Goal: Task Accomplishment & Management: Complete application form

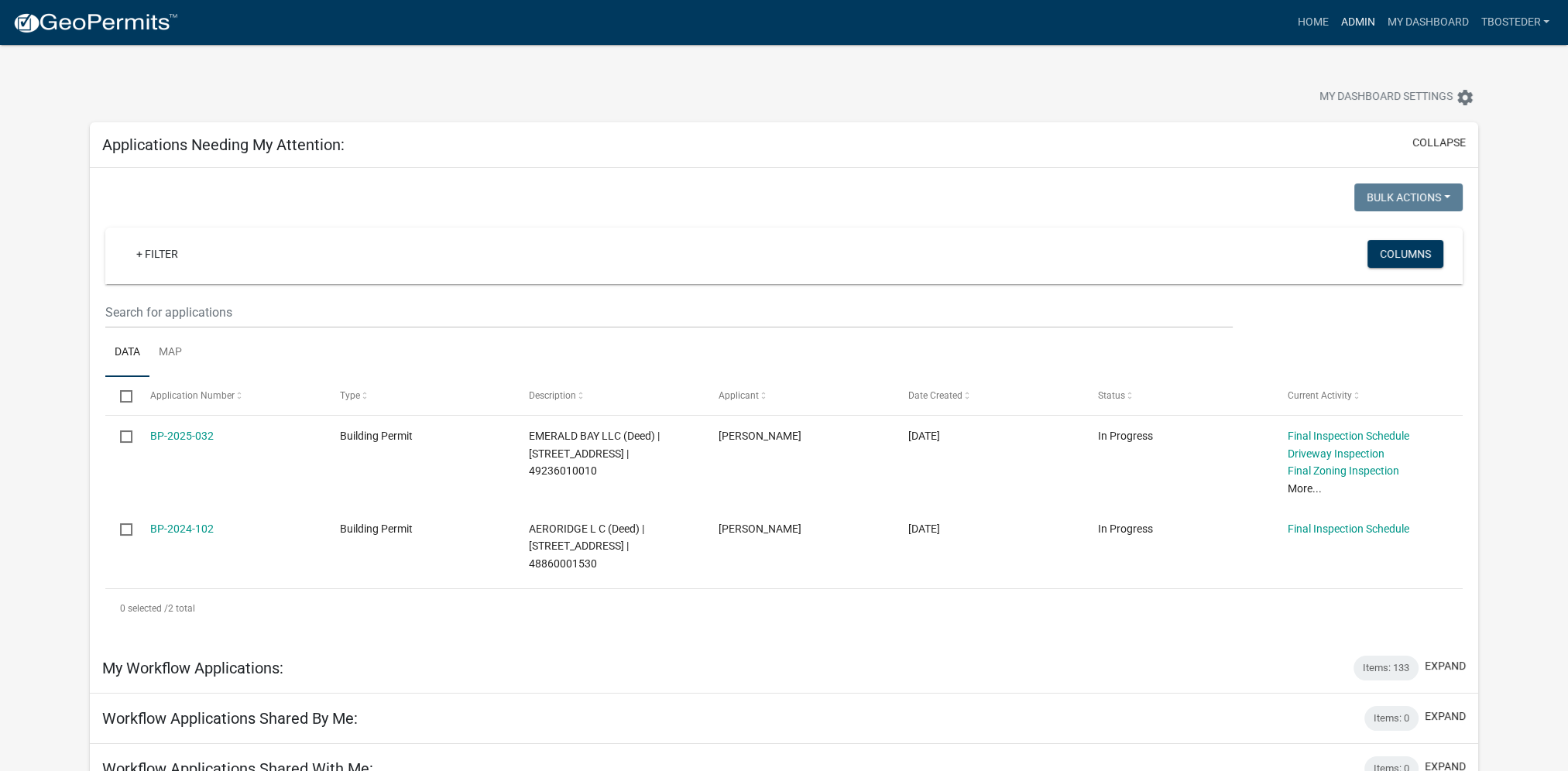
click at [1371, 24] on link "Admin" at bounding box center [1357, 22] width 46 height 30
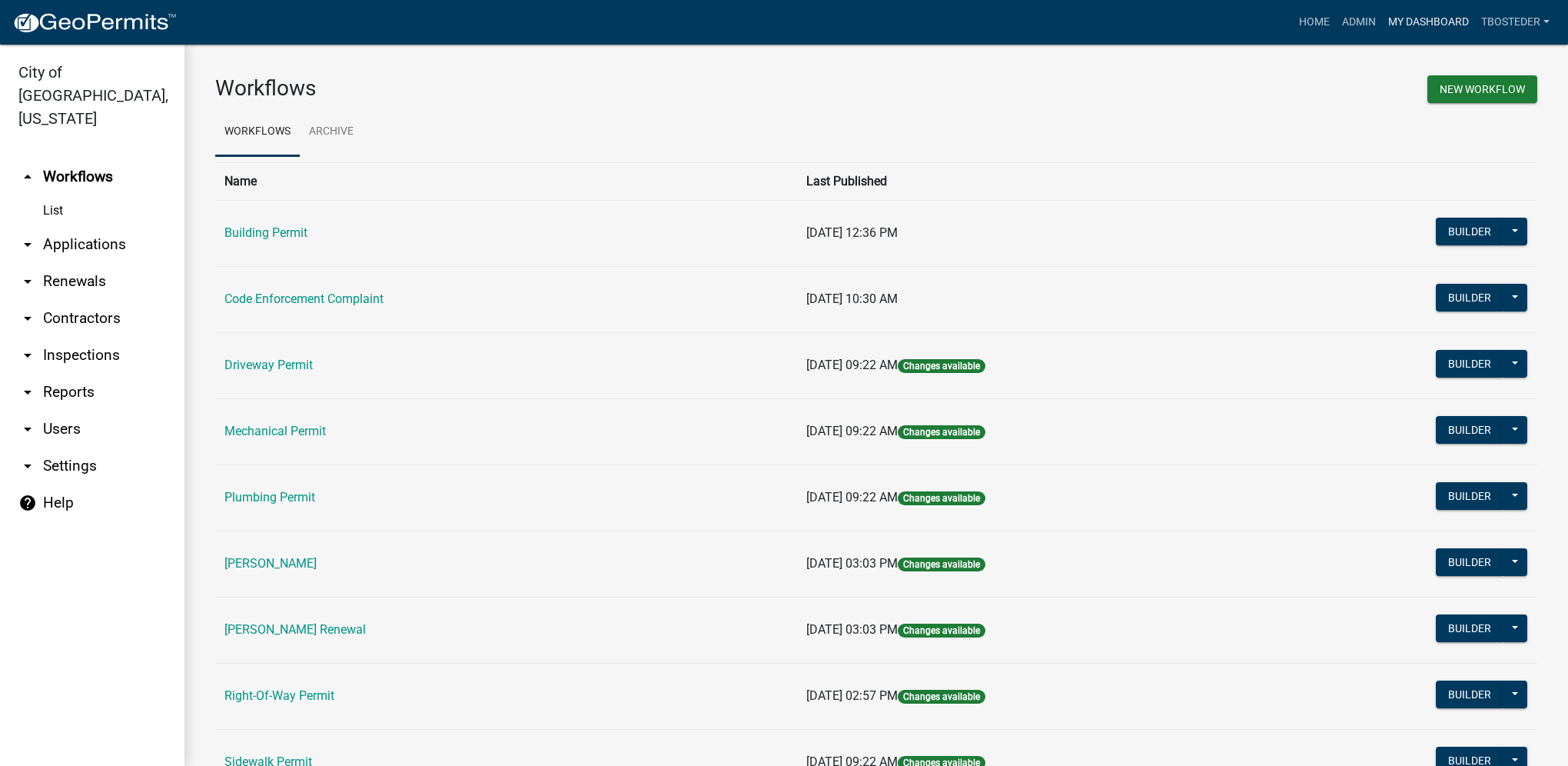
click at [1413, 22] on link "My Dashboard" at bounding box center [1428, 22] width 93 height 29
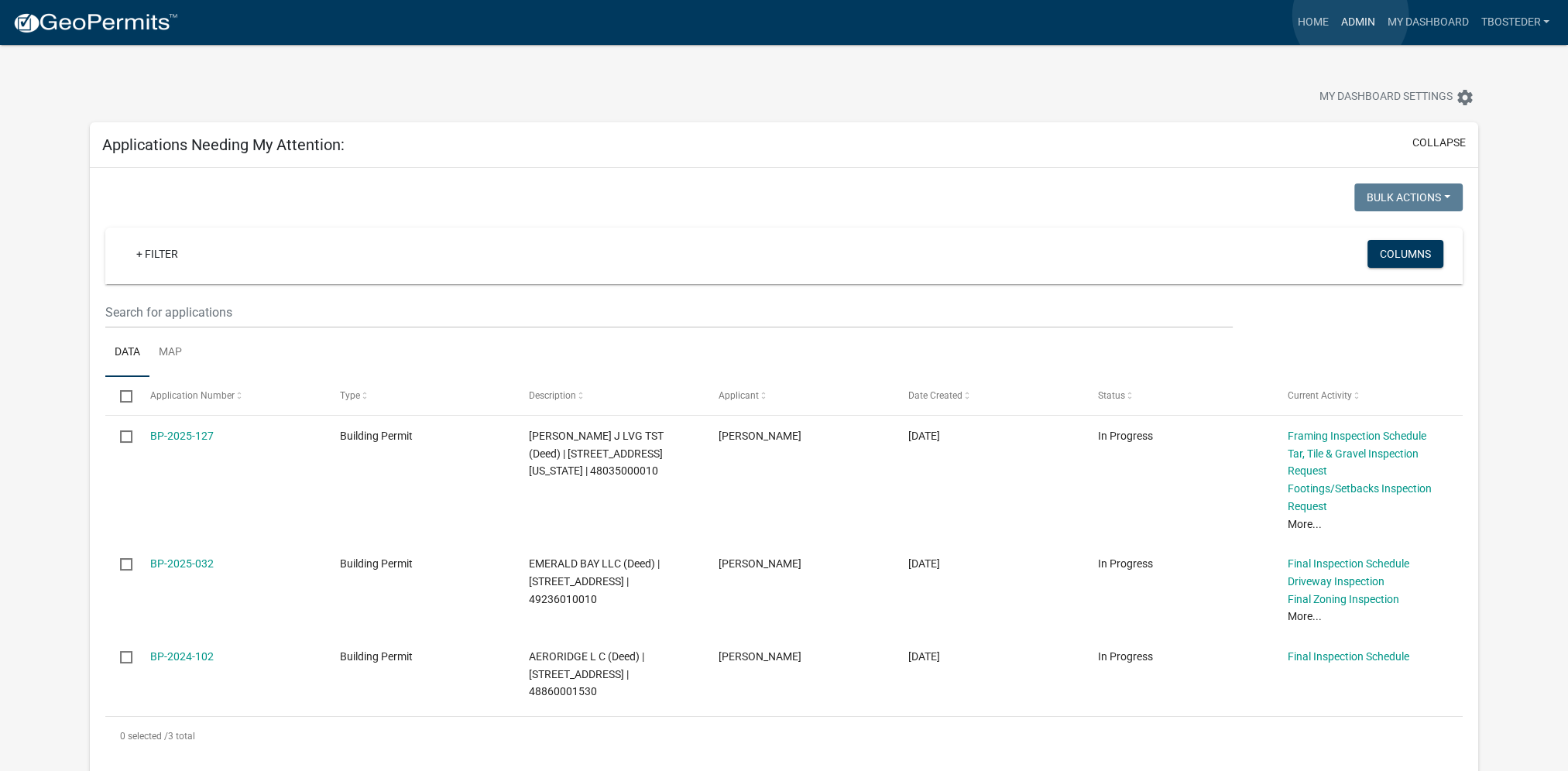
click at [1350, 15] on link "Admin" at bounding box center [1357, 22] width 46 height 30
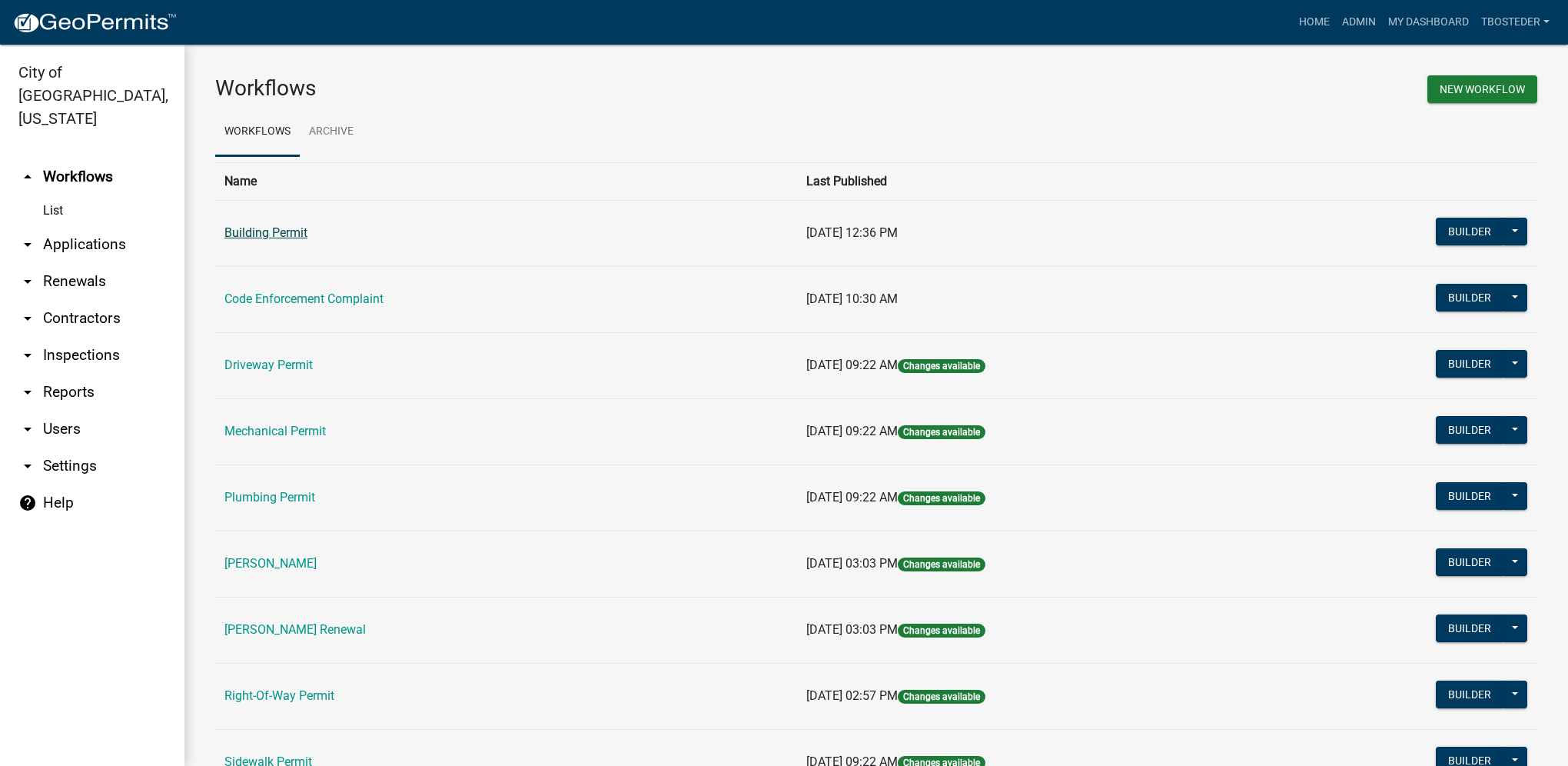
click at [271, 240] on link "Building Permit" at bounding box center [266, 232] width 83 height 14
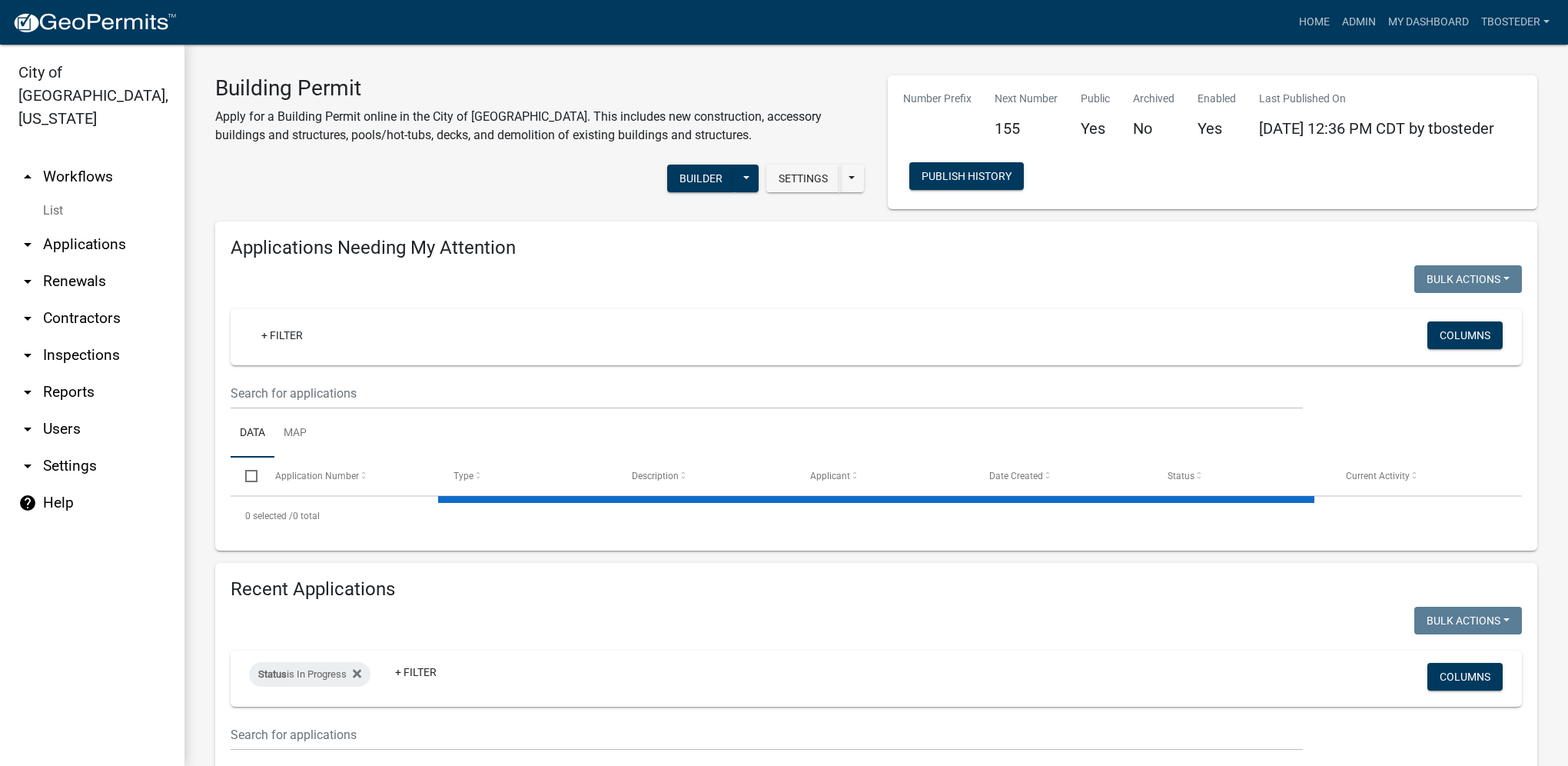
select select "1: 25"
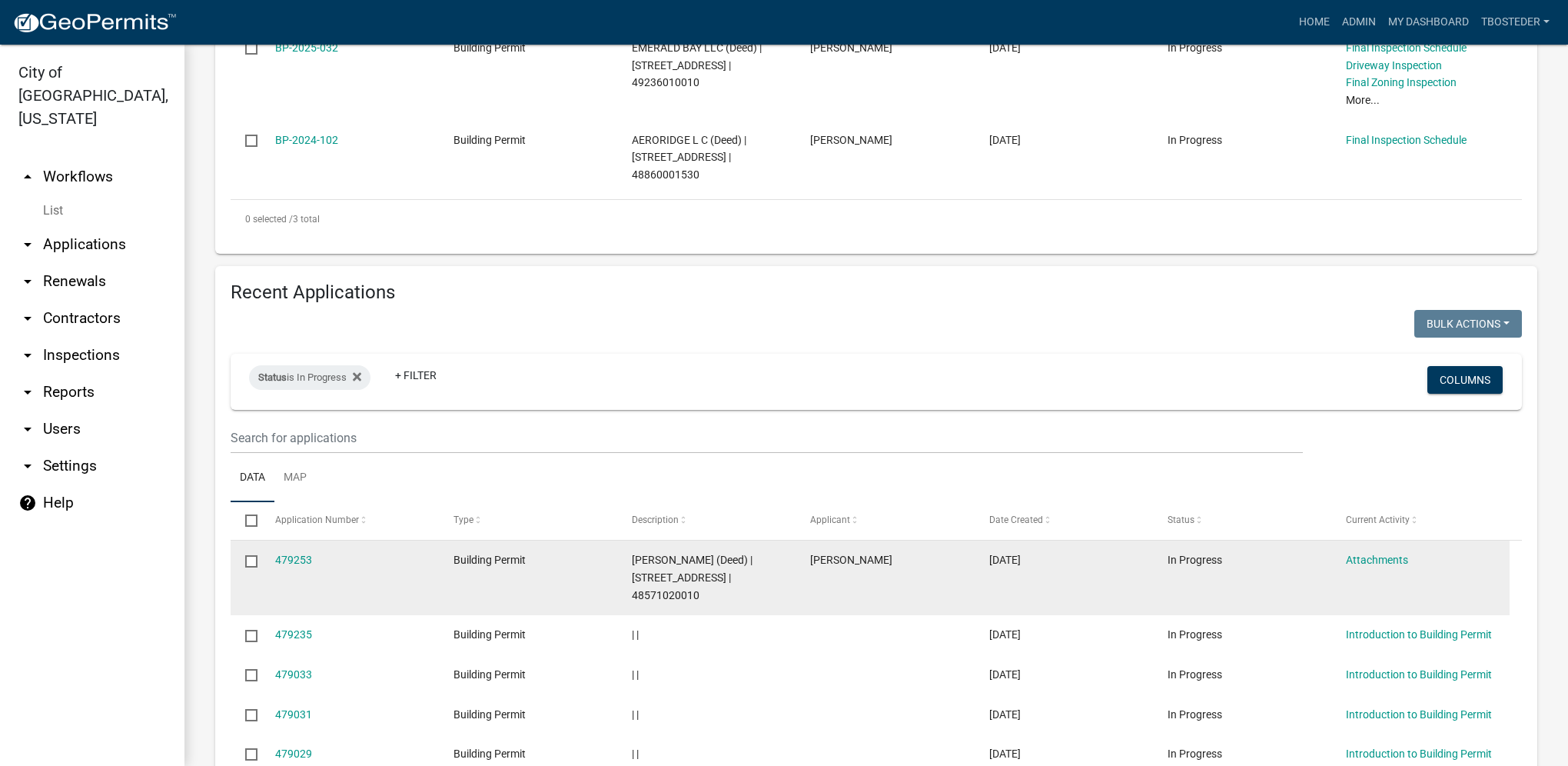
scroll to position [615, 0]
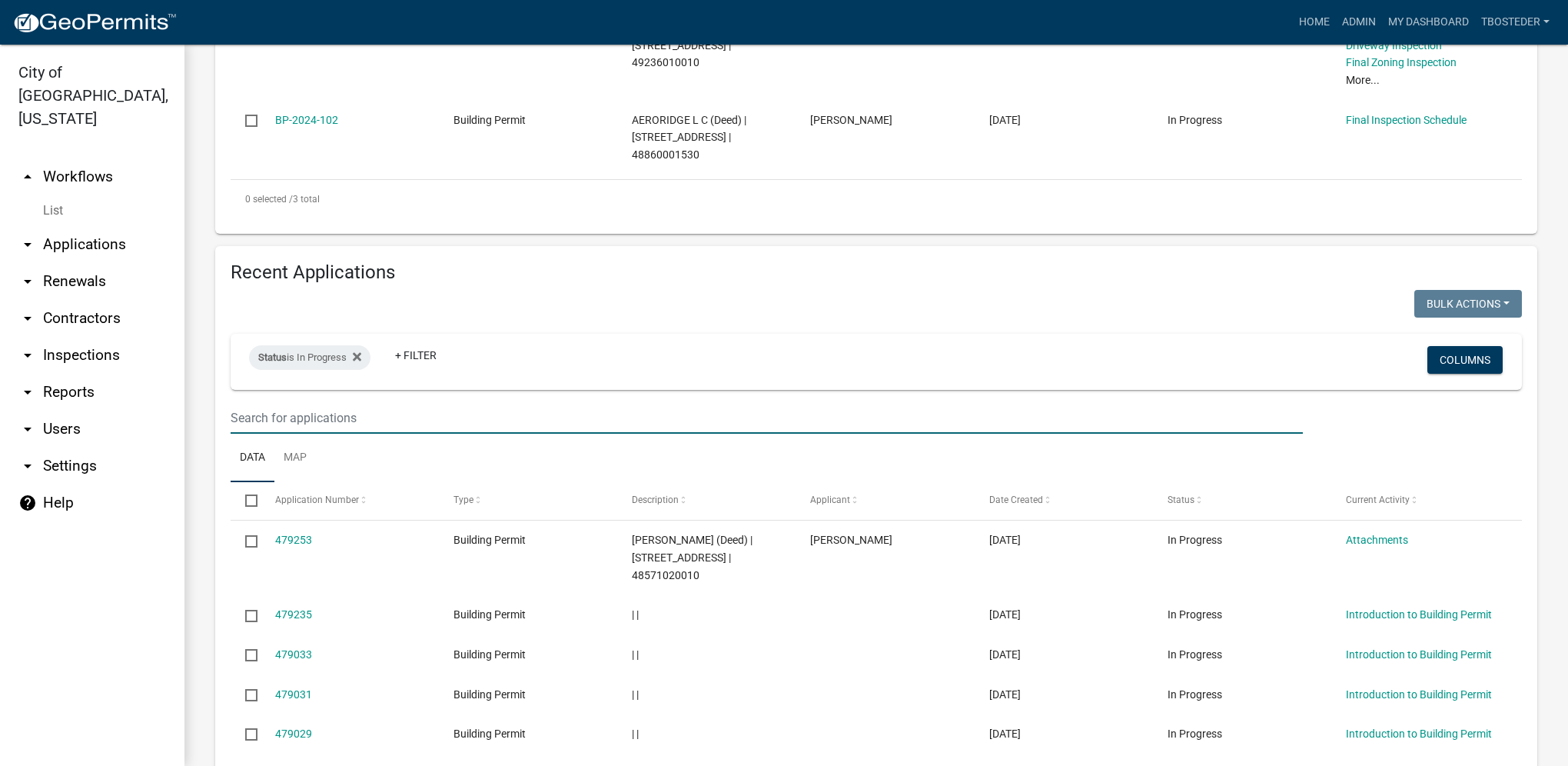
click at [309, 420] on input "text" at bounding box center [766, 419] width 1072 height 32
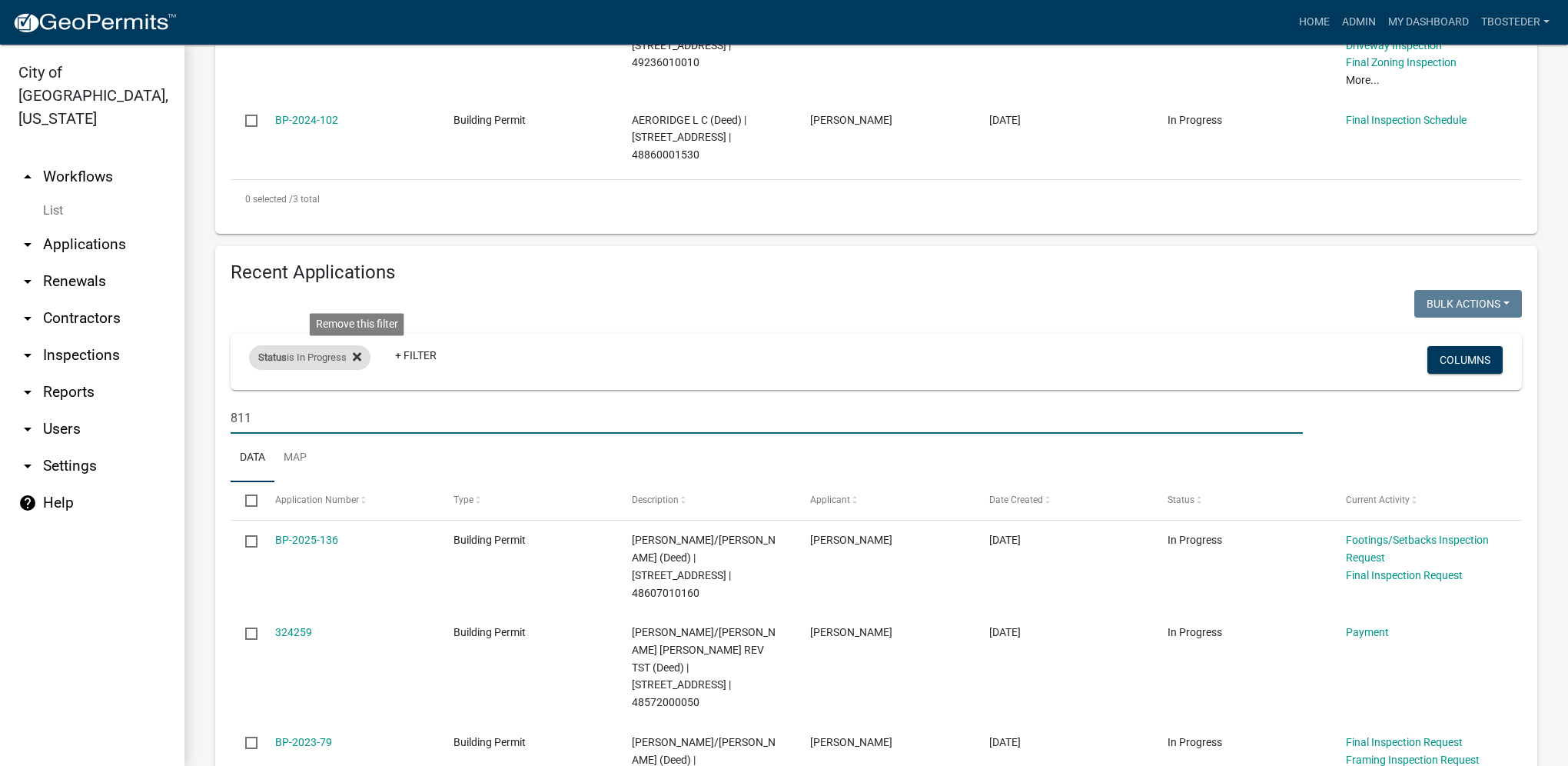
type input "811"
click at [360, 361] on icon at bounding box center [357, 357] width 8 height 8
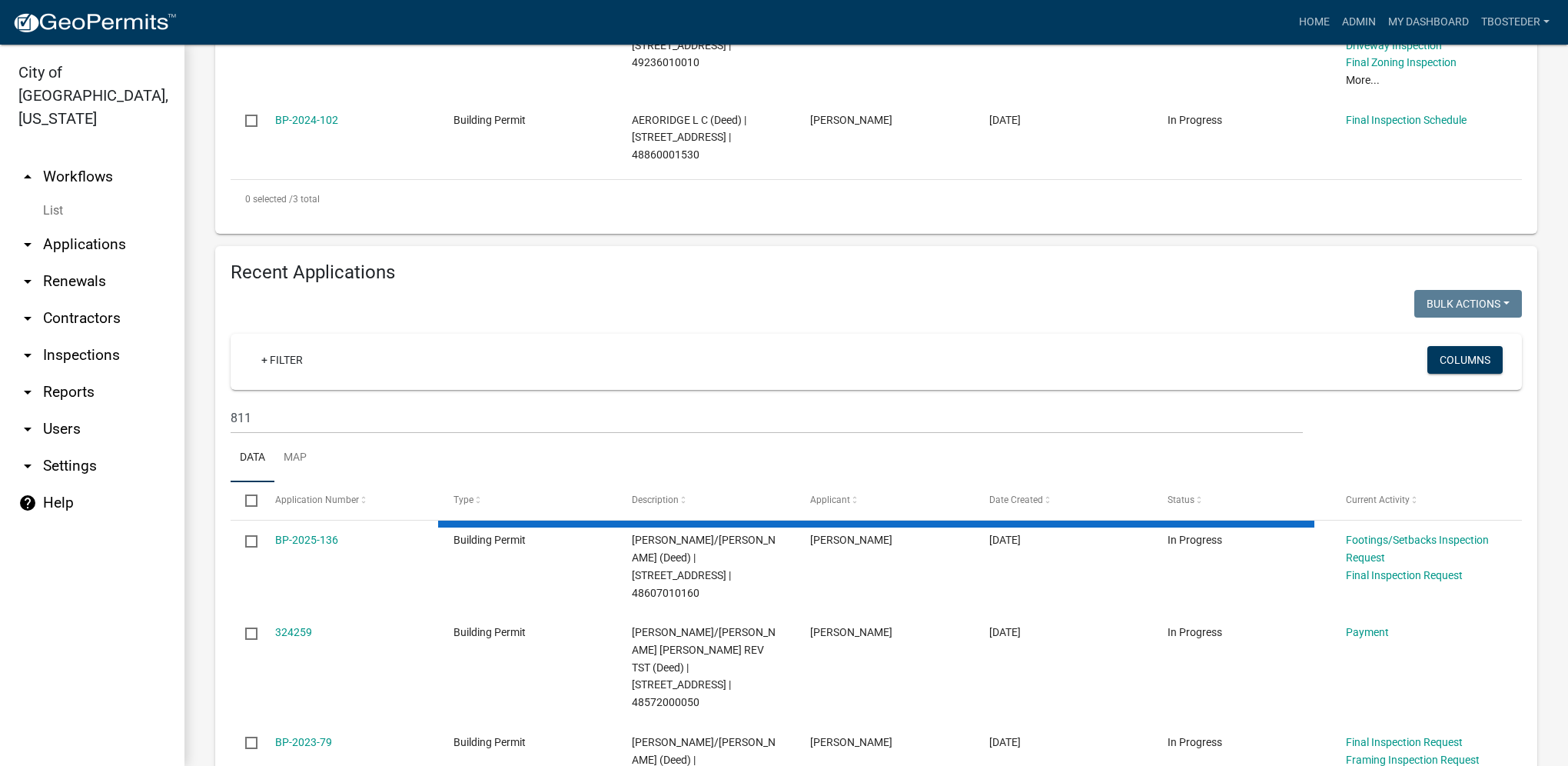
select select "1: 25"
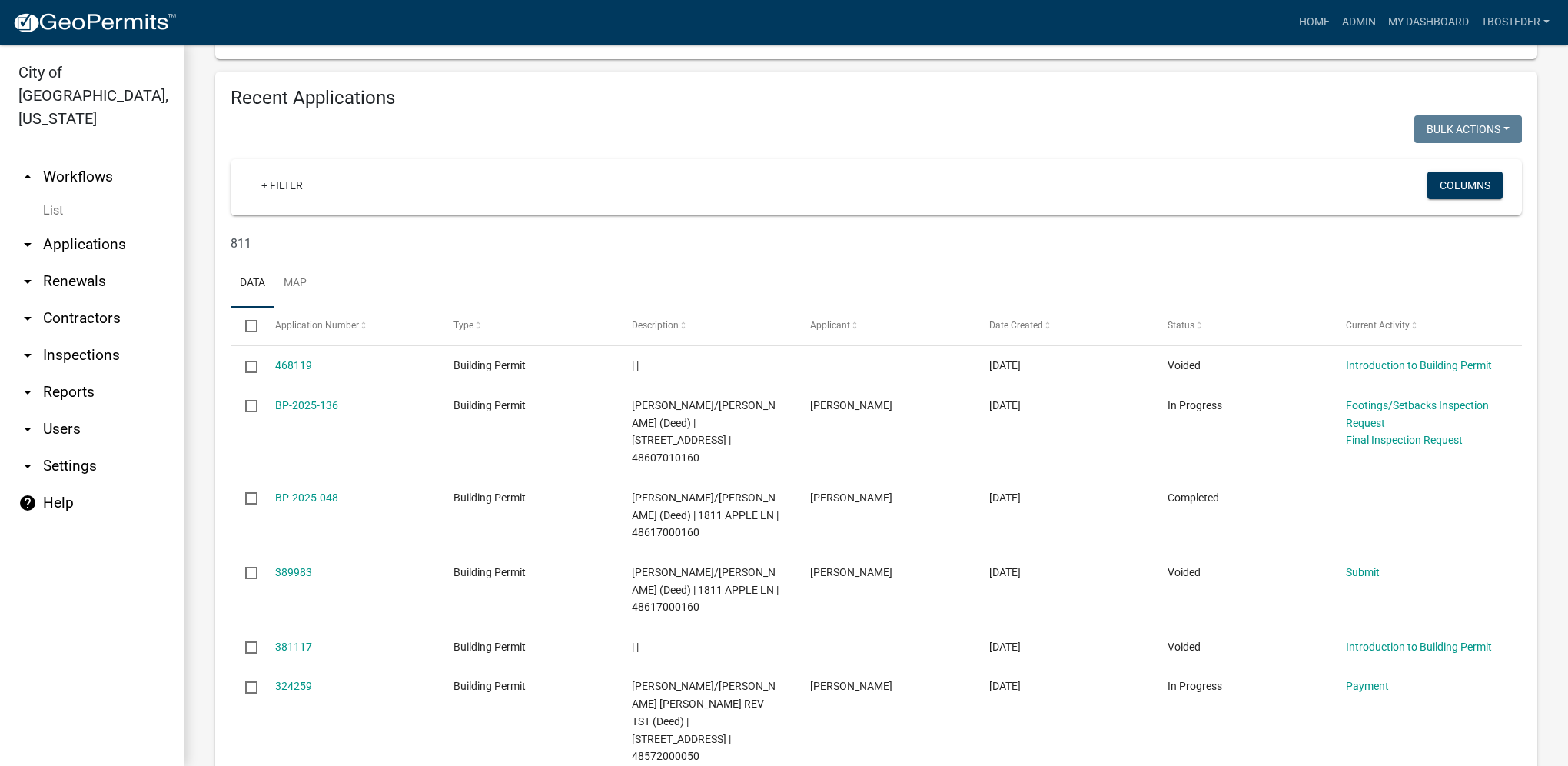
scroll to position [847, 0]
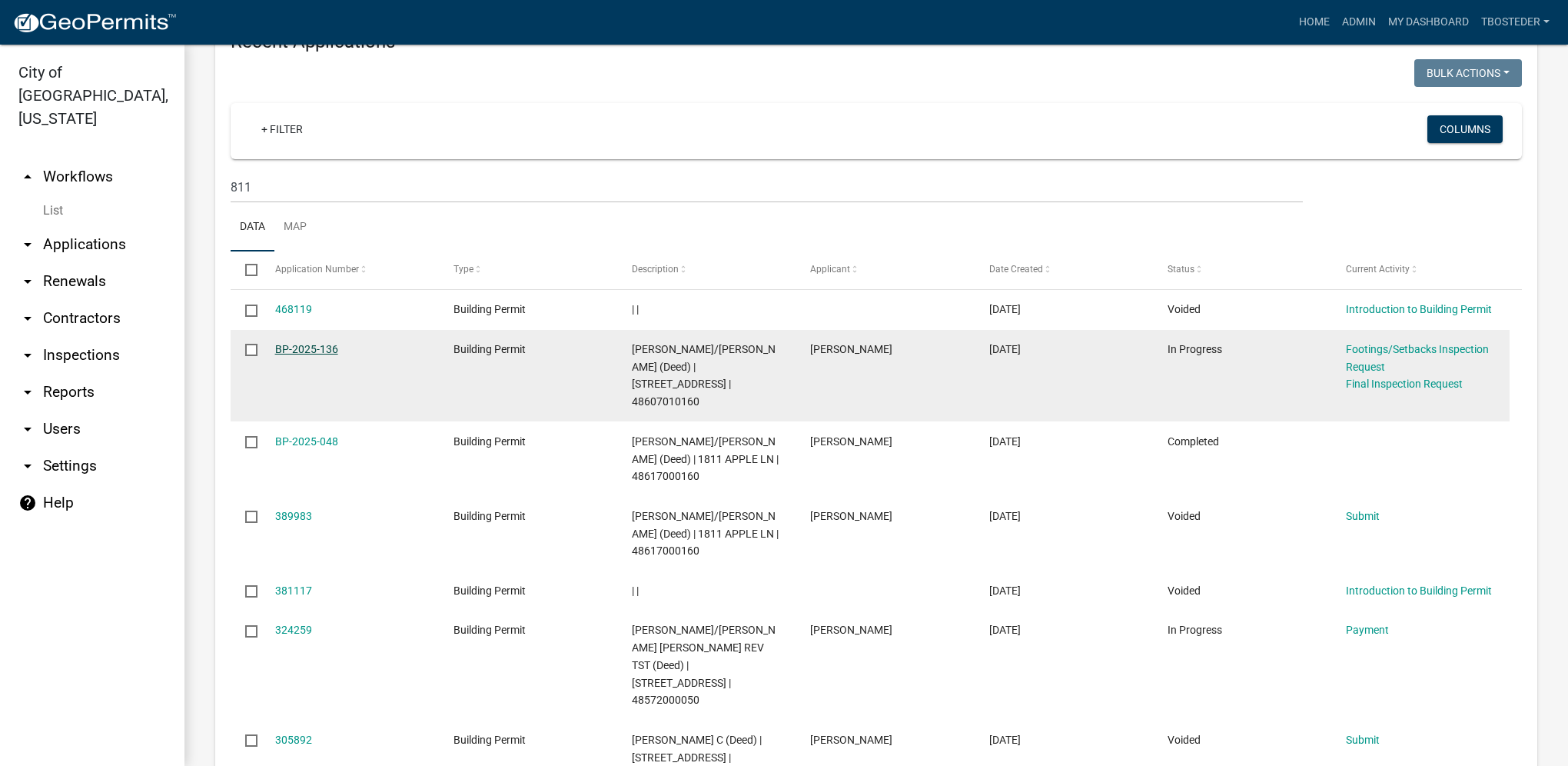
click at [311, 356] on link "BP-2025-136" at bounding box center [306, 349] width 63 height 13
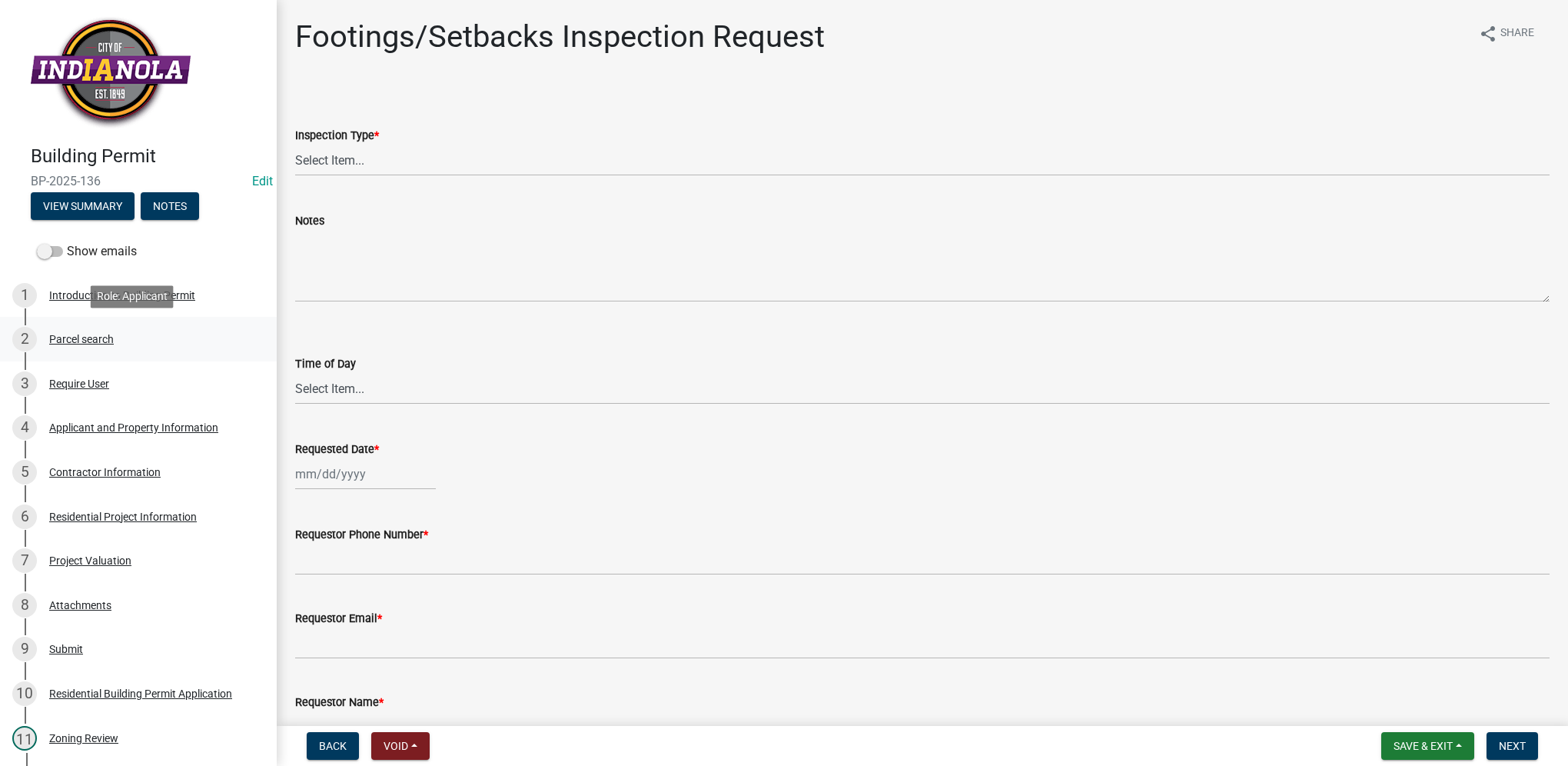
click at [70, 346] on div "2 Parcel search" at bounding box center [132, 339] width 240 height 24
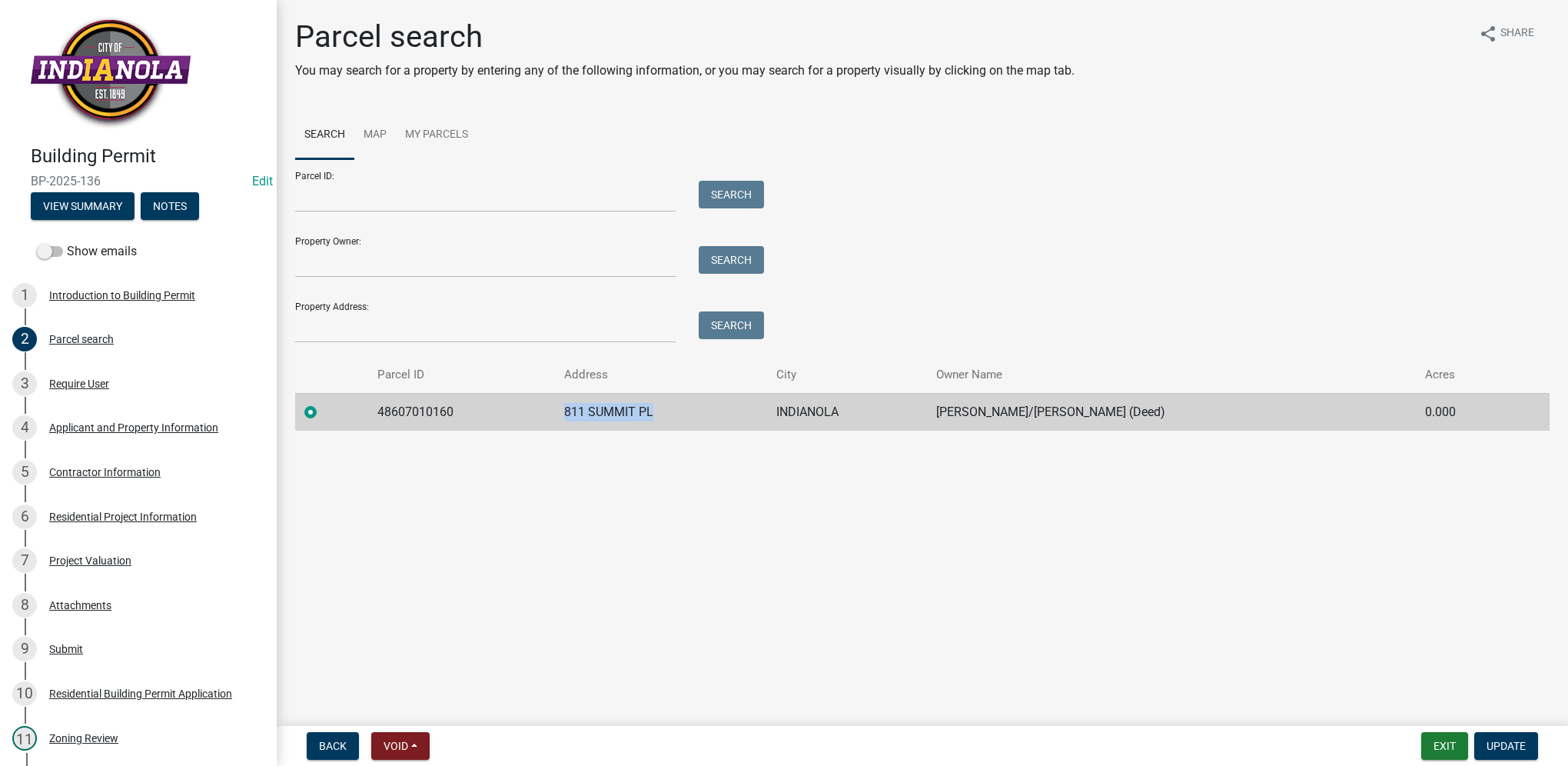
drag, startPoint x: 517, startPoint y: 403, endPoint x: 672, endPoint y: 397, distance: 155.1
click at [672, 397] on tr "48607010160 811 SUMMIT PL INDIANOLA [PERSON_NAME]/[PERSON_NAME] (Deed) 0.000" at bounding box center [922, 412] width 1254 height 38
drag, startPoint x: 672, startPoint y: 397, endPoint x: 634, endPoint y: 417, distance: 42.9
copy tr "811 SUMMIT PL"
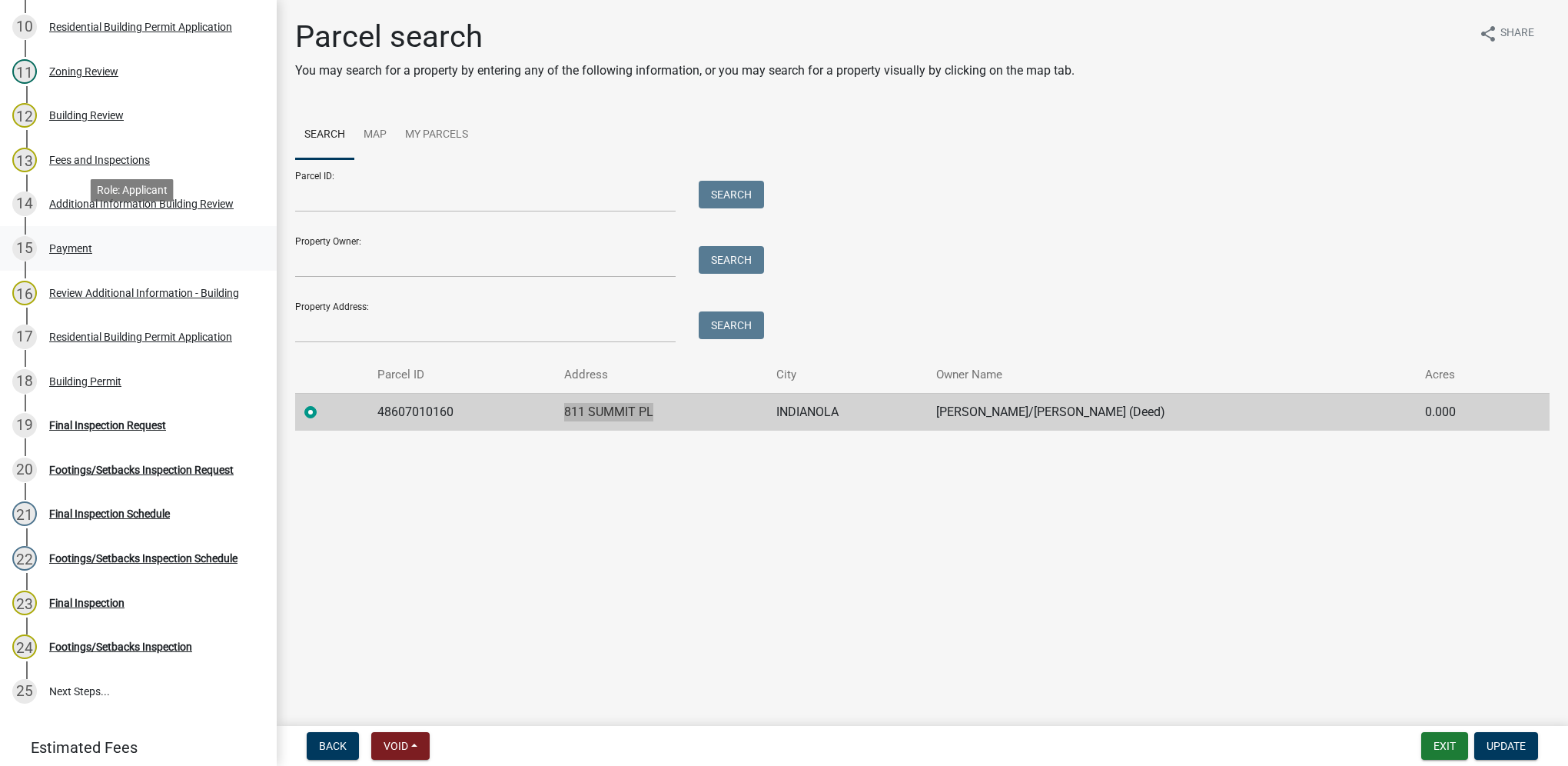
scroll to position [692, 0]
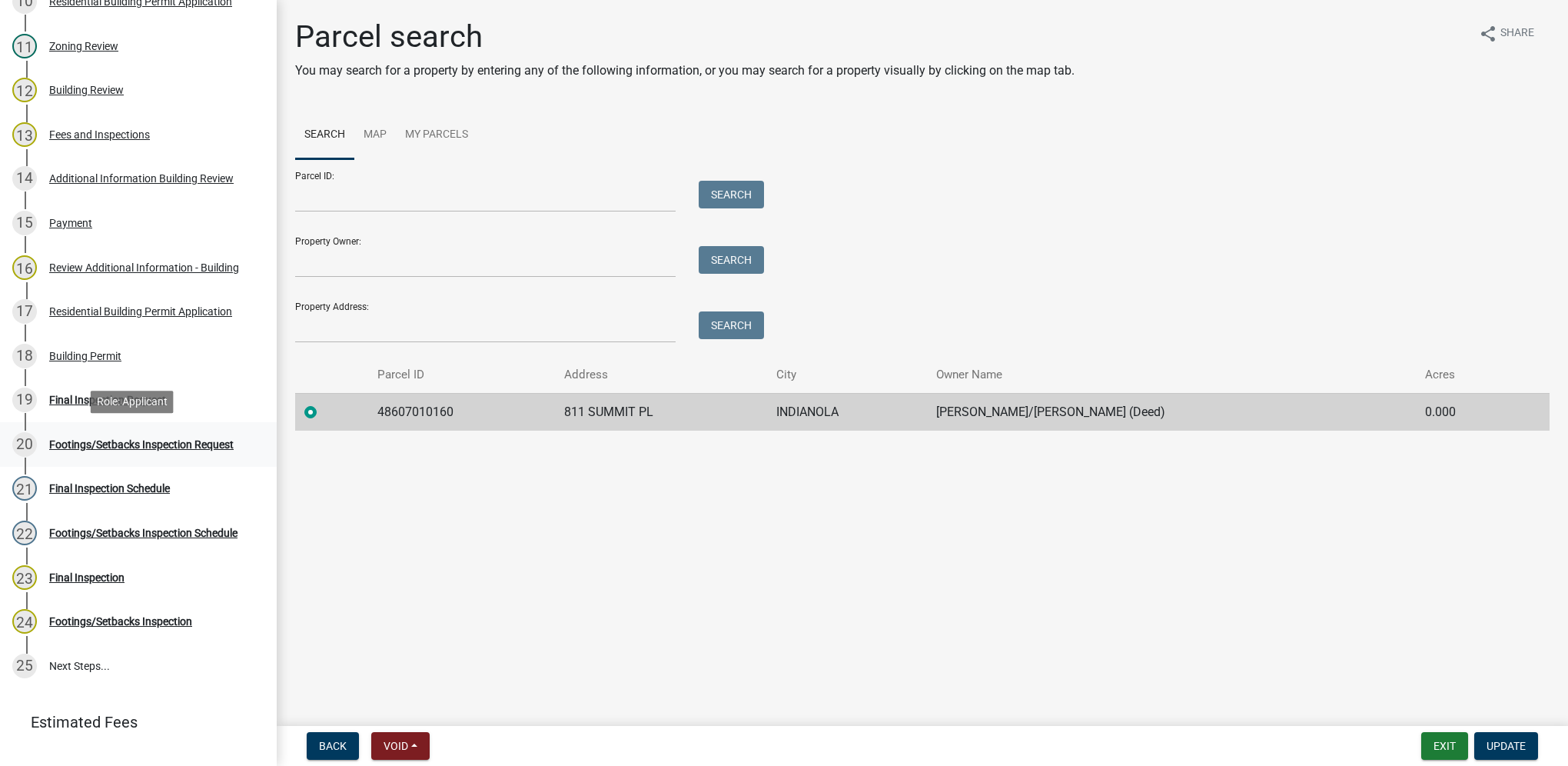
drag, startPoint x: 160, startPoint y: 443, endPoint x: 86, endPoint y: 440, distance: 74.1
click at [160, 443] on div "Footings/Setbacks Inspection Request" at bounding box center [142, 445] width 184 height 11
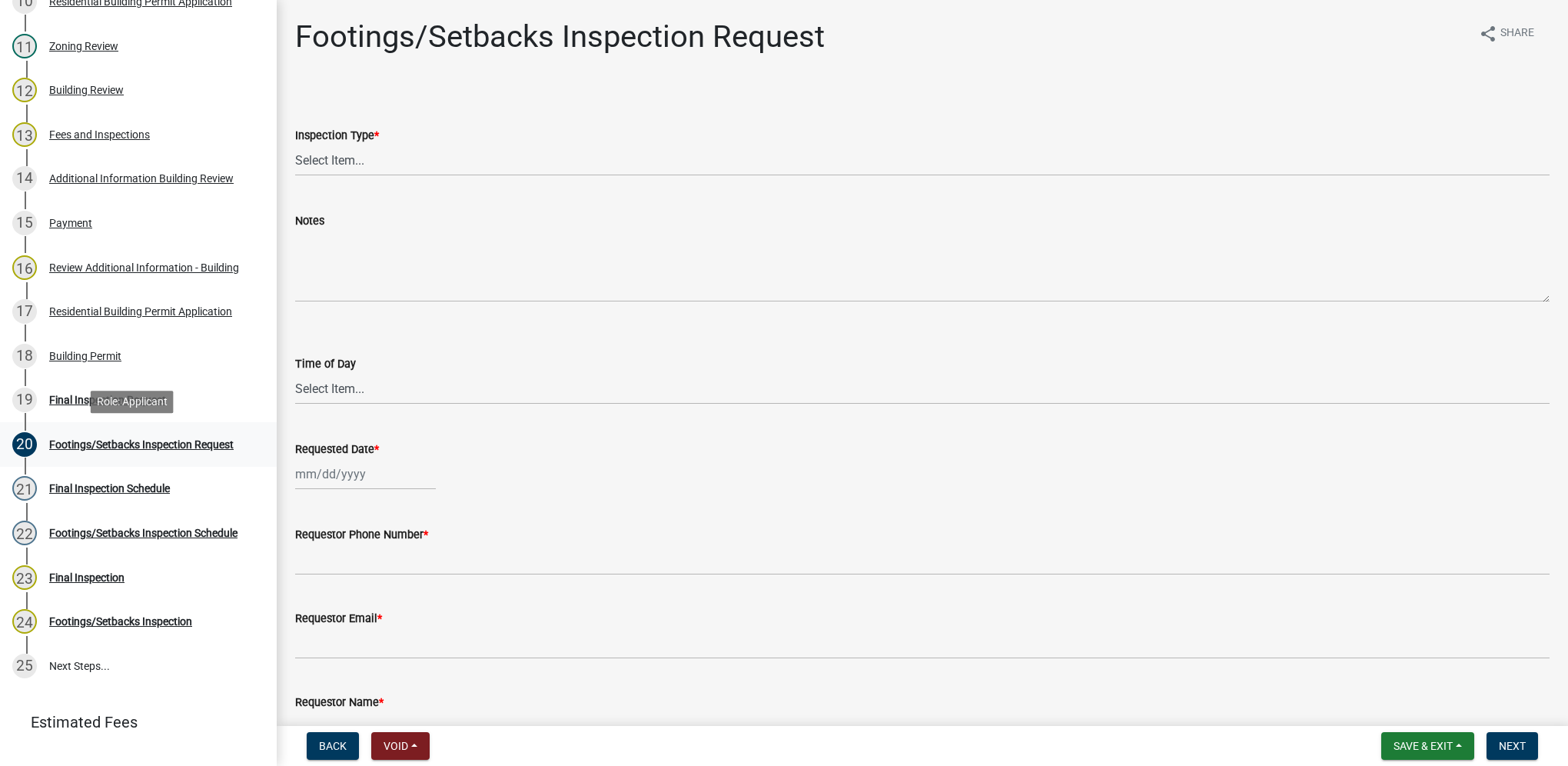
click at [107, 442] on div "Footings/Setbacks Inspection Request" at bounding box center [142, 445] width 184 height 11
click at [319, 150] on select "Select Item... Footings/Setbacks" at bounding box center [922, 160] width 1254 height 32
click at [295, 144] on select "Select Item... Footings/Setbacks" at bounding box center [922, 160] width 1254 height 32
select select "31d1f77b-2535-448a-860d-f15fb204707d"
click at [345, 393] on select "Select Item... AM PM" at bounding box center [922, 389] width 1254 height 32
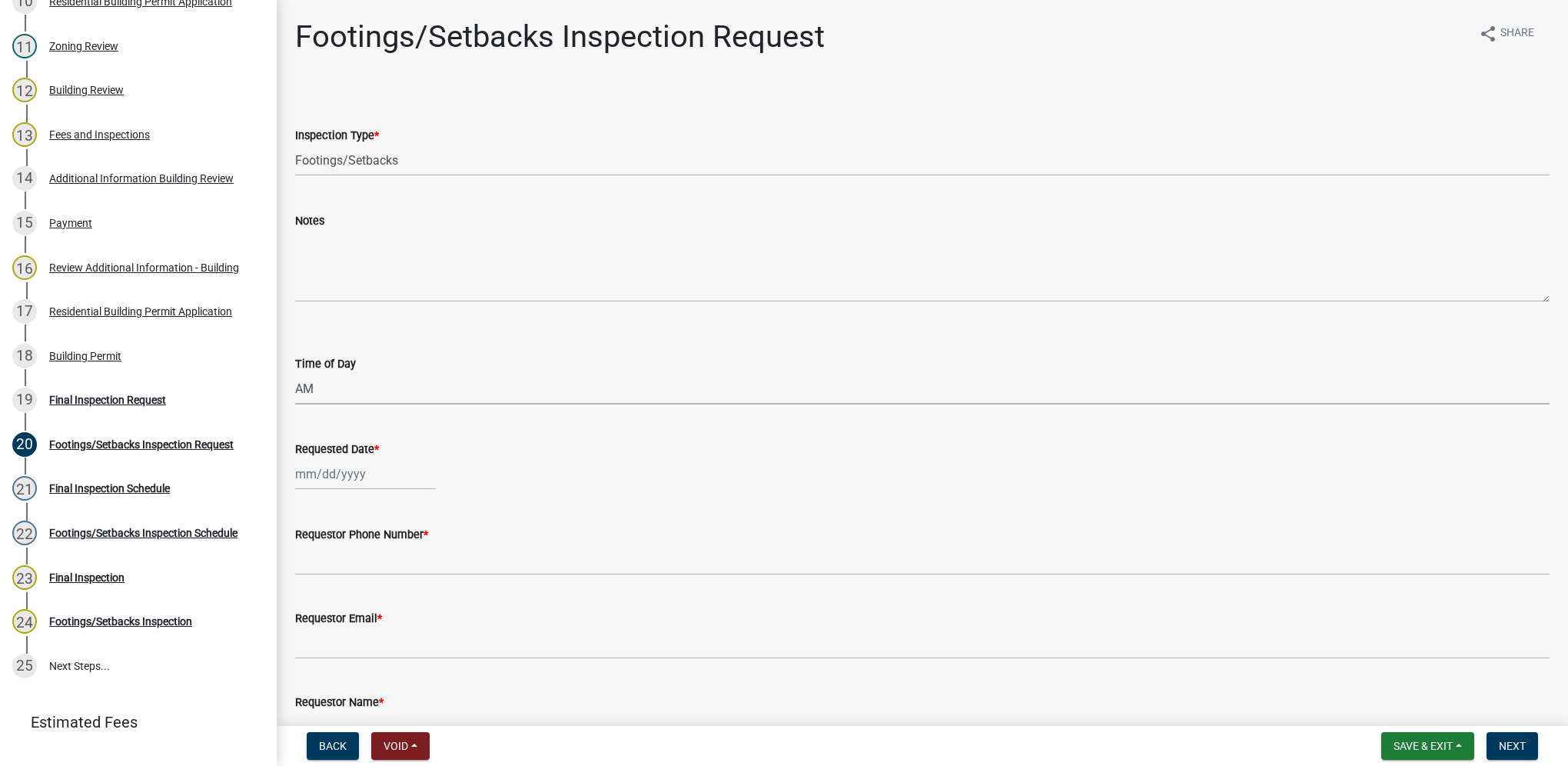
click at [295, 373] on select "Select Item... AM PM" at bounding box center [922, 389] width 1254 height 32
select select "88af556d-fdf1-454b-b933-61cadeae1443"
click at [339, 466] on div at bounding box center [366, 474] width 141 height 32
select select "9"
select select "2025"
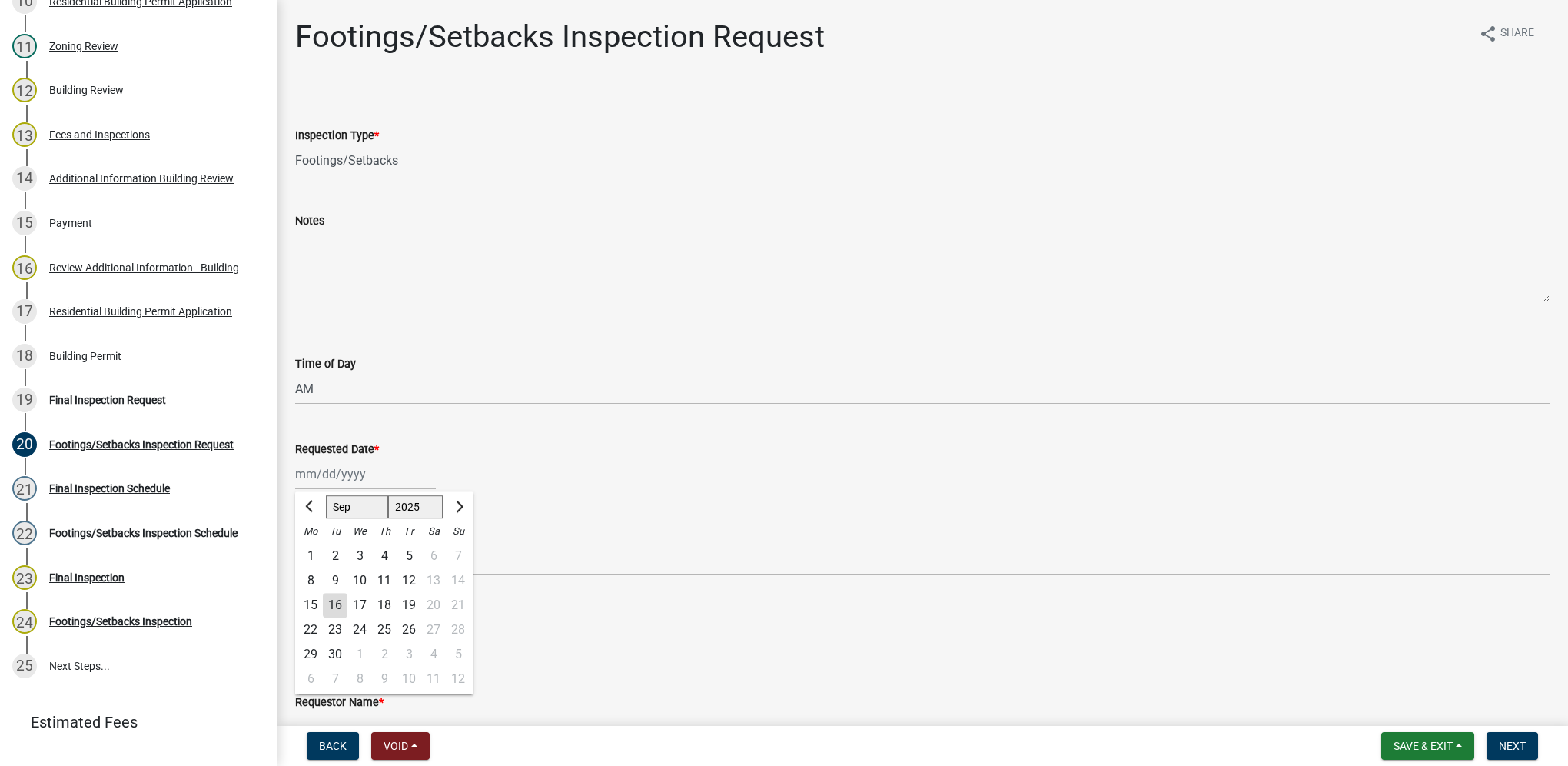
click at [387, 608] on div "18" at bounding box center [384, 605] width 24 height 24
type input "[DATE]"
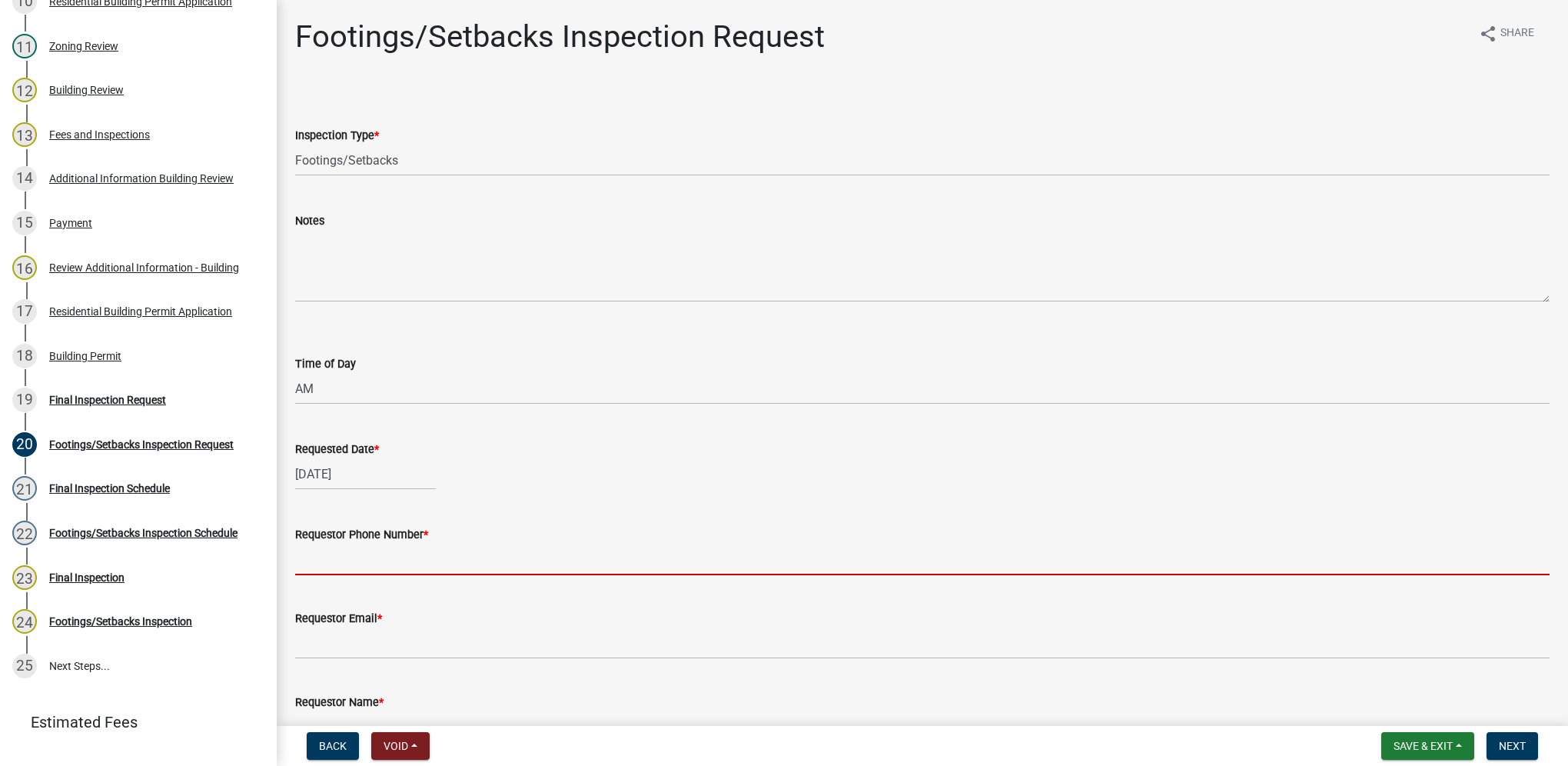
click at [367, 560] on input "Requestor Phone Number *" at bounding box center [922, 560] width 1254 height 32
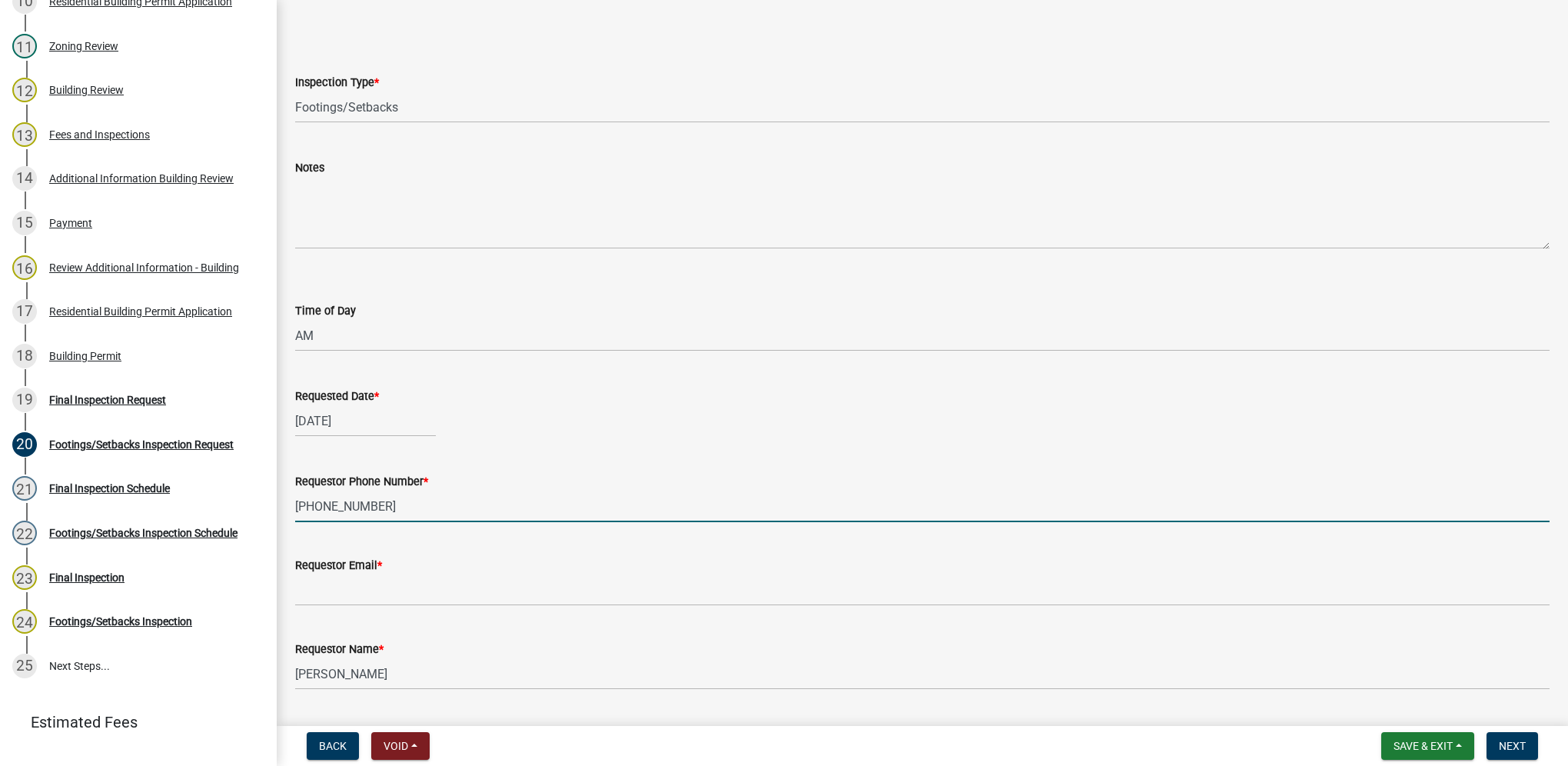
scroll to position [77, 0]
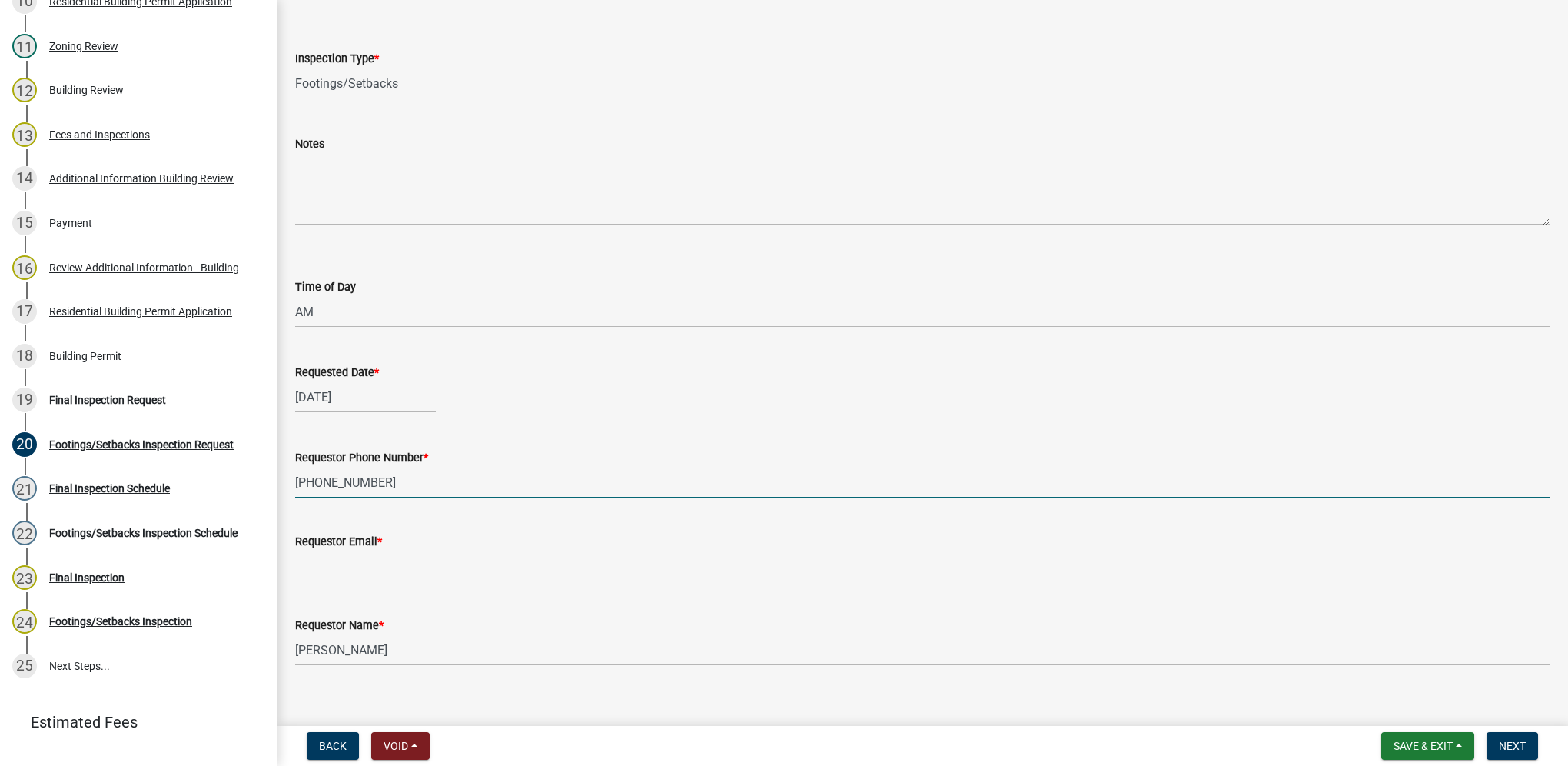
type input "[PHONE_NUMBER]"
click at [372, 545] on label "Requestor Email *" at bounding box center [339, 542] width 87 height 11
click at [372, 550] on input "Requestor Email *" at bounding box center [922, 566] width 1254 height 32
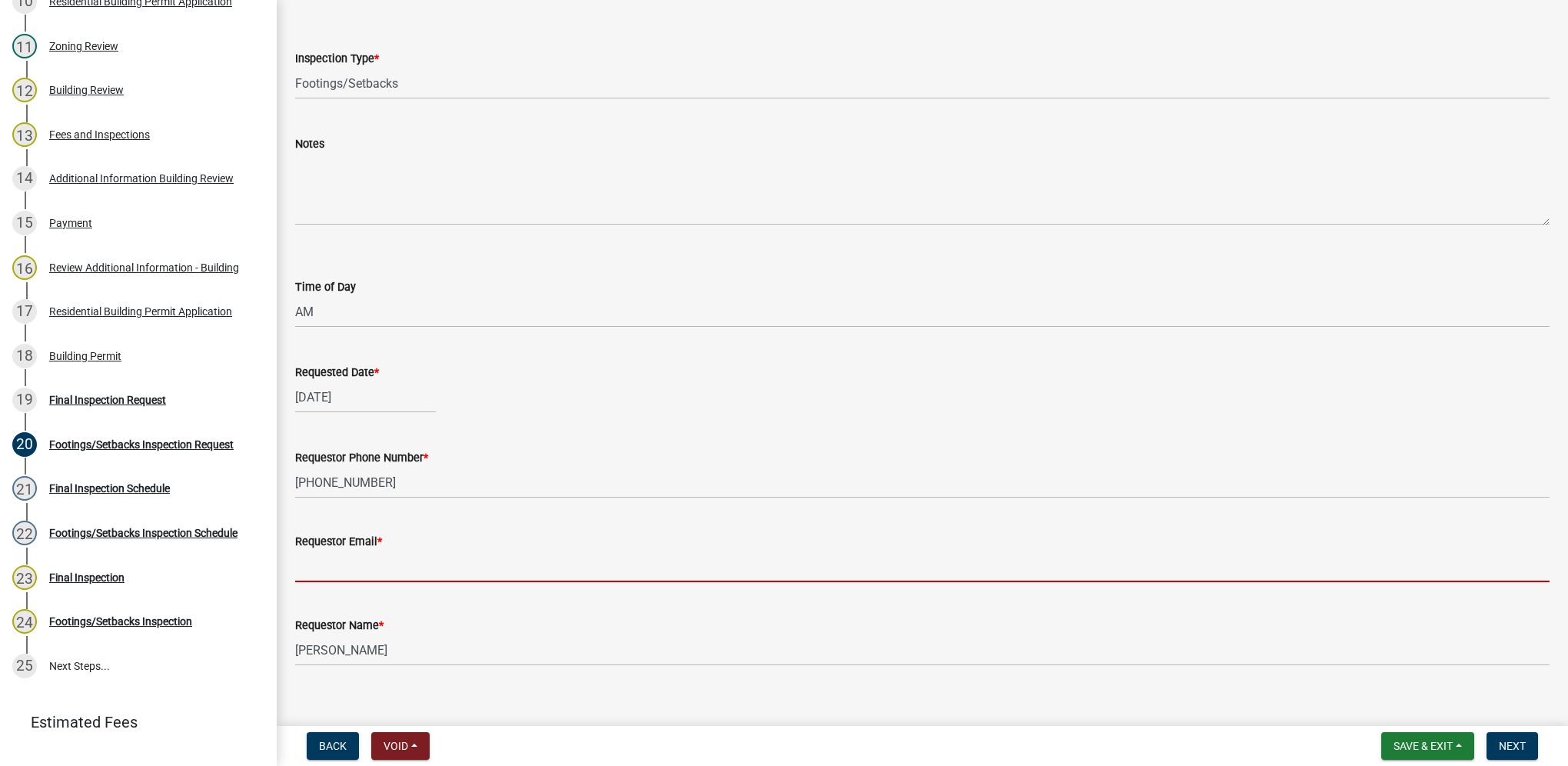
click at [364, 559] on input "Requestor Email *" at bounding box center [922, 566] width 1254 height 32
type input "[EMAIL_ADDRESS][DOMAIN_NAME]"
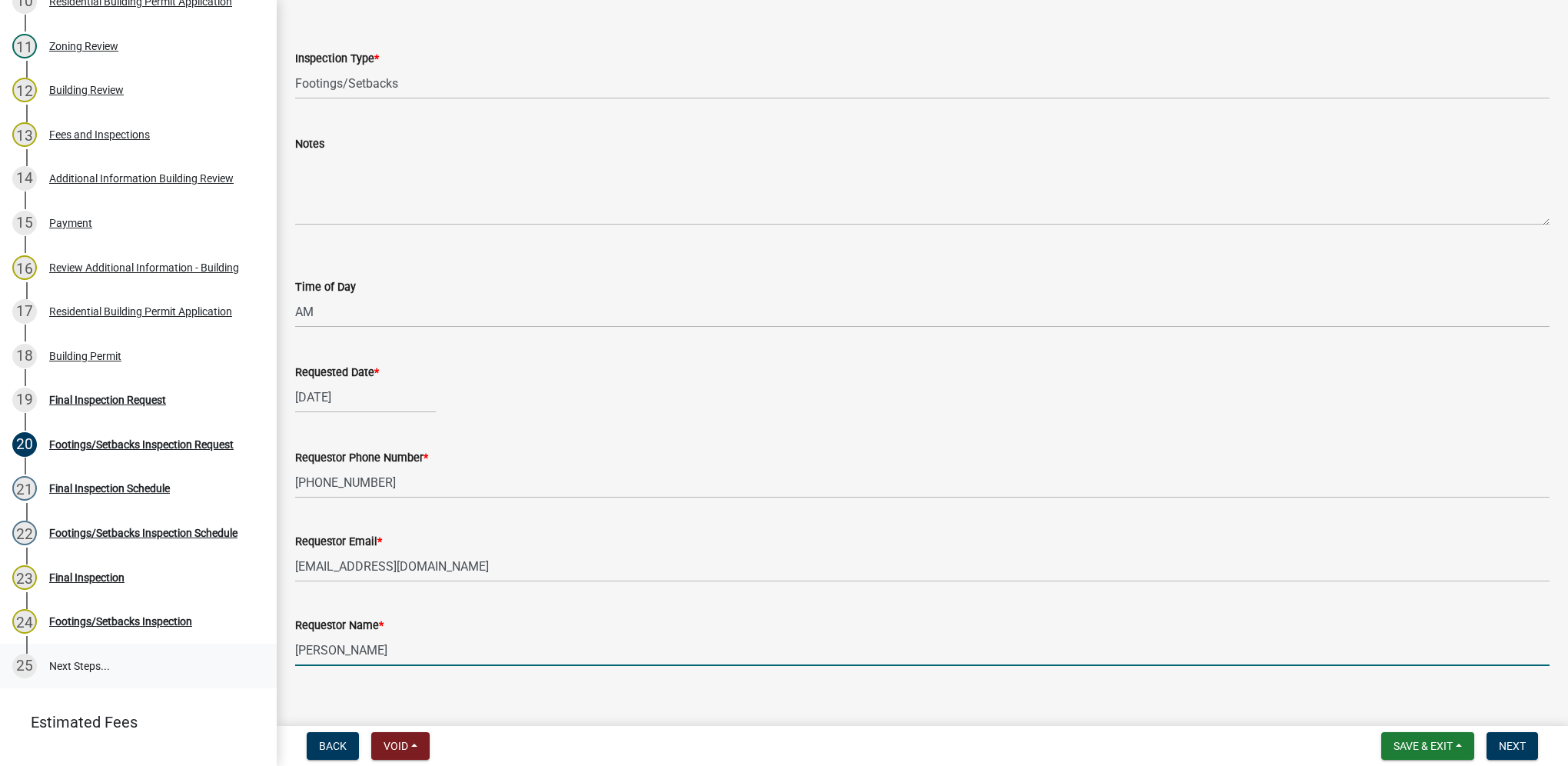
drag, startPoint x: 402, startPoint y: 651, endPoint x: 245, endPoint y: 643, distance: 157.2
click at [245, 643] on div "Building Permit BP-2025-136 Edit View Summary Notes Show emails 1 Introduction …" at bounding box center [784, 383] width 1568 height 766
type input "[PERSON_NAME]"
click at [1520, 747] on span "Next" at bounding box center [1513, 746] width 27 height 13
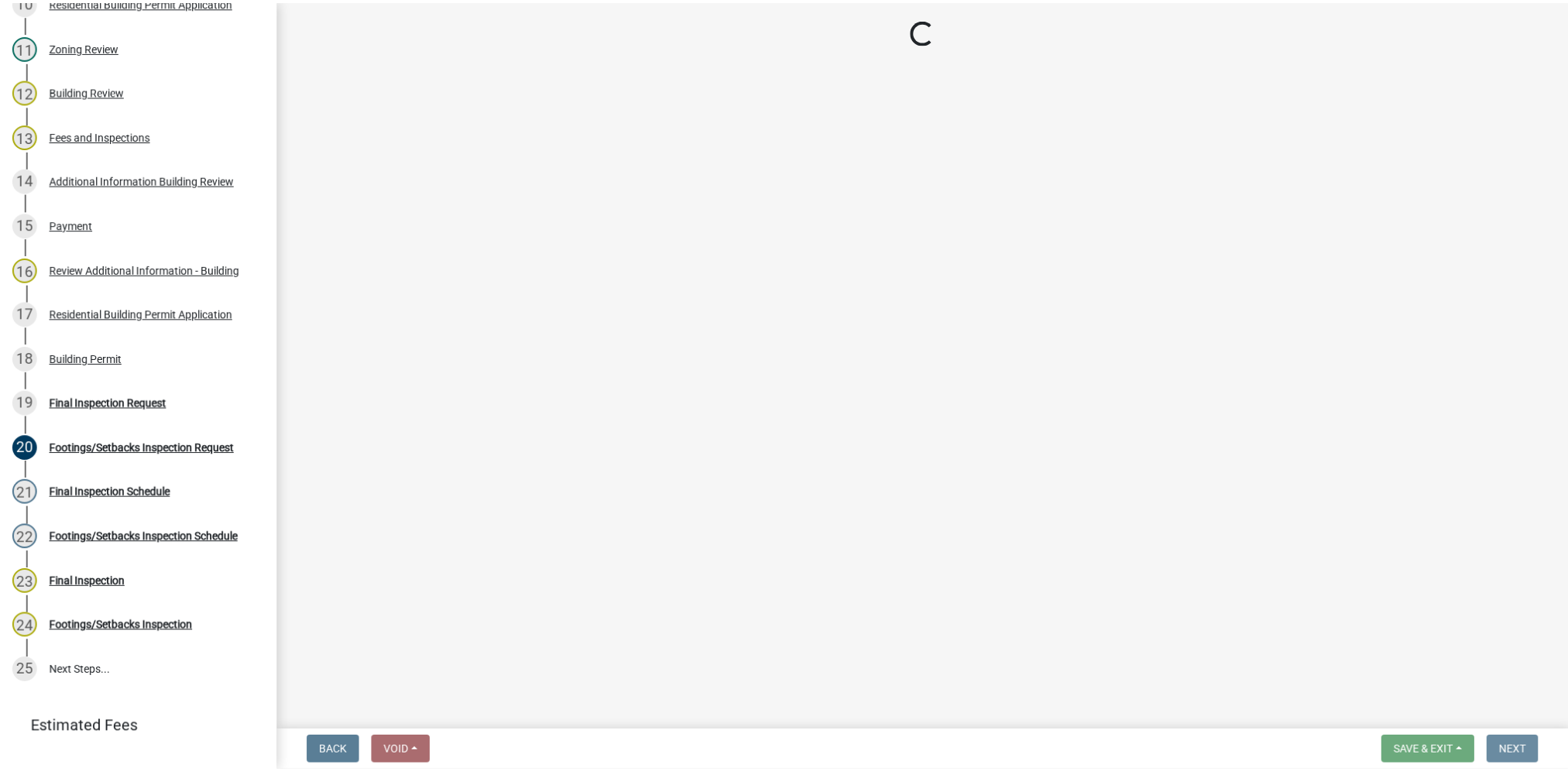
scroll to position [0, 0]
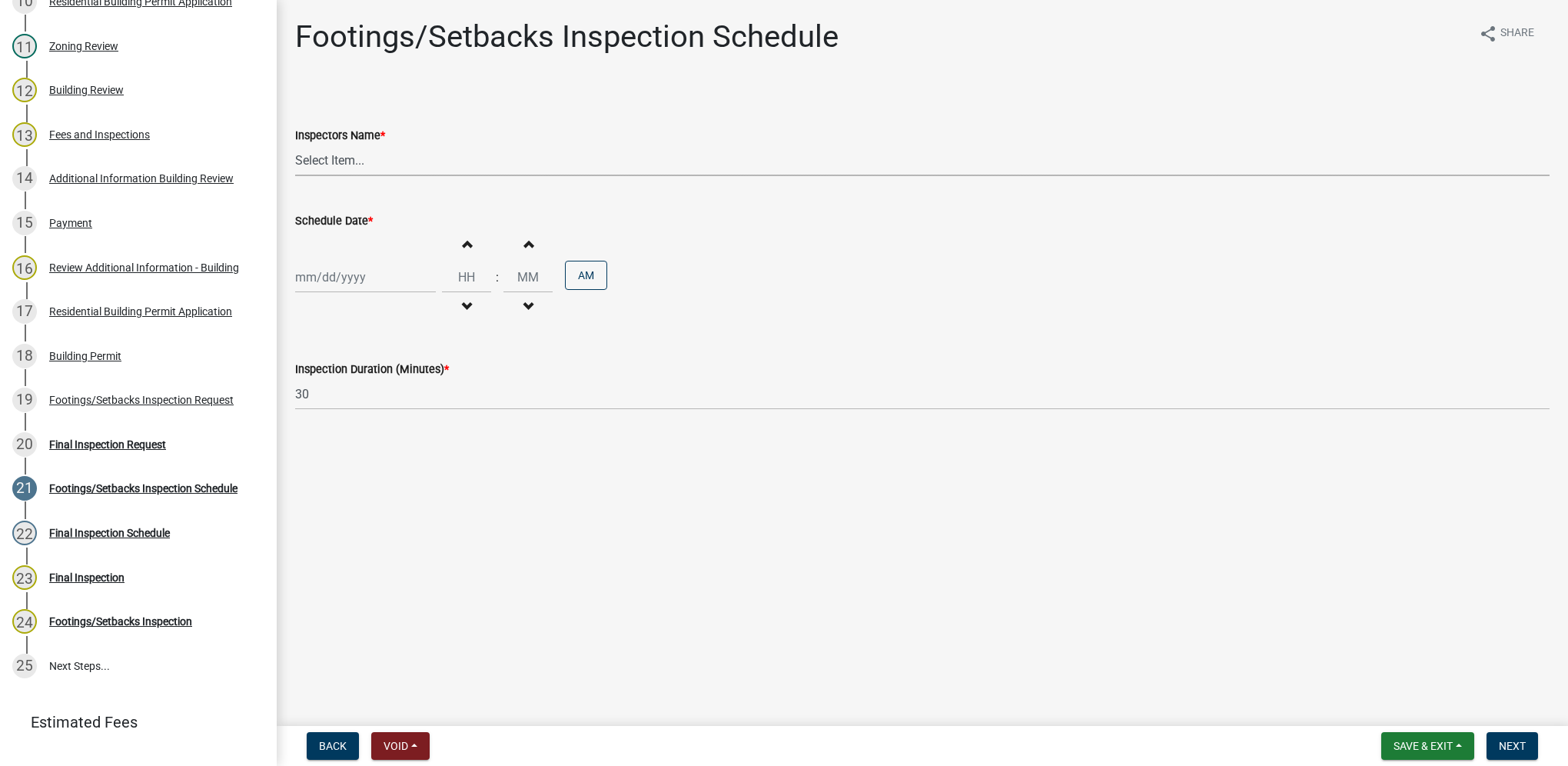
click at [395, 162] on select "Select Item... [DEMOGRAPHIC_DATA] (Indianola Other Inspector) T. Little ([PERSO…" at bounding box center [922, 160] width 1254 height 32
select select "27b8dde7-9ed4-44e4-ae8e-5969b60be3e6"
click at [295, 144] on select "Select Item... [DEMOGRAPHIC_DATA] (Indianola Other Inspector) T. Little ([PERSO…" at bounding box center [922, 160] width 1254 height 32
click at [375, 273] on div at bounding box center [366, 278] width 141 height 32
select select "9"
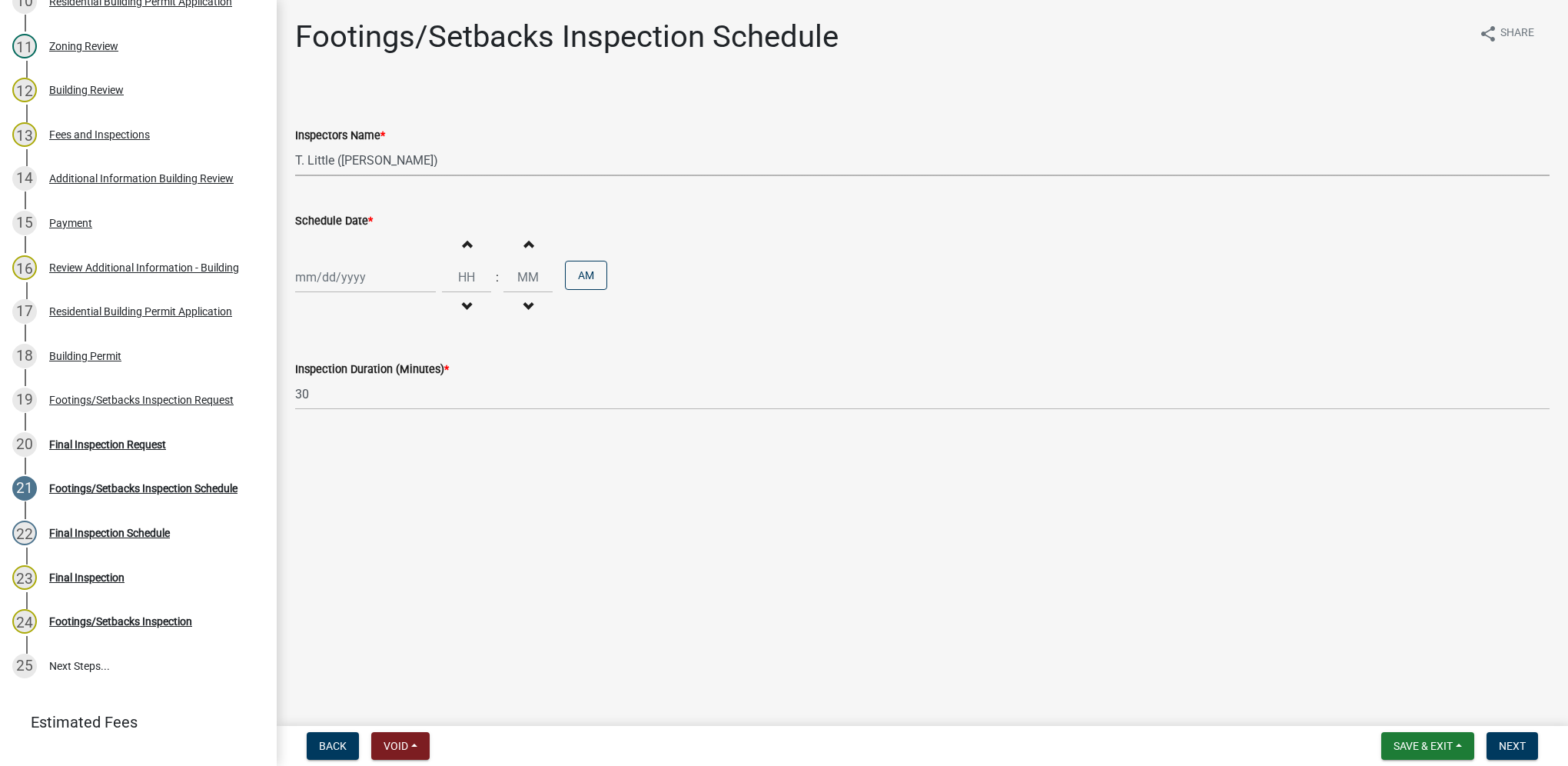
select select "2025"
click at [392, 412] on div "18" at bounding box center [384, 408] width 24 height 24
type input "[DATE]"
click at [454, 284] on input "Hours" at bounding box center [466, 278] width 49 height 32
type input "11"
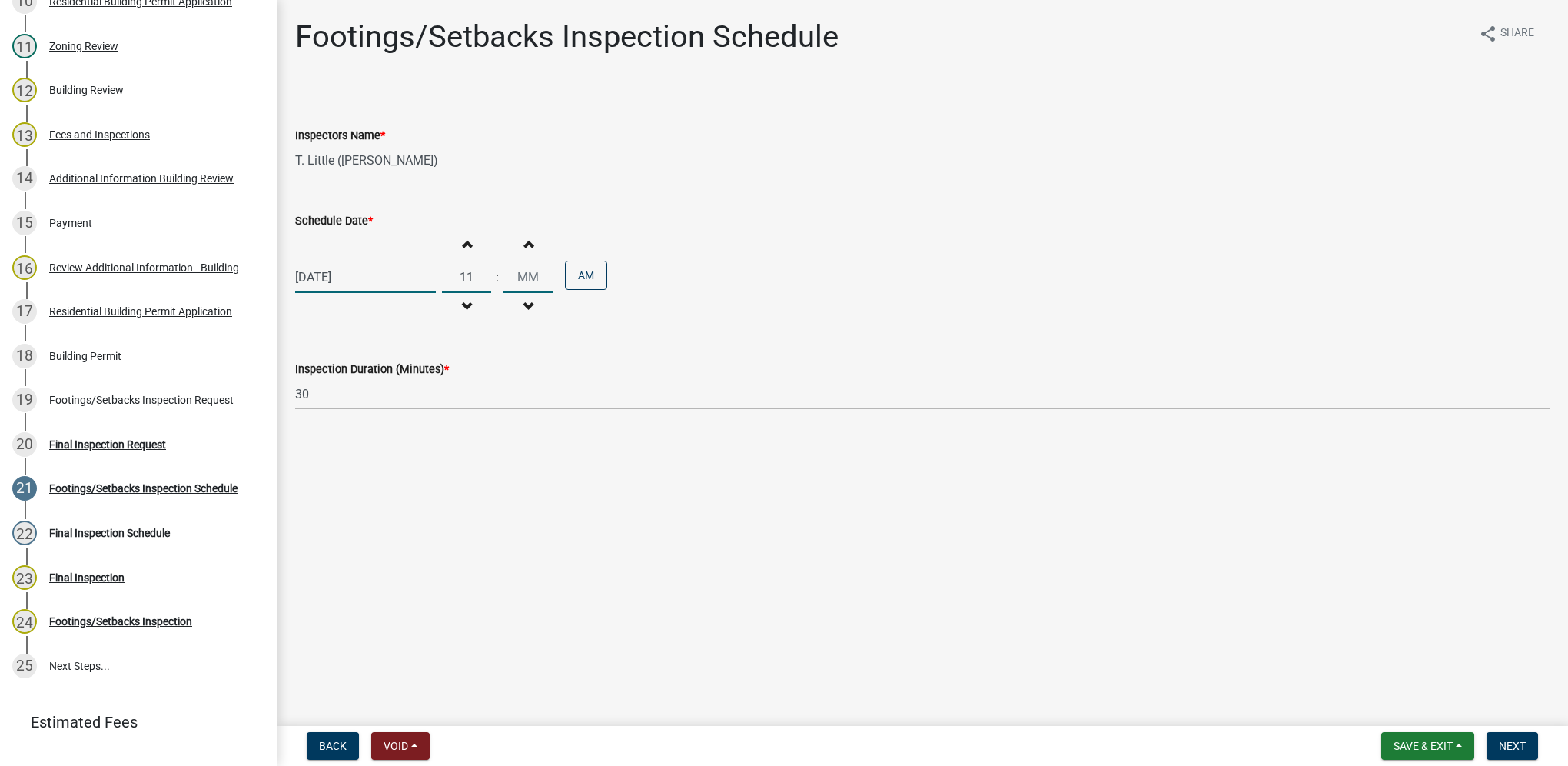
type input "00"
click at [511, 277] on input "00" at bounding box center [528, 278] width 49 height 32
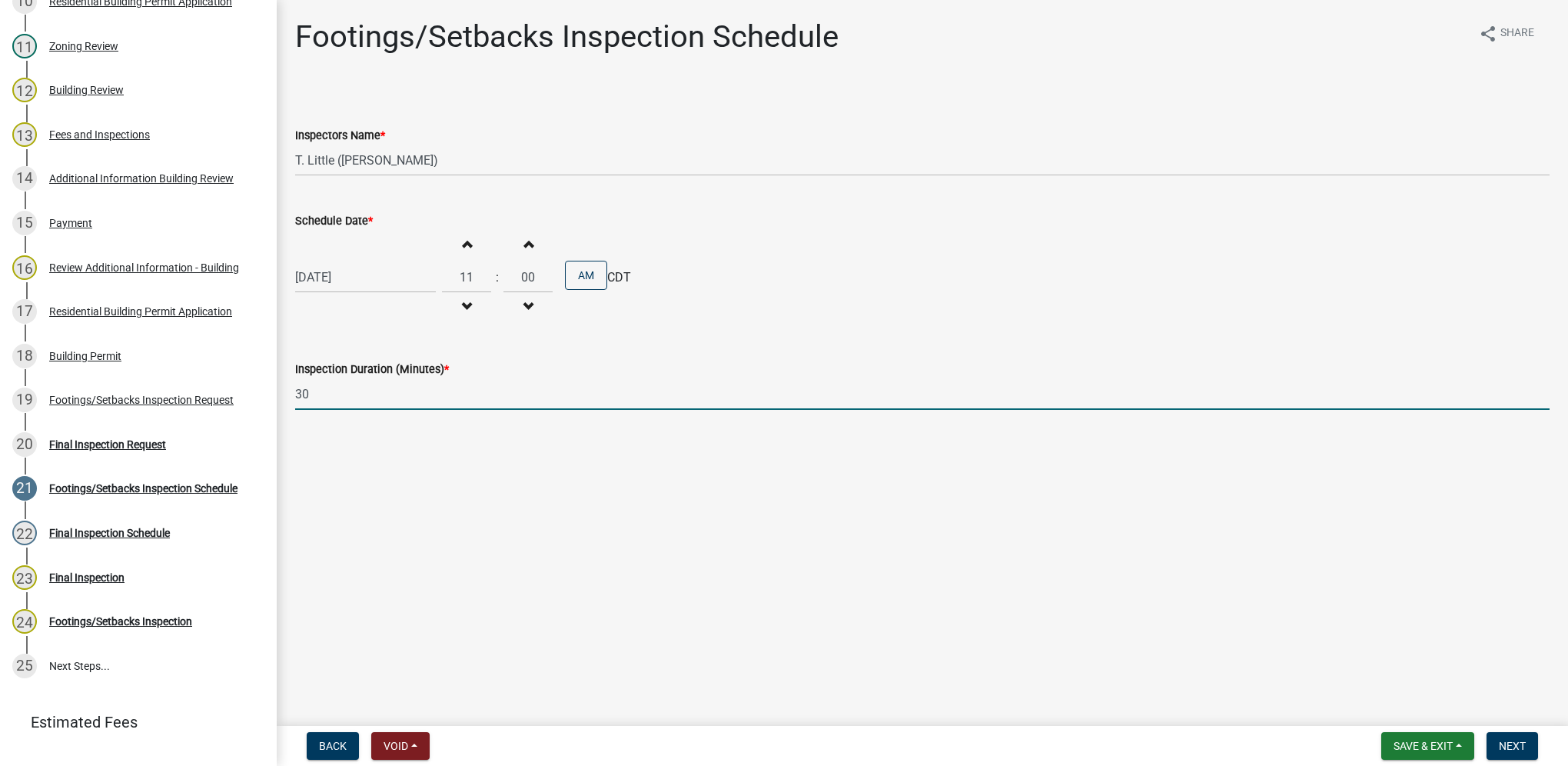
click at [520, 398] on input "30" at bounding box center [922, 394] width 1254 height 32
type input "3"
type input "60"
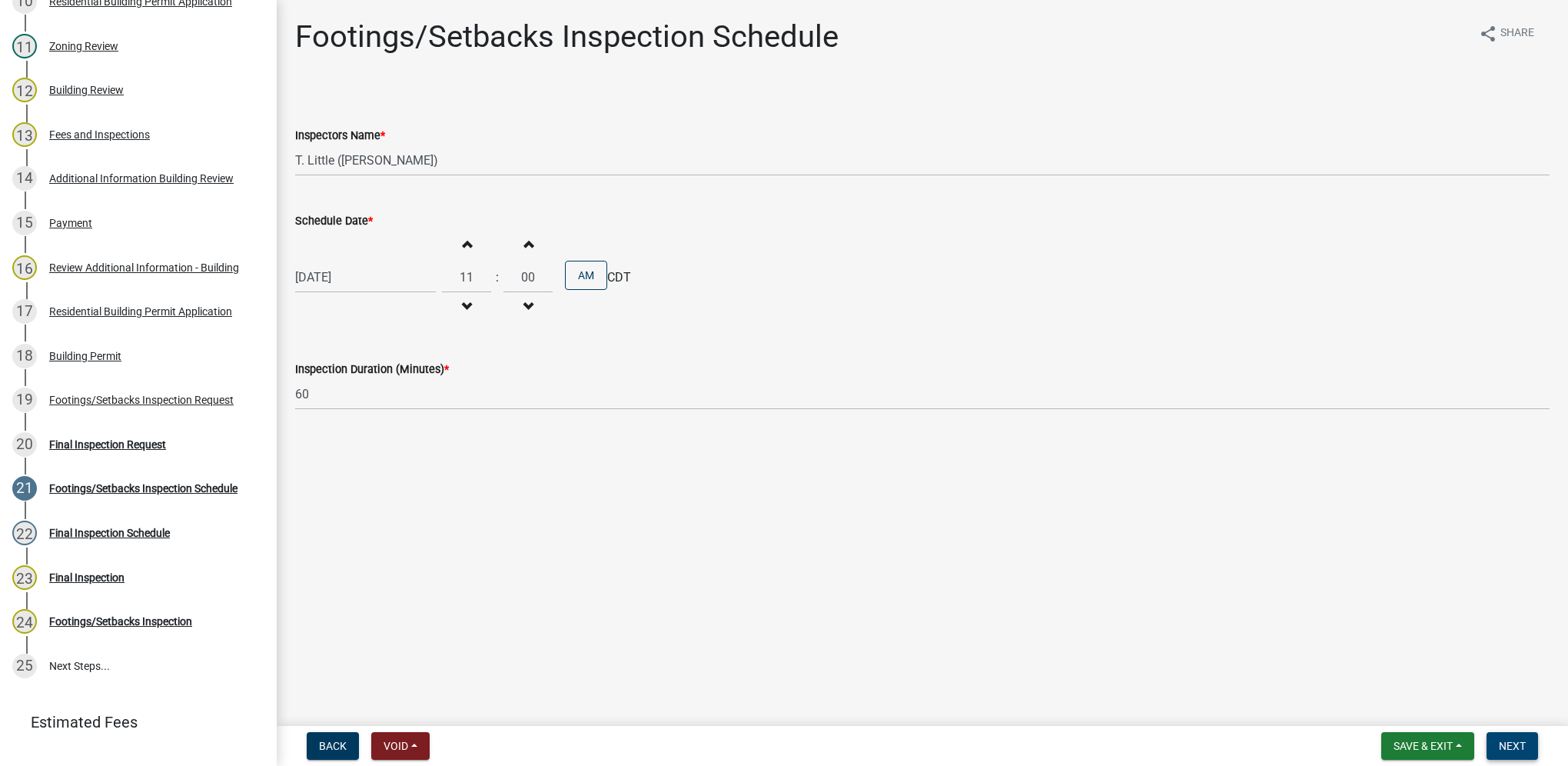
click at [1521, 747] on span "Next" at bounding box center [1513, 746] width 27 height 13
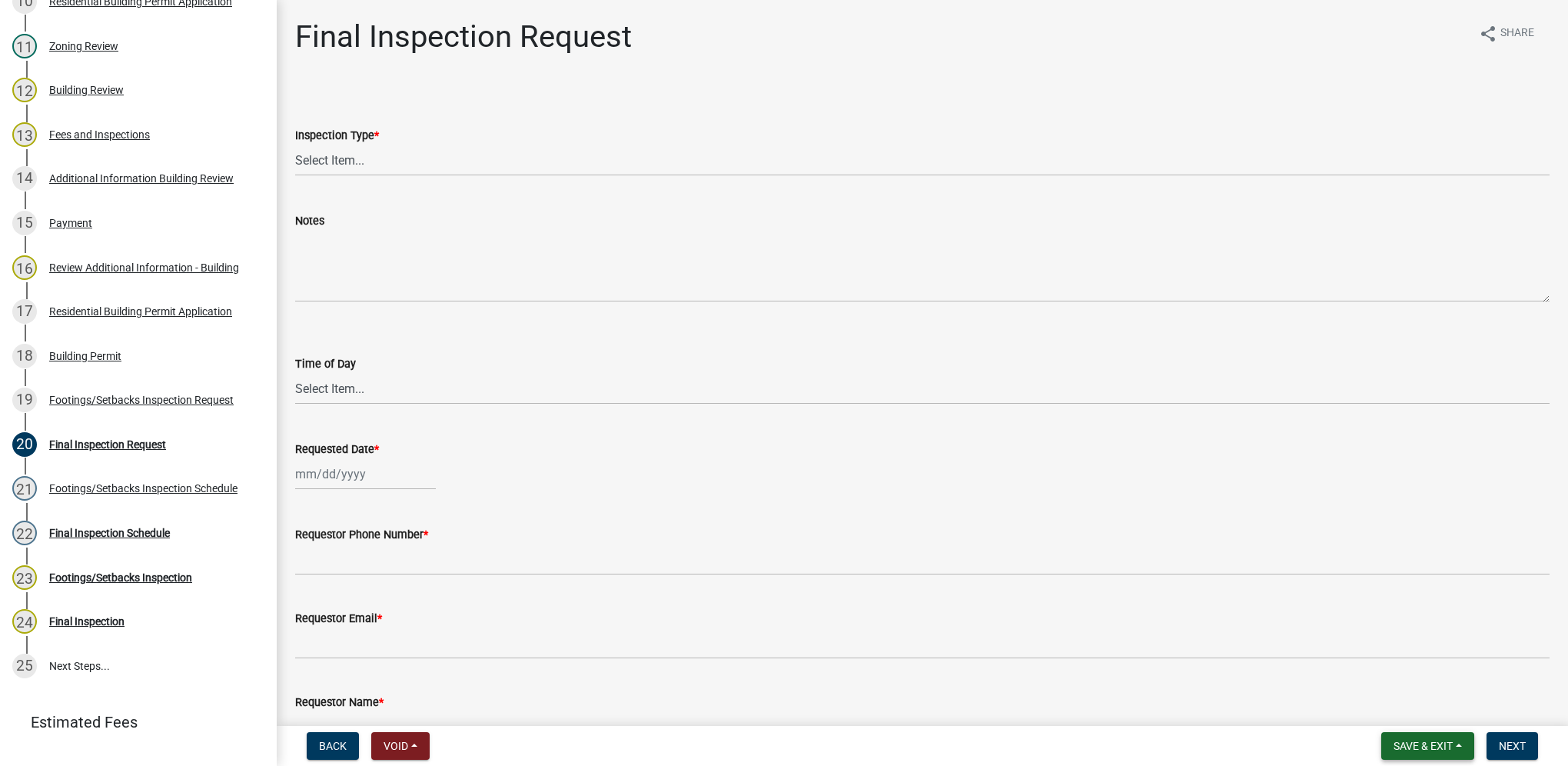
click at [1430, 754] on button "Save & Exit" at bounding box center [1428, 746] width 93 height 28
click at [1418, 708] on button "Save & Exit" at bounding box center [1413, 706] width 123 height 37
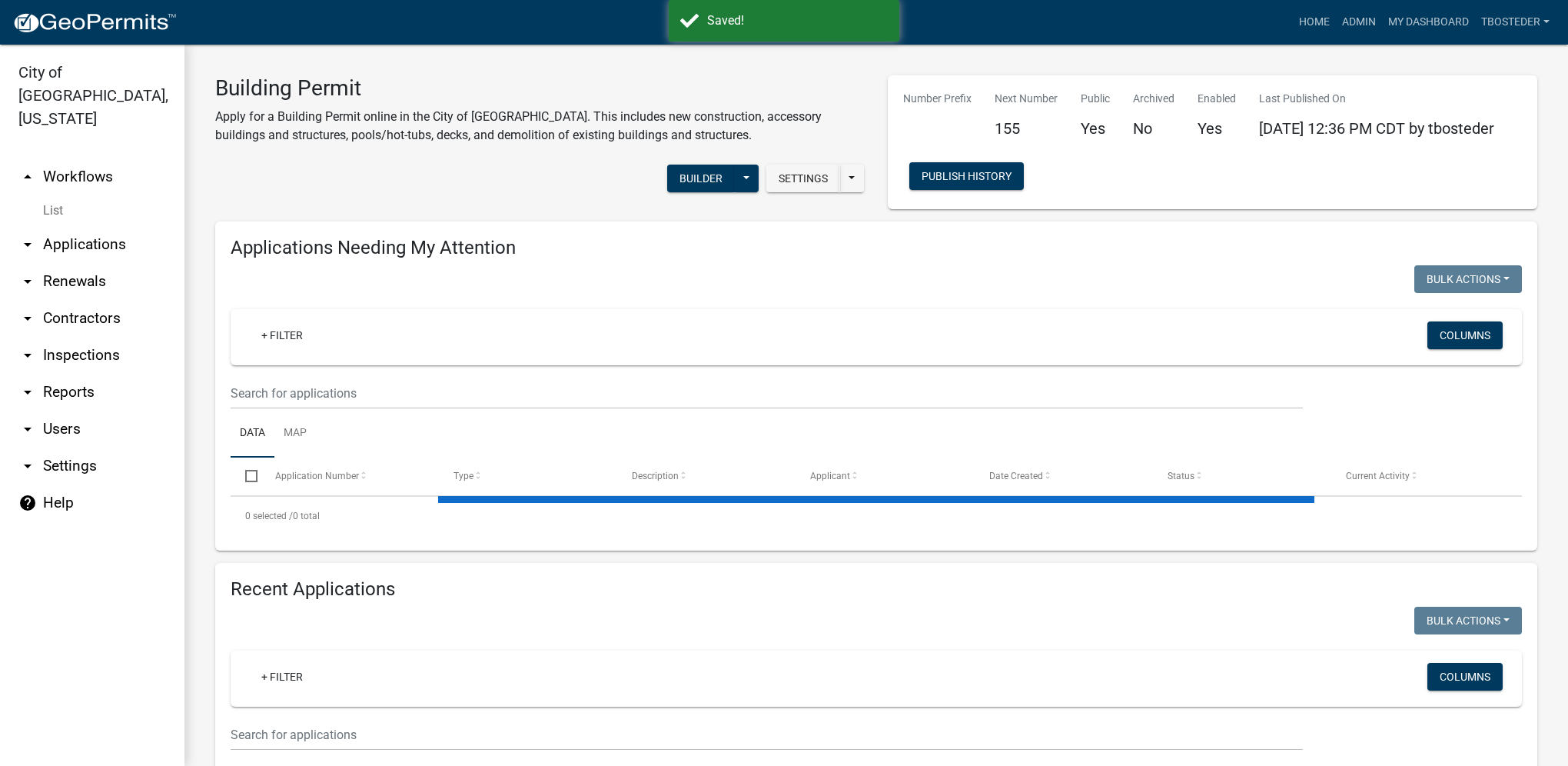
select select "1: 25"
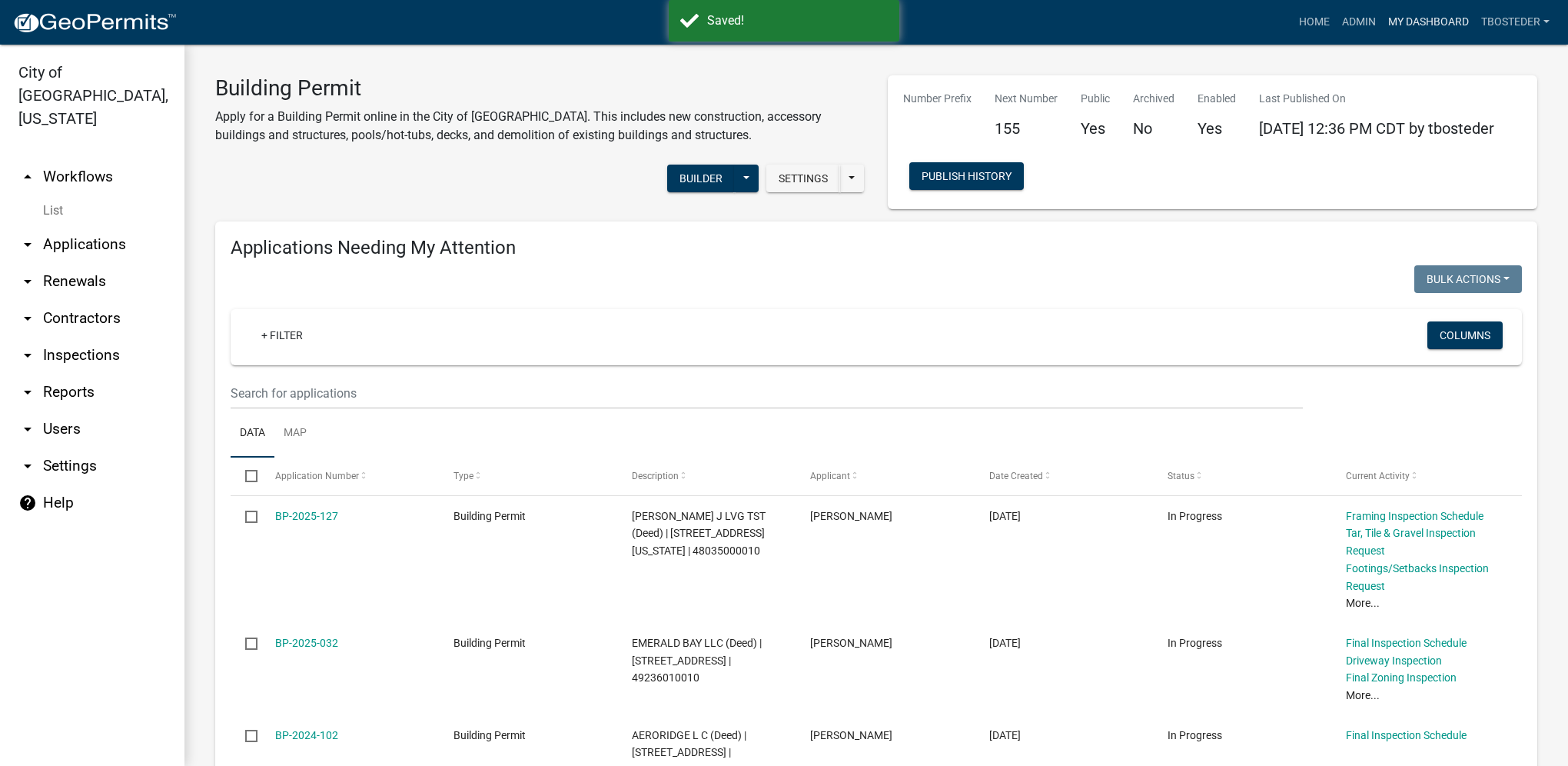
click at [1415, 24] on link "My Dashboard" at bounding box center [1428, 22] width 93 height 29
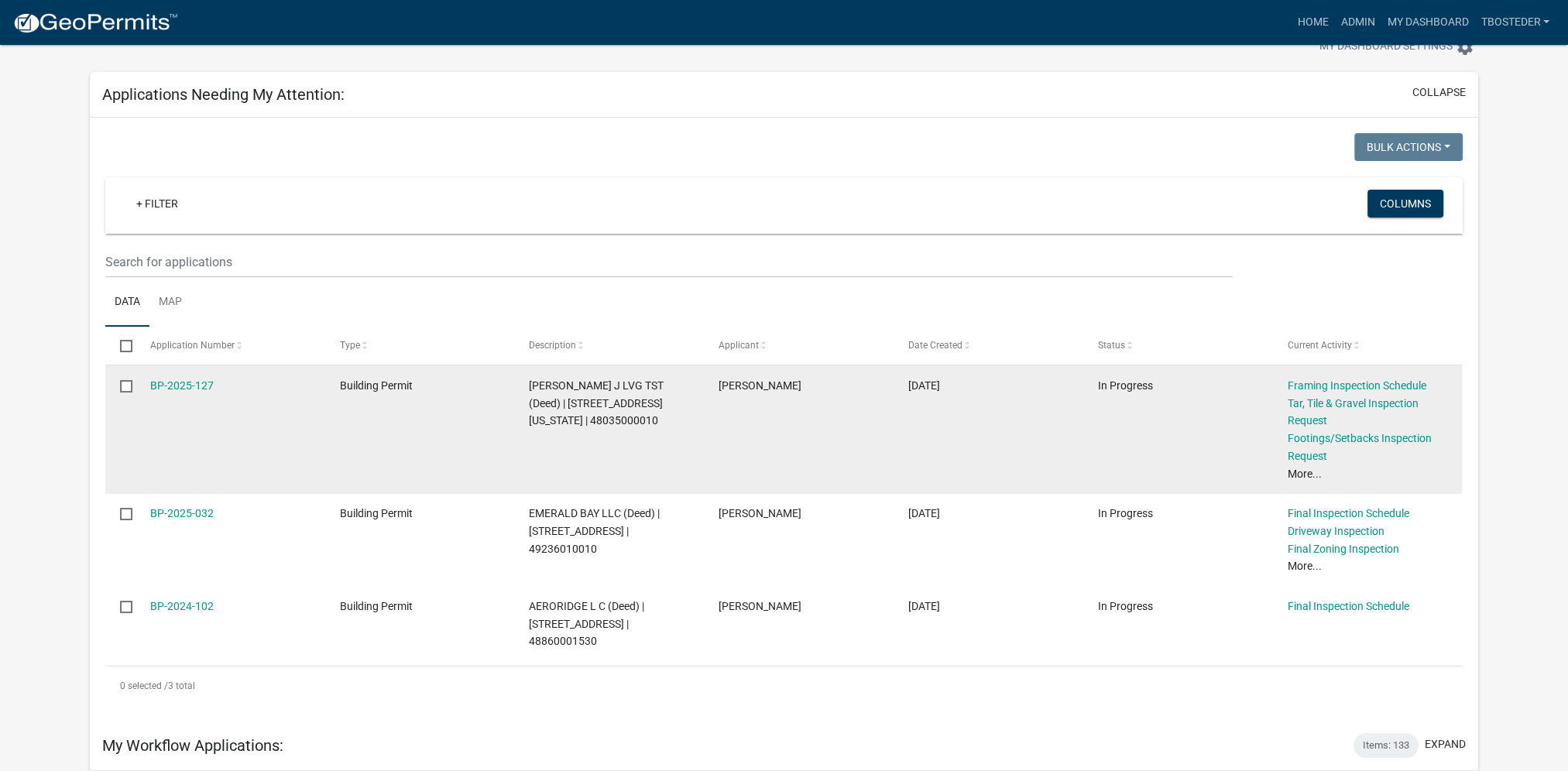
scroll to position [78, 0]
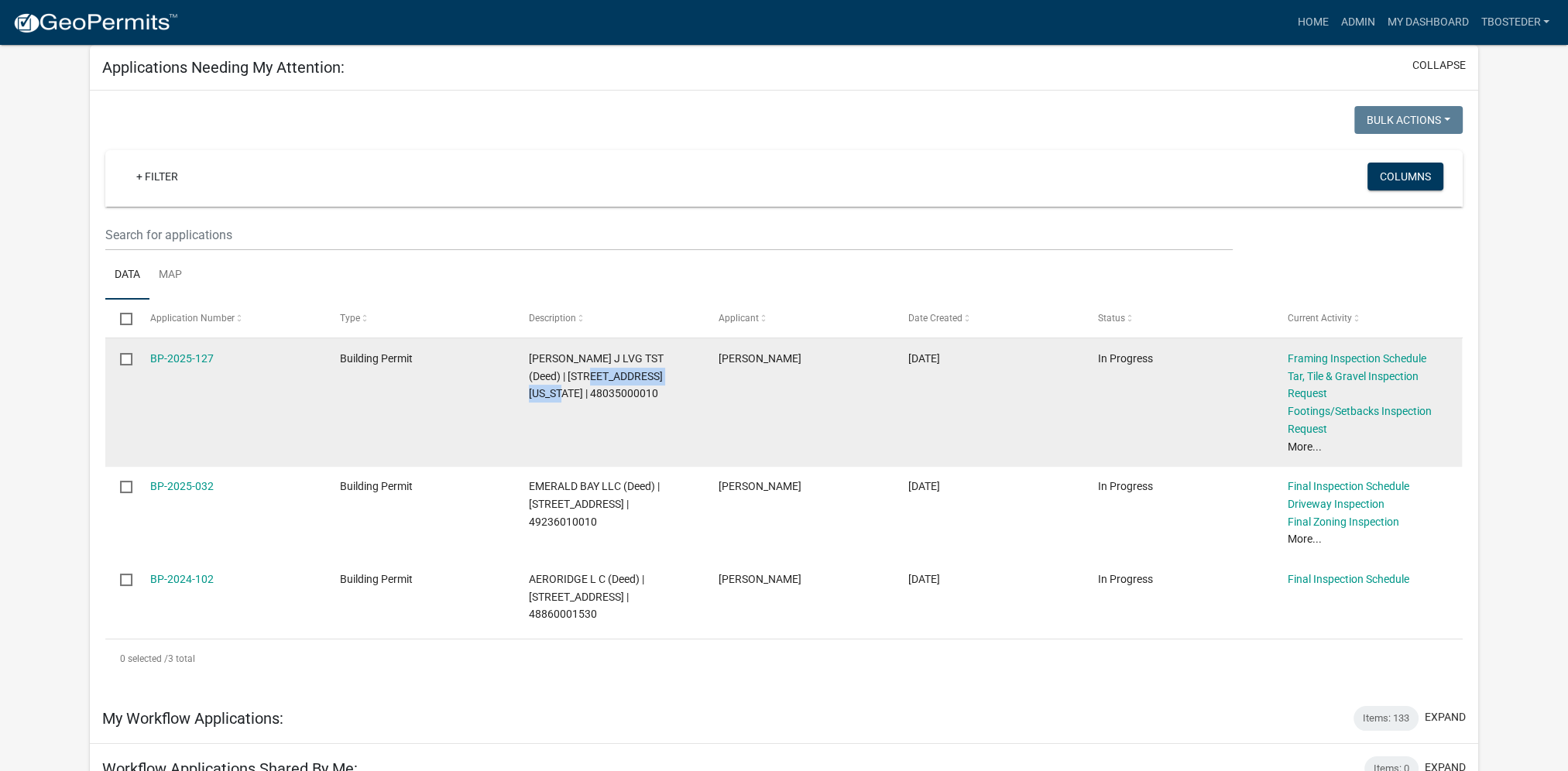
drag, startPoint x: 572, startPoint y: 378, endPoint x: 677, endPoint y: 372, distance: 105.2
click at [664, 372] on span "[PERSON_NAME] J LVG TST (Deed) | [STREET_ADDRESS][US_STATE] | 48035000010" at bounding box center [596, 376] width 135 height 48
copy span "[STREET_ADDRESS][US_STATE]"
click at [189, 353] on link "BP-2025-127" at bounding box center [182, 358] width 63 height 13
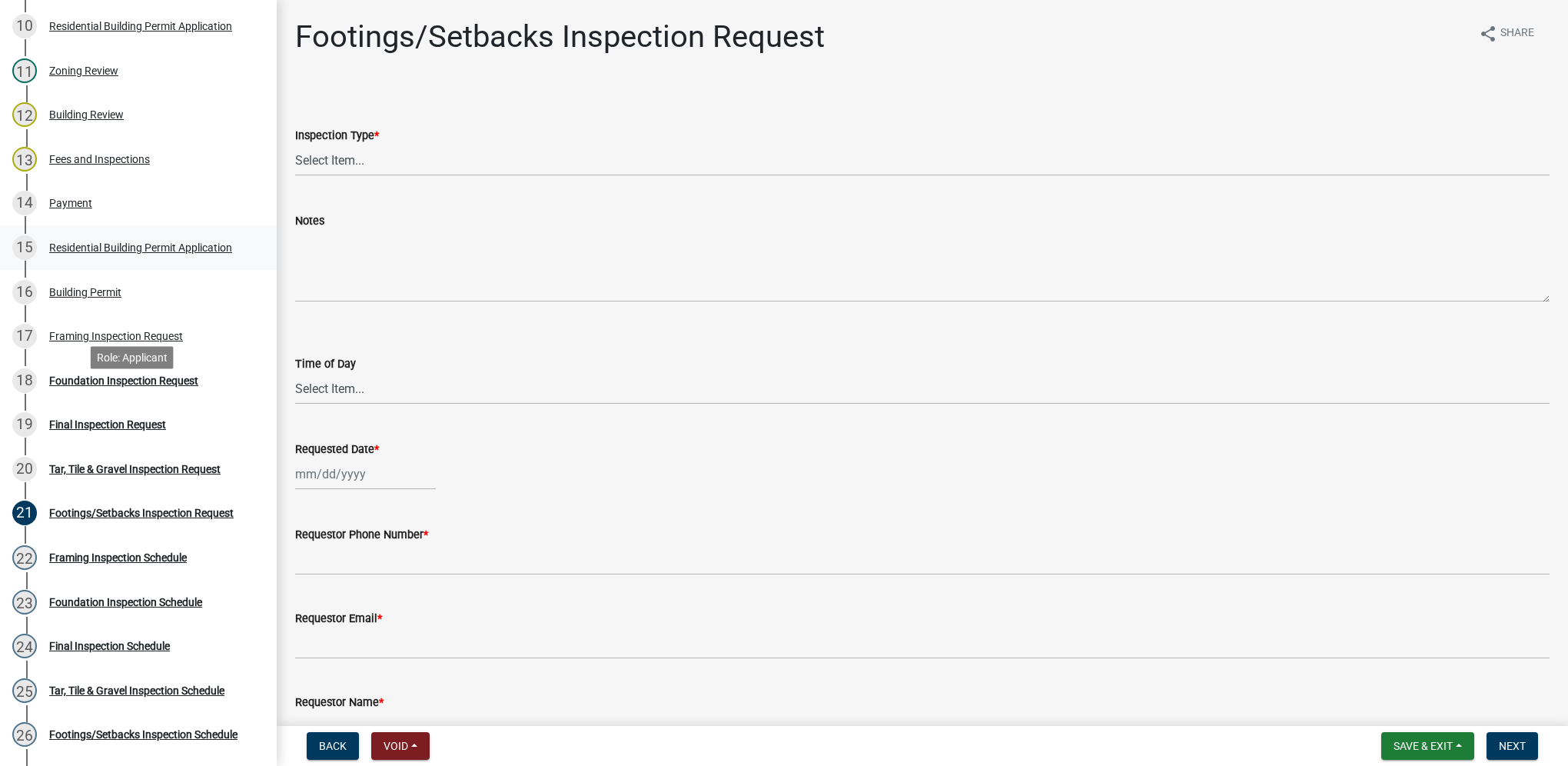
scroll to position [692, 0]
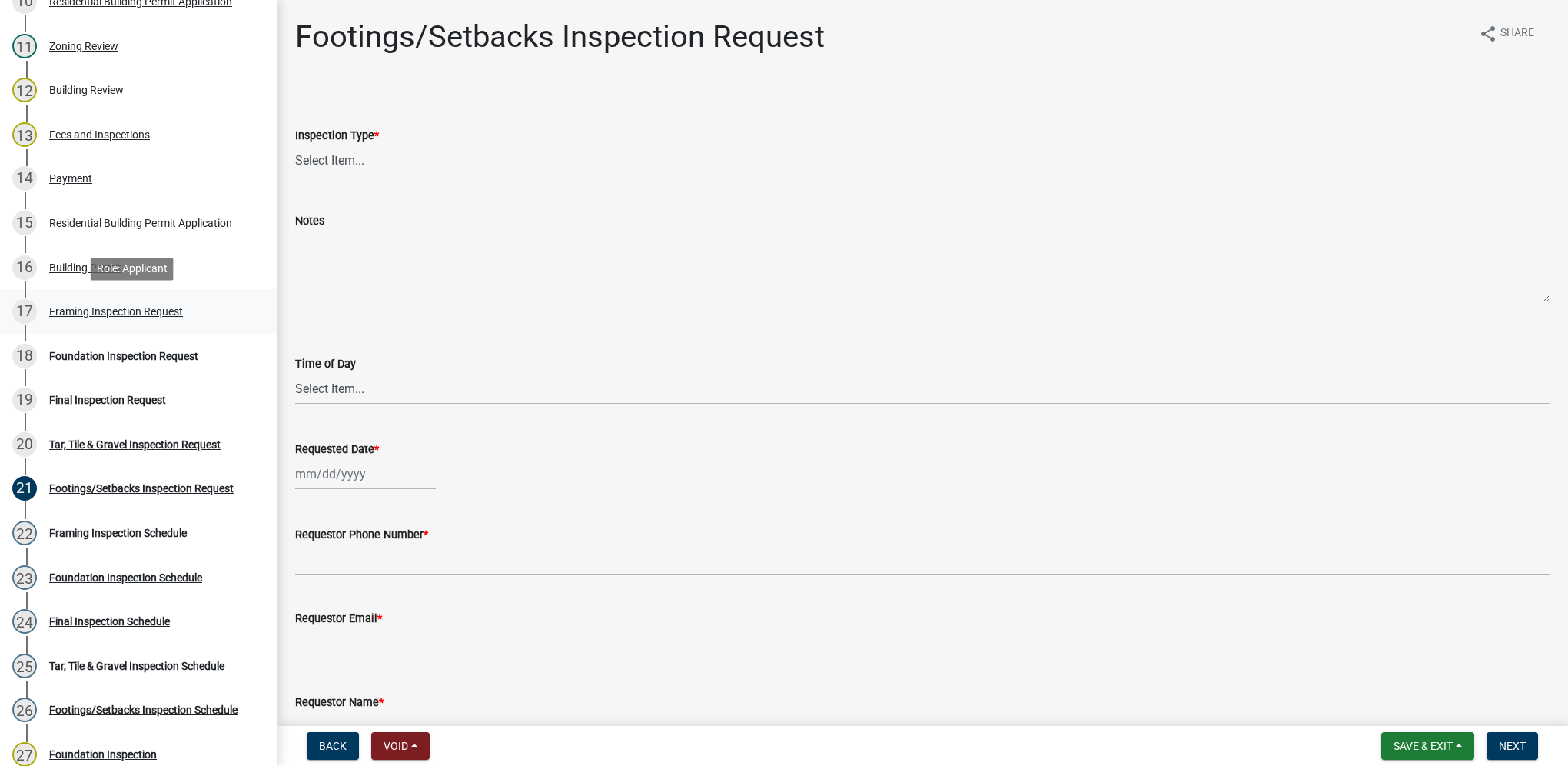
click at [114, 306] on div "Framing Inspection Request" at bounding box center [117, 311] width 134 height 11
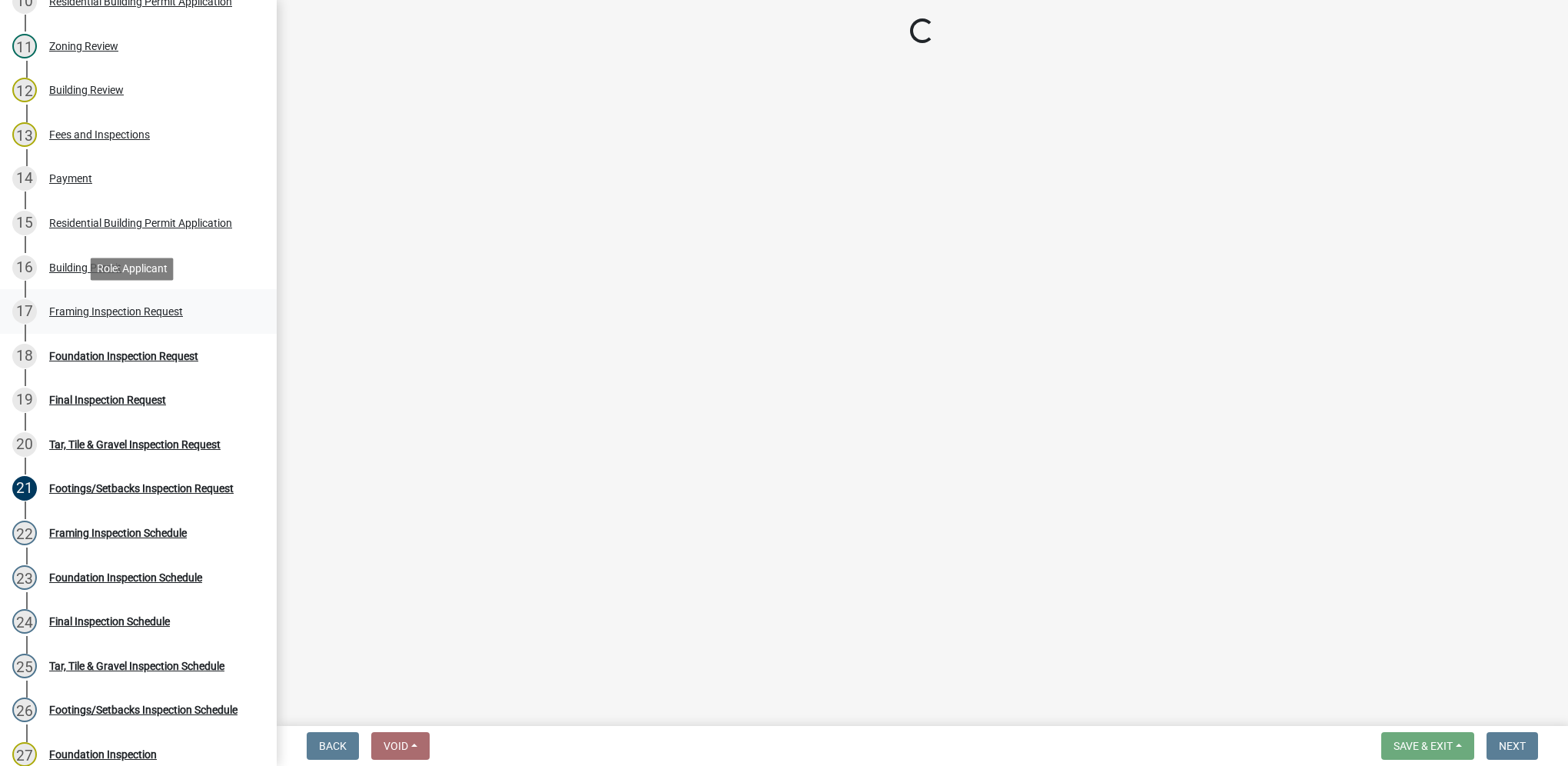
select select "e9fcb543-8f06-4ed5-8df3-3925d2ebe15d"
select select "e2425e86-bc0a-4638-8dbc-f5bad8ae1679"
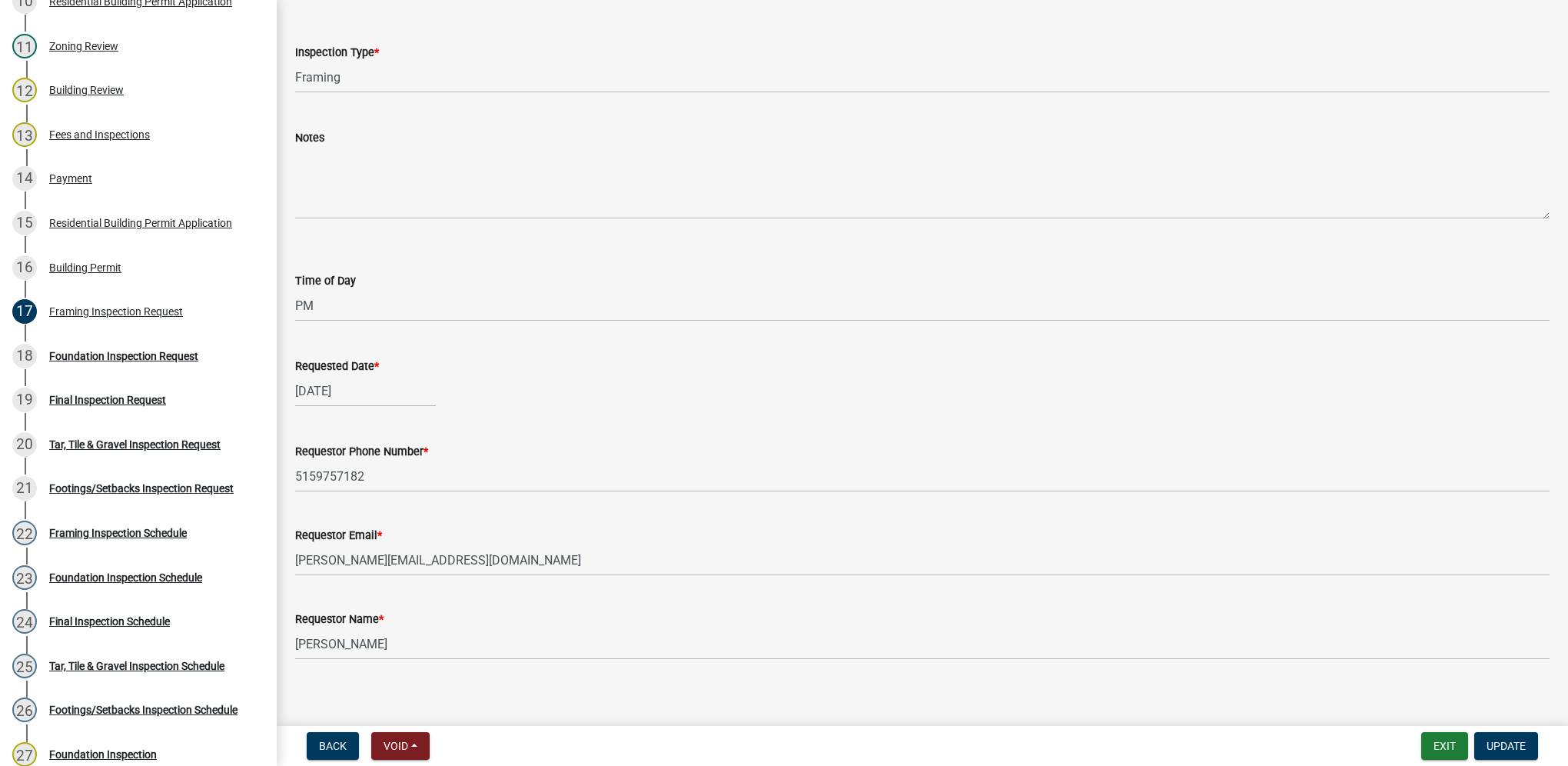
scroll to position [96, 0]
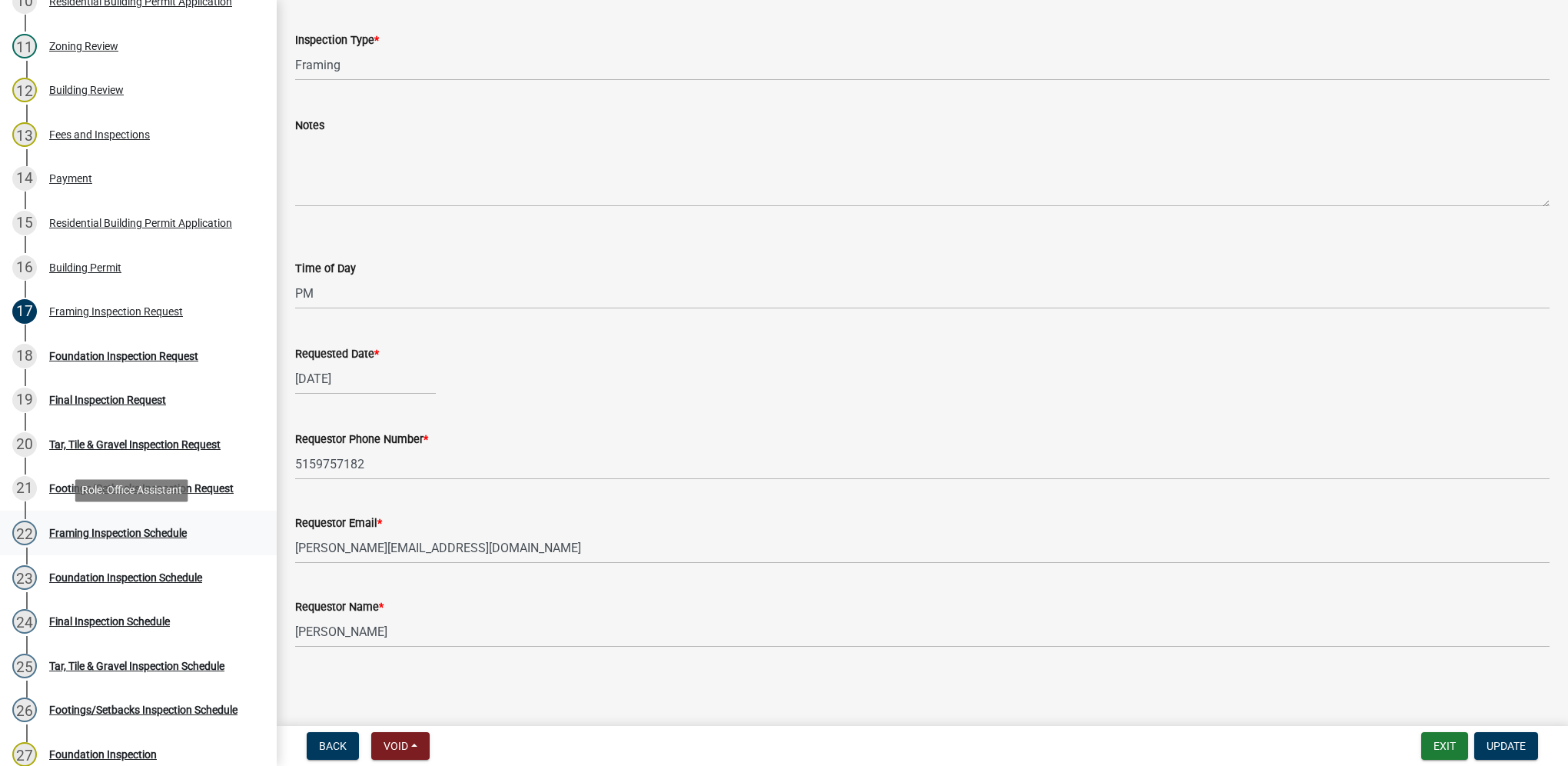
click at [168, 529] on div "Framing Inspection Schedule" at bounding box center [118, 533] width 138 height 11
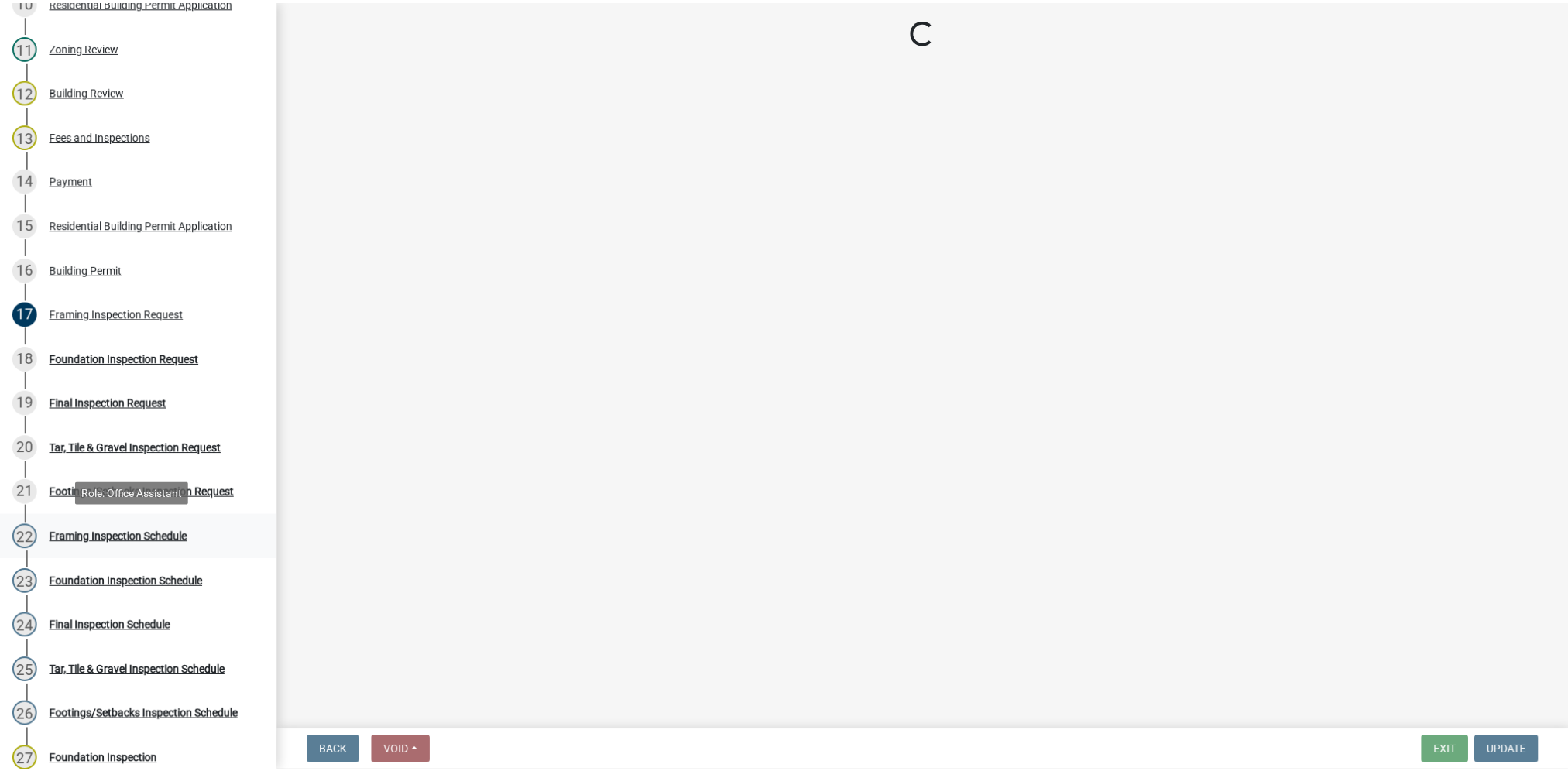
scroll to position [0, 0]
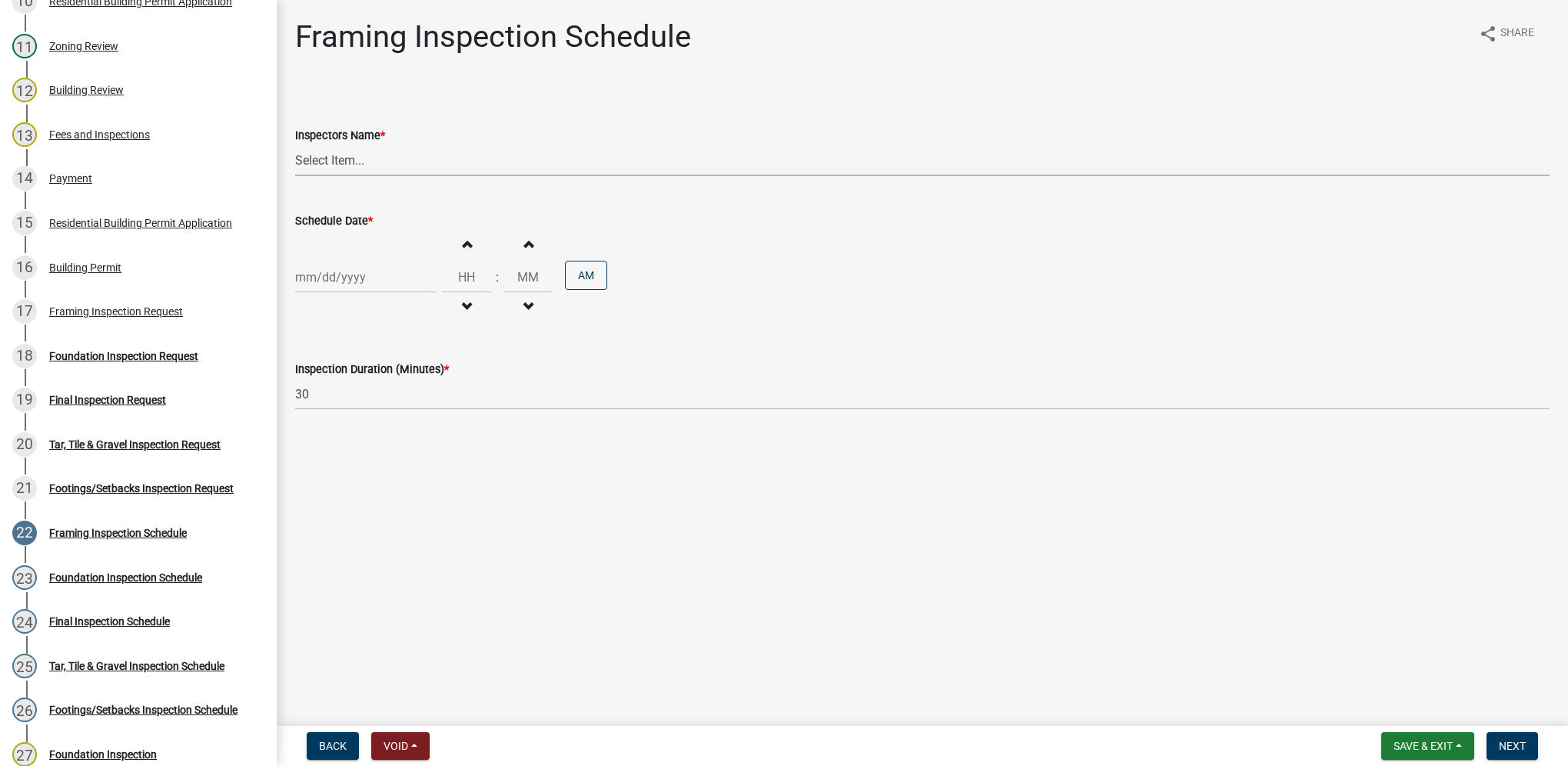
drag, startPoint x: 415, startPoint y: 164, endPoint x: 407, endPoint y: 172, distance: 11.3
click at [415, 164] on select "Select Item... [DEMOGRAPHIC_DATA] (Indianola Other Inspector) T. Little ([PERSO…" at bounding box center [922, 160] width 1254 height 32
select select "27b8dde7-9ed4-44e4-ae8e-5969b60be3e6"
click at [295, 144] on select "Select Item... [DEMOGRAPHIC_DATA] (Indianola Other Inspector) T. Little ([PERSO…" at bounding box center [922, 160] width 1254 height 32
select select "9"
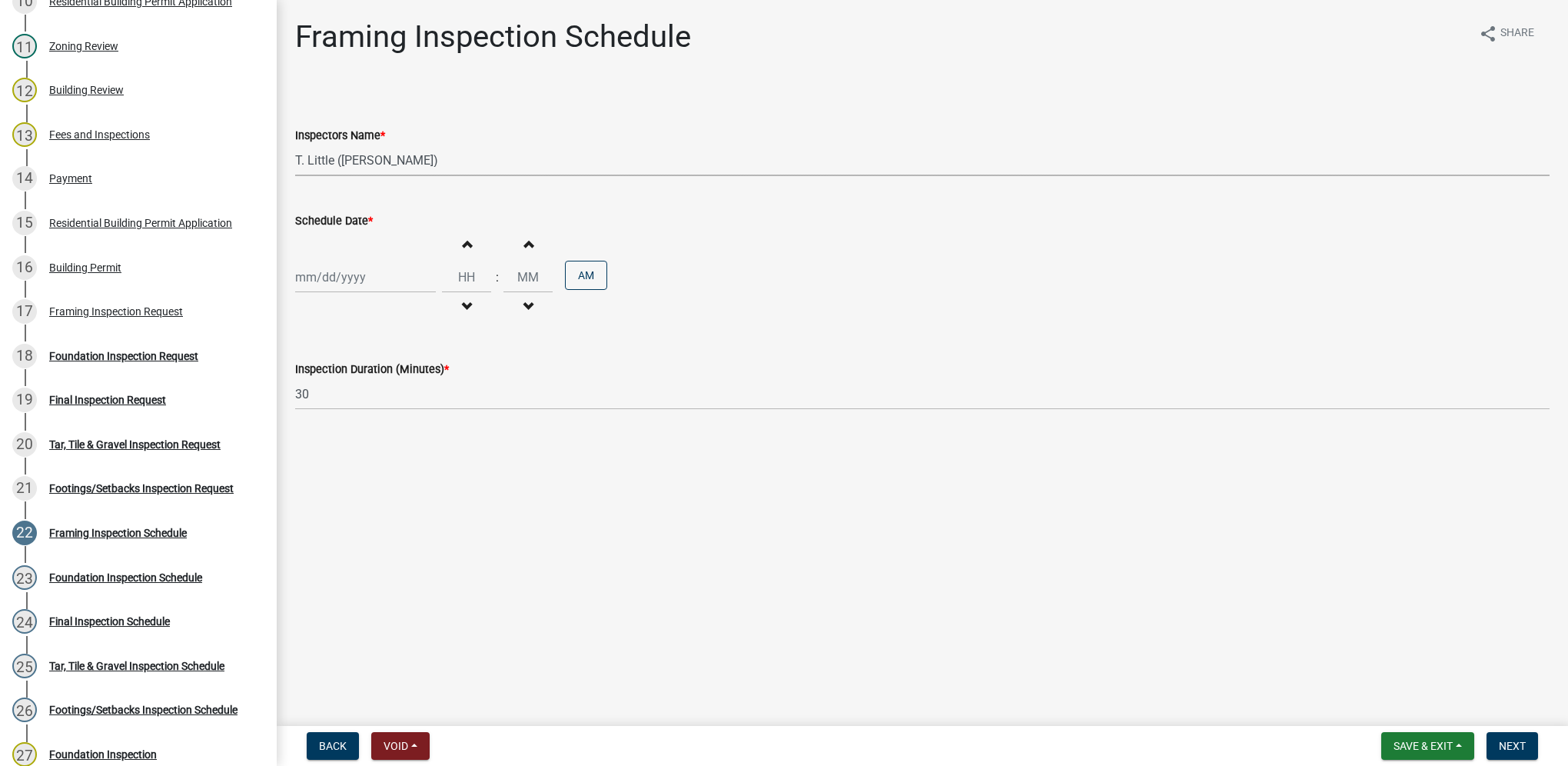
select select "2025"
click at [371, 264] on div "[PERSON_NAME] Feb Mar Apr [PERSON_NAME][DATE] Oct Nov [DATE] 1526 1527 1528 152…" at bounding box center [366, 278] width 141 height 32
click at [382, 412] on div "18" at bounding box center [384, 408] width 24 height 24
type input "[DATE]"
click at [442, 288] on input "Hours" at bounding box center [466, 278] width 49 height 32
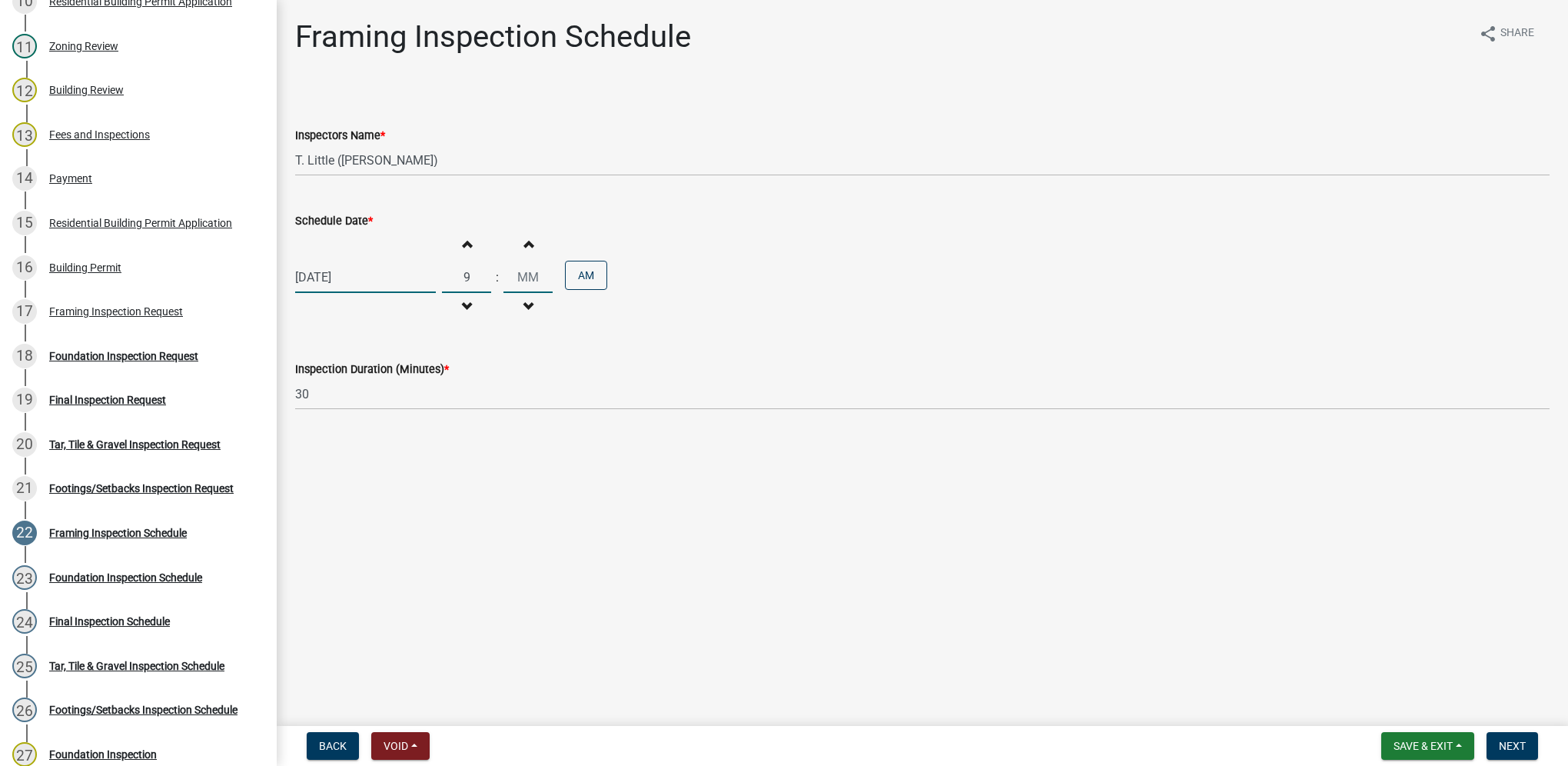
type input "09"
type input "00"
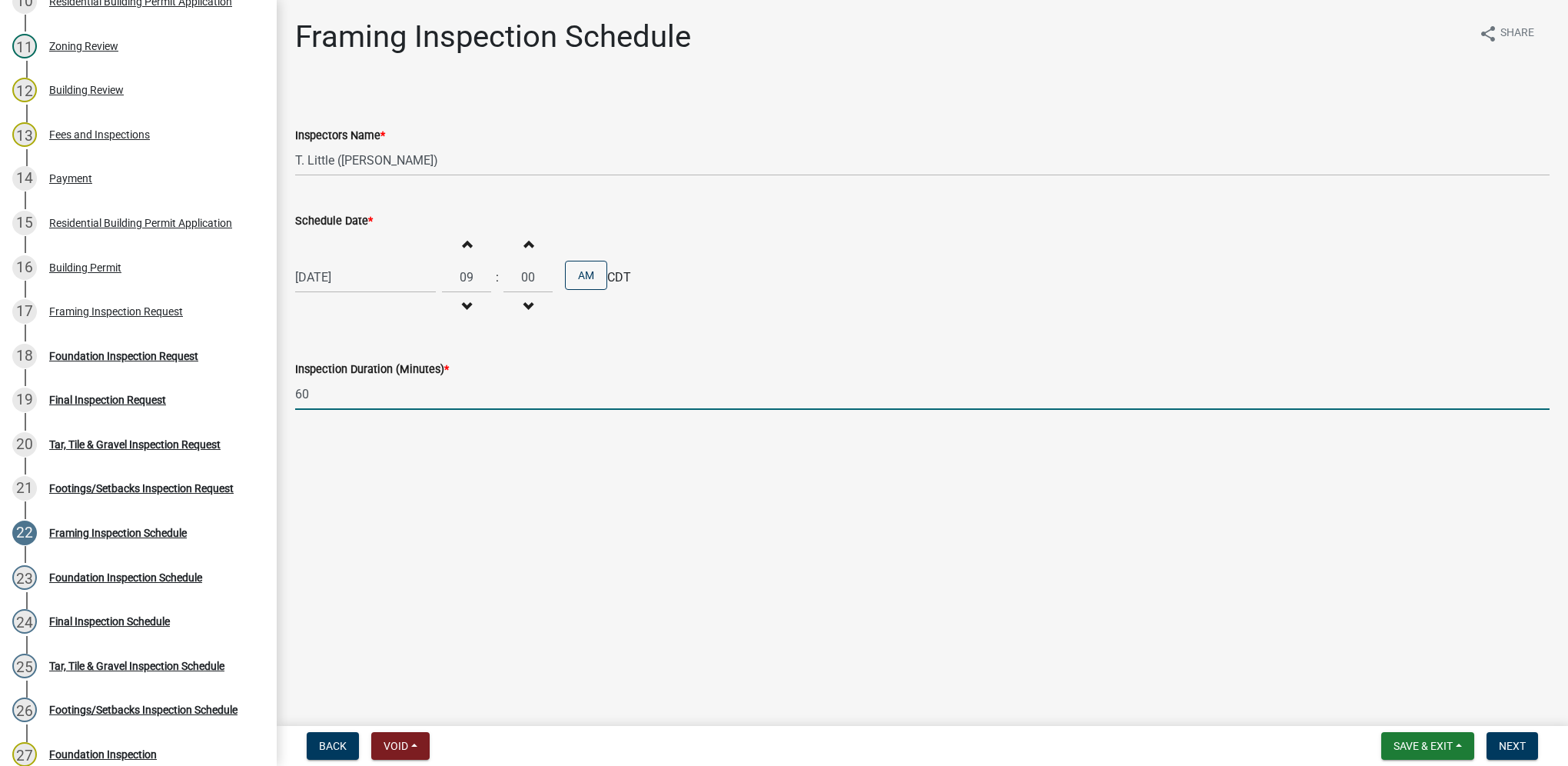
type input "60"
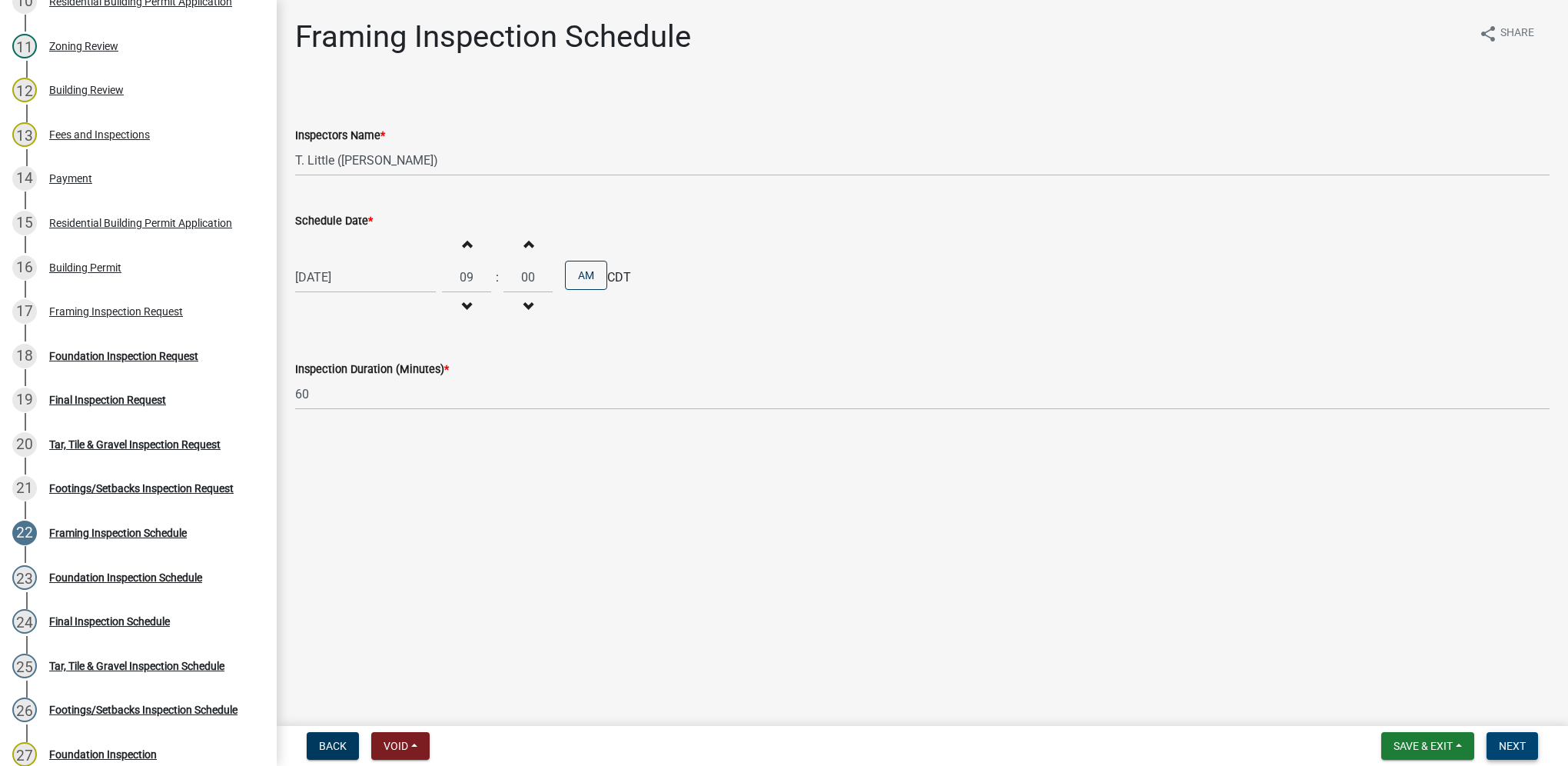
click at [1529, 742] on button "Next" at bounding box center [1512, 746] width 51 height 28
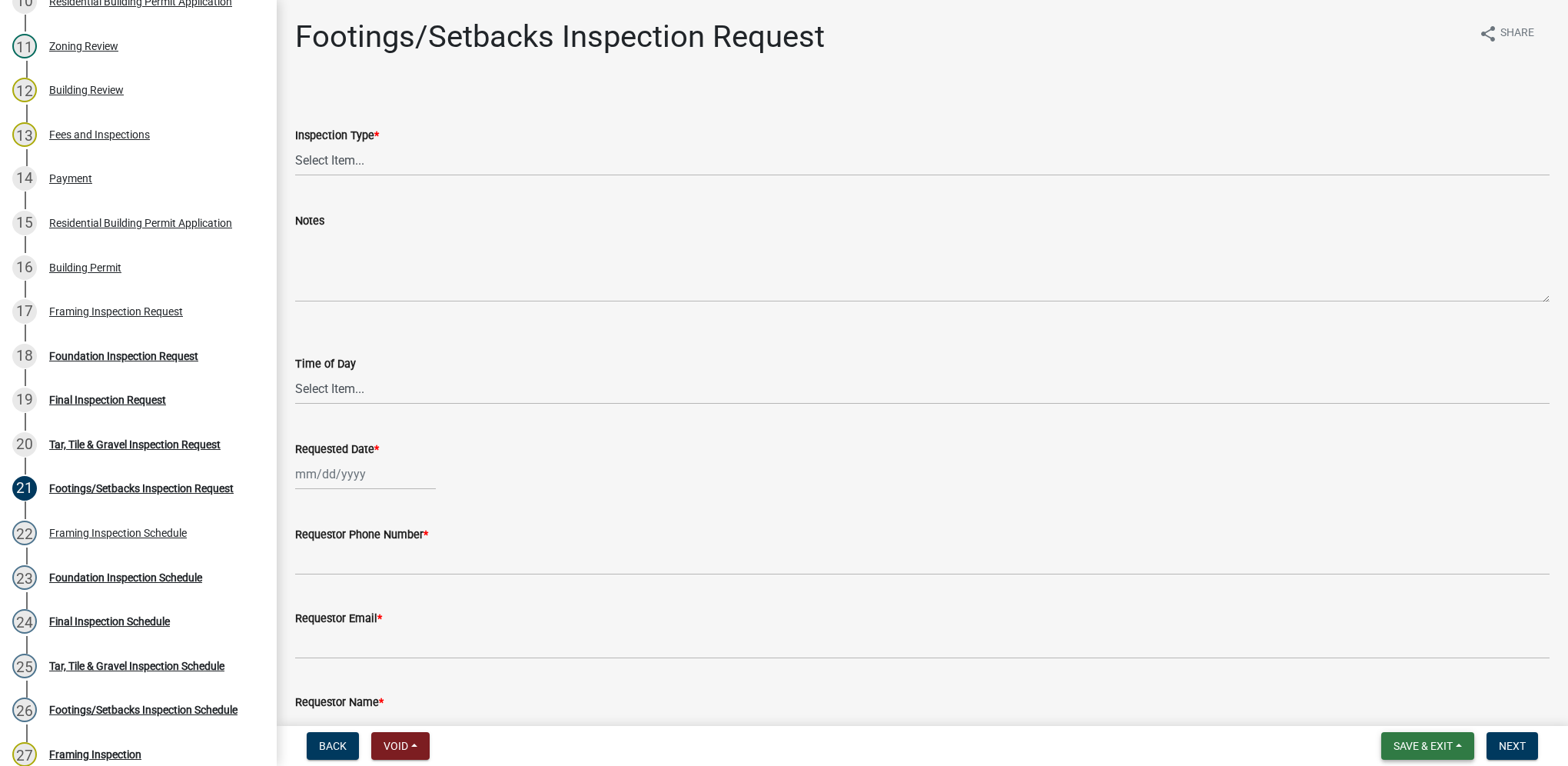
click at [1460, 737] on button "Save & Exit" at bounding box center [1428, 746] width 93 height 28
click at [1455, 717] on button "Save & Exit" at bounding box center [1413, 706] width 123 height 37
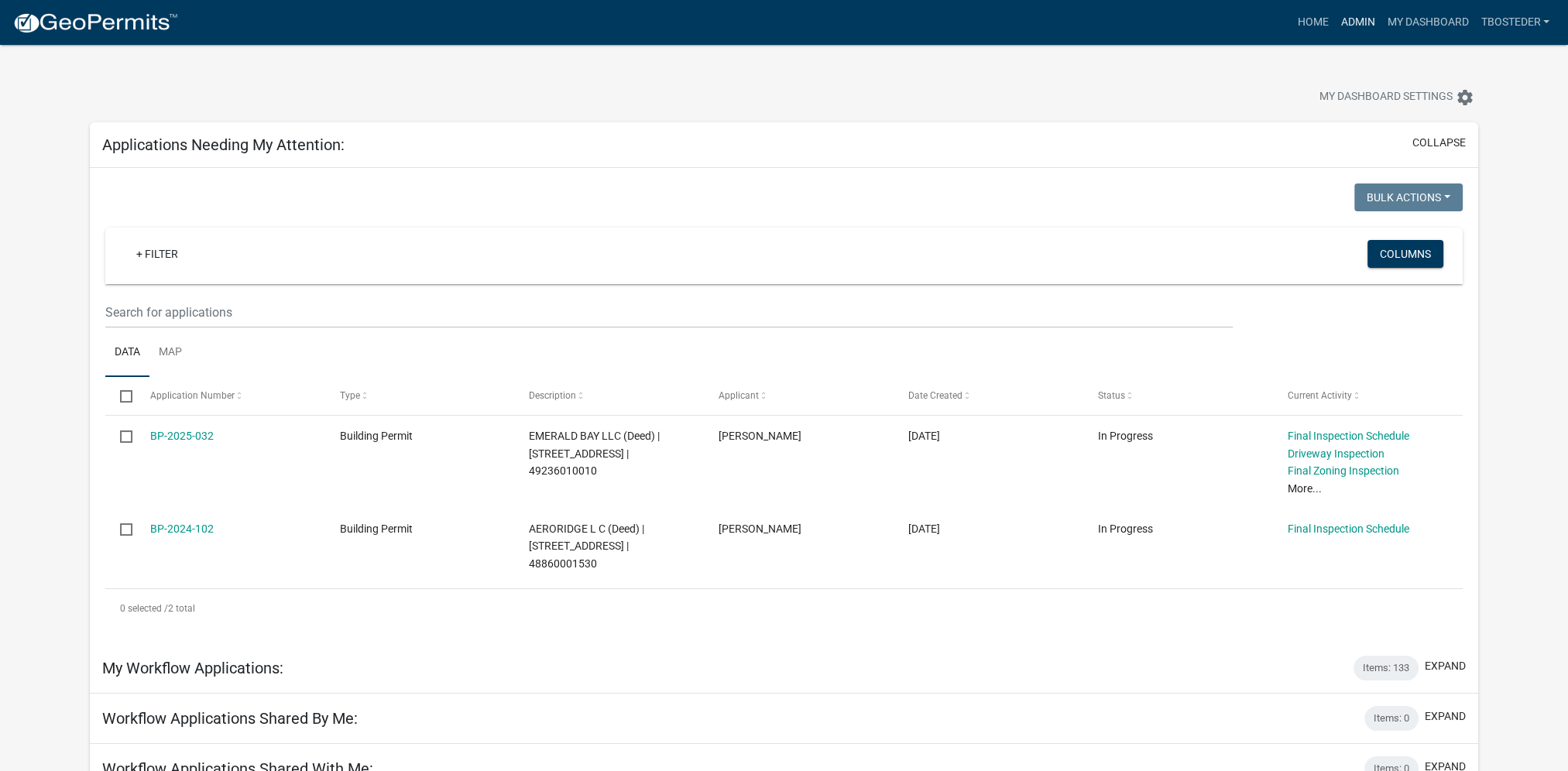
click at [1367, 22] on link "Admin" at bounding box center [1357, 22] width 46 height 30
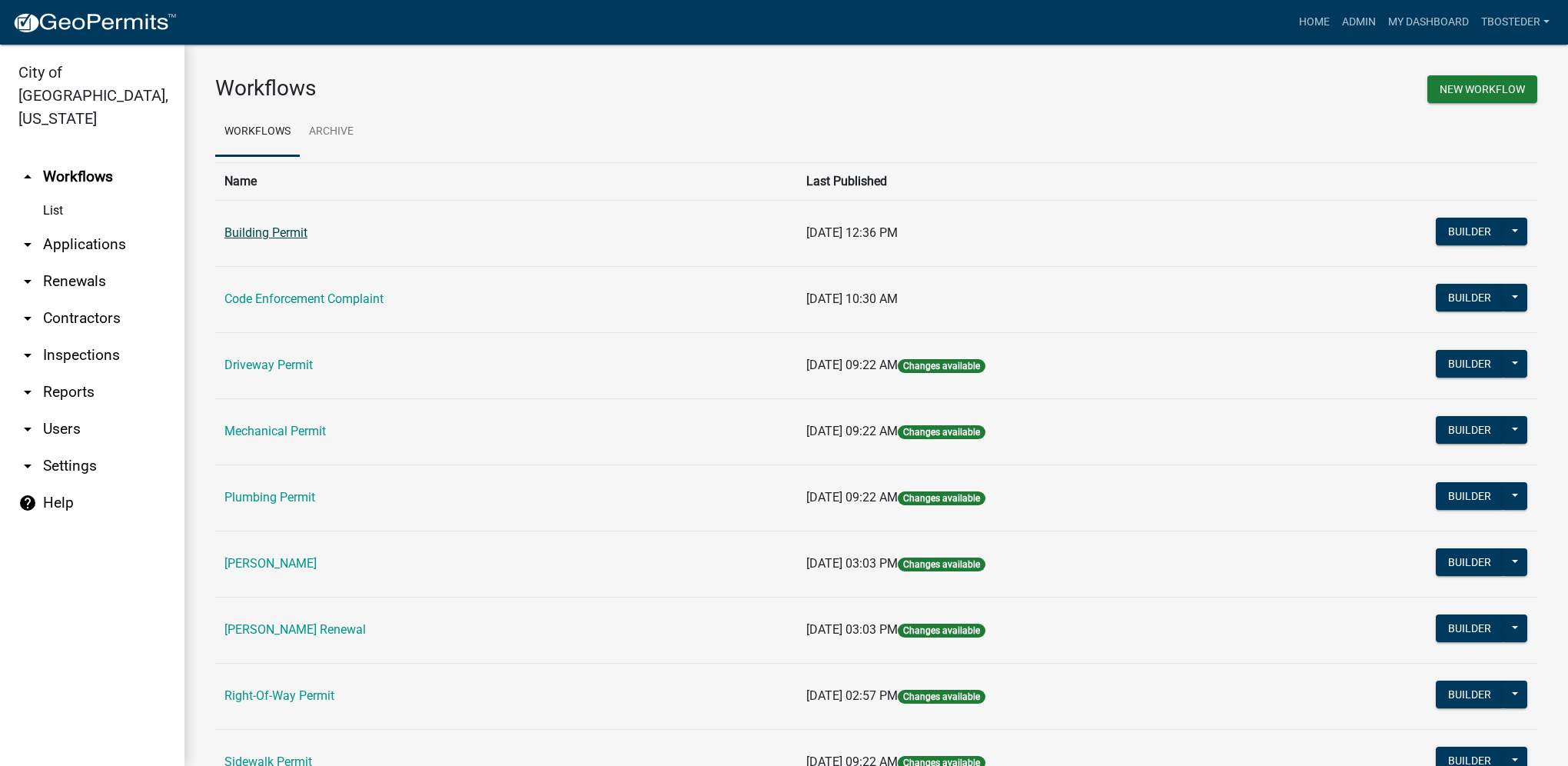
click at [306, 231] on link "Building Permit" at bounding box center [266, 232] width 83 height 14
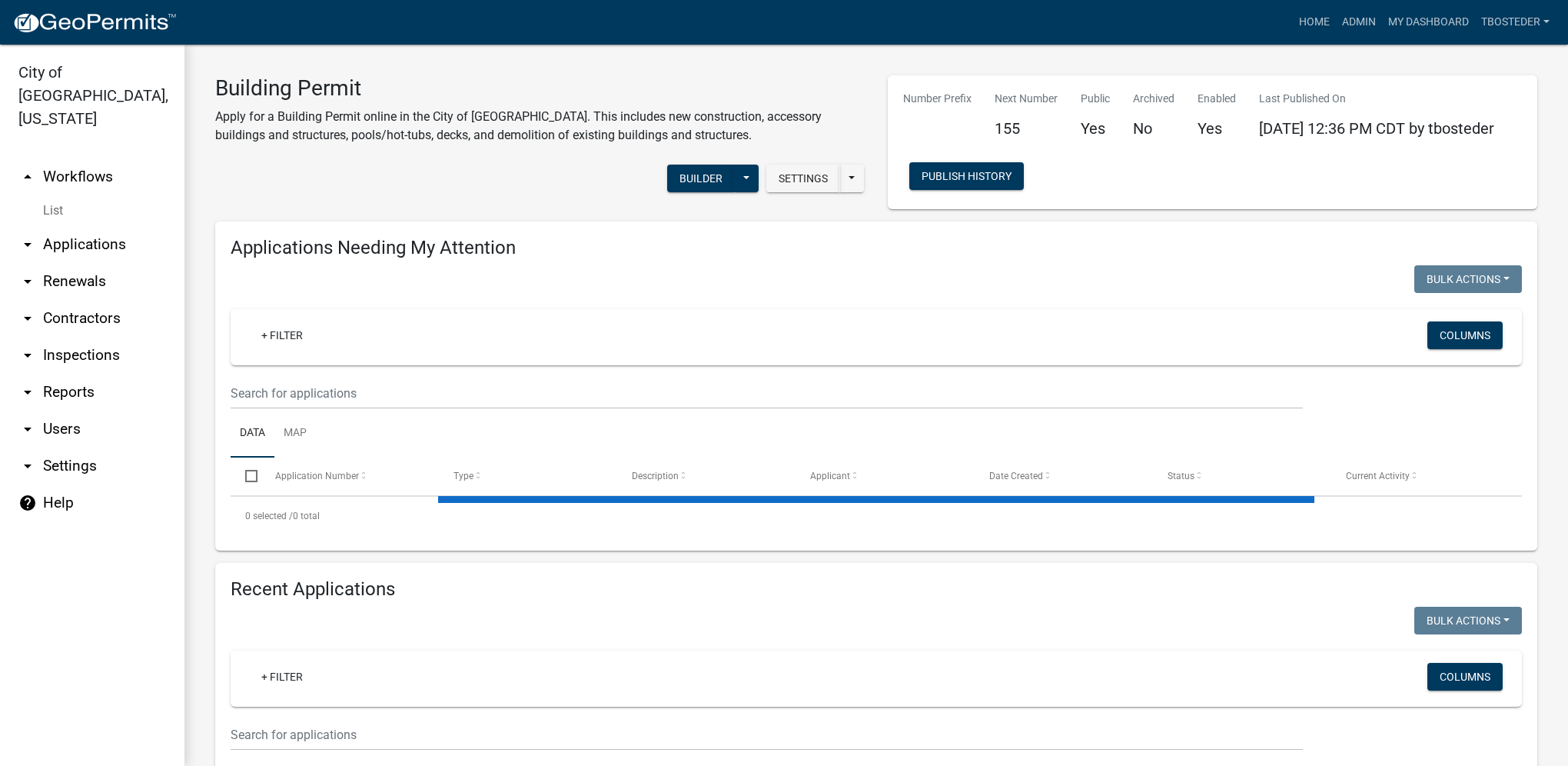
select select "1: 25"
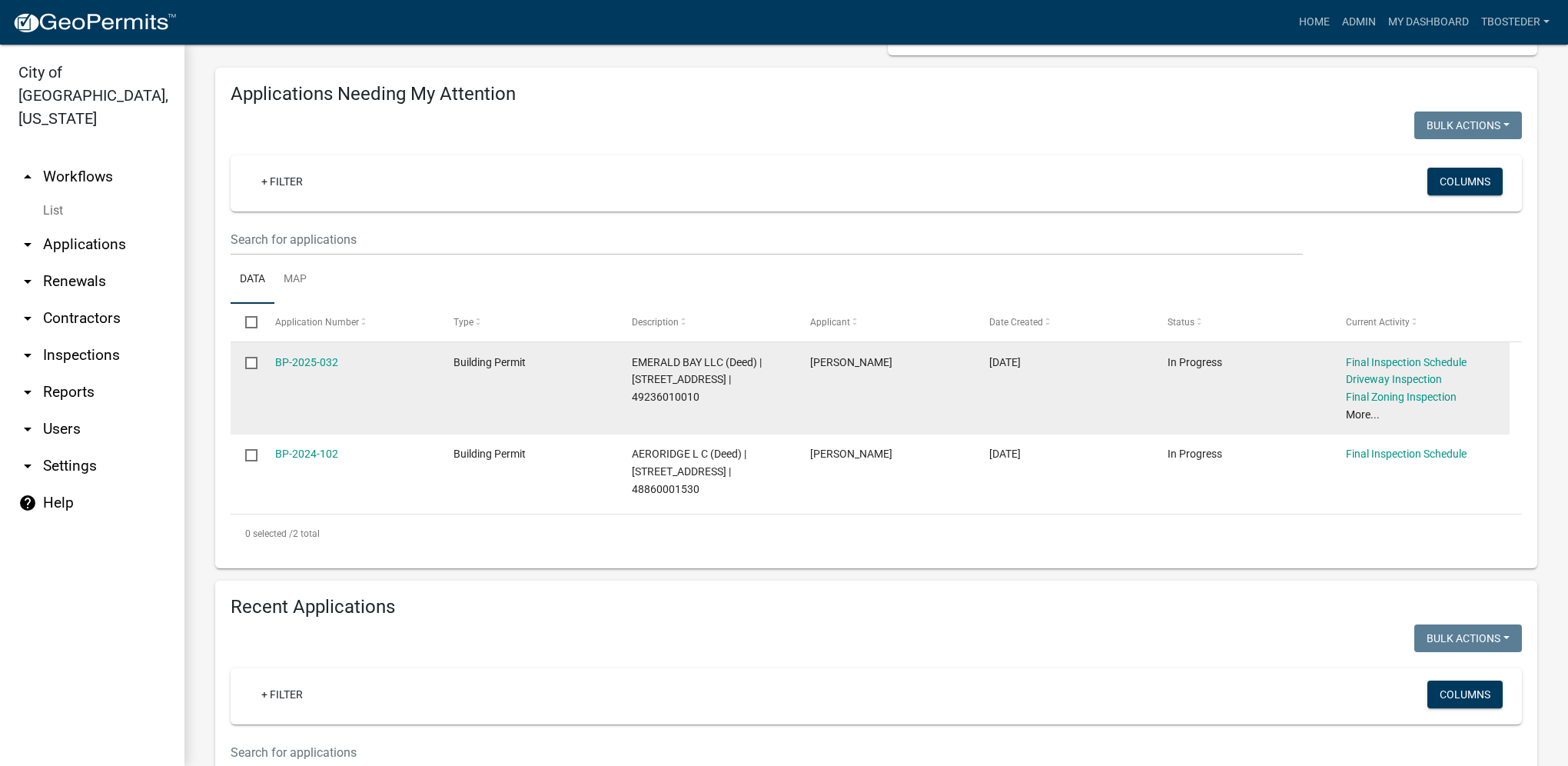
scroll to position [308, 0]
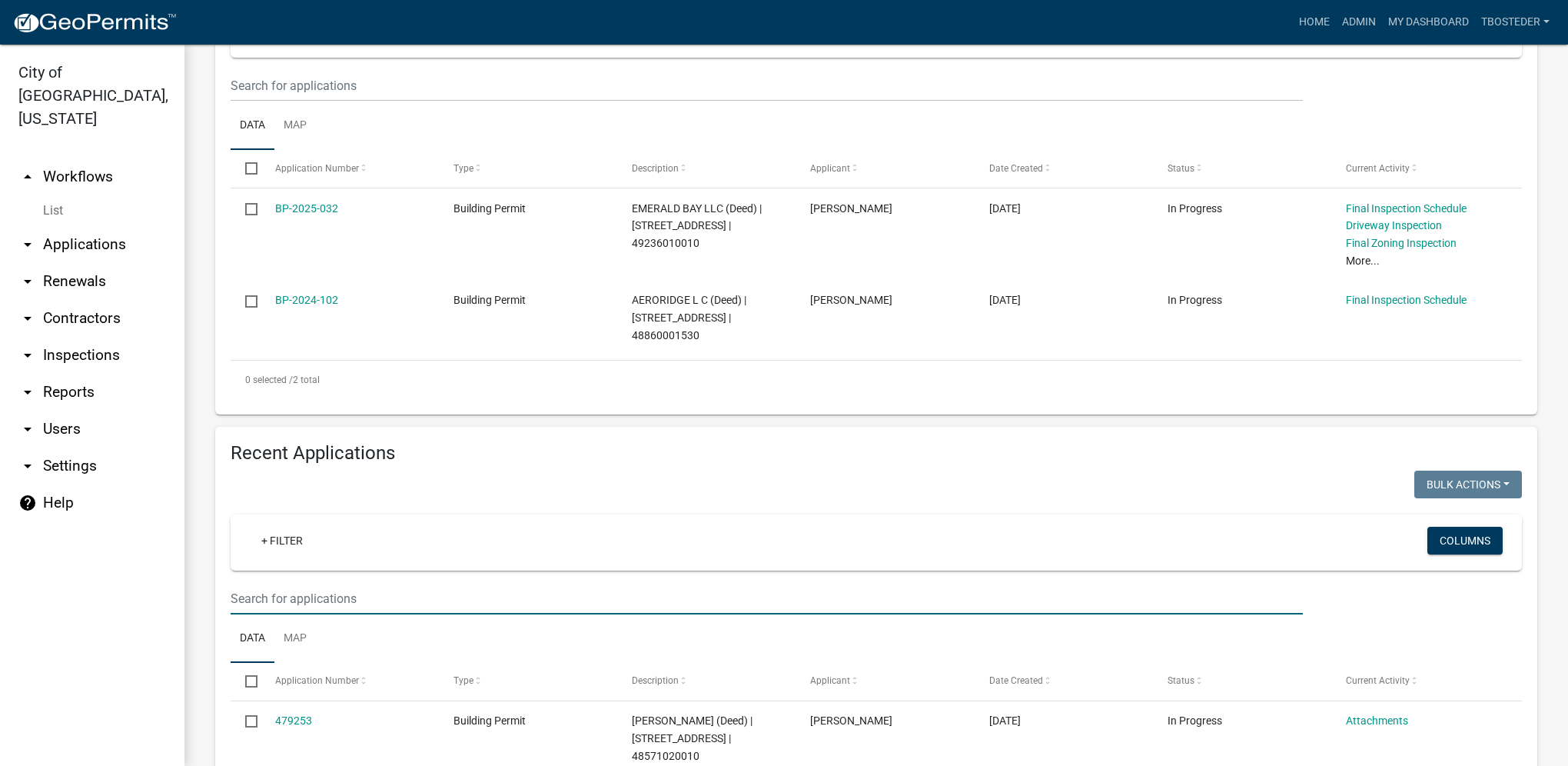
click at [384, 595] on input "text" at bounding box center [766, 599] width 1072 height 32
type input "2025-146"
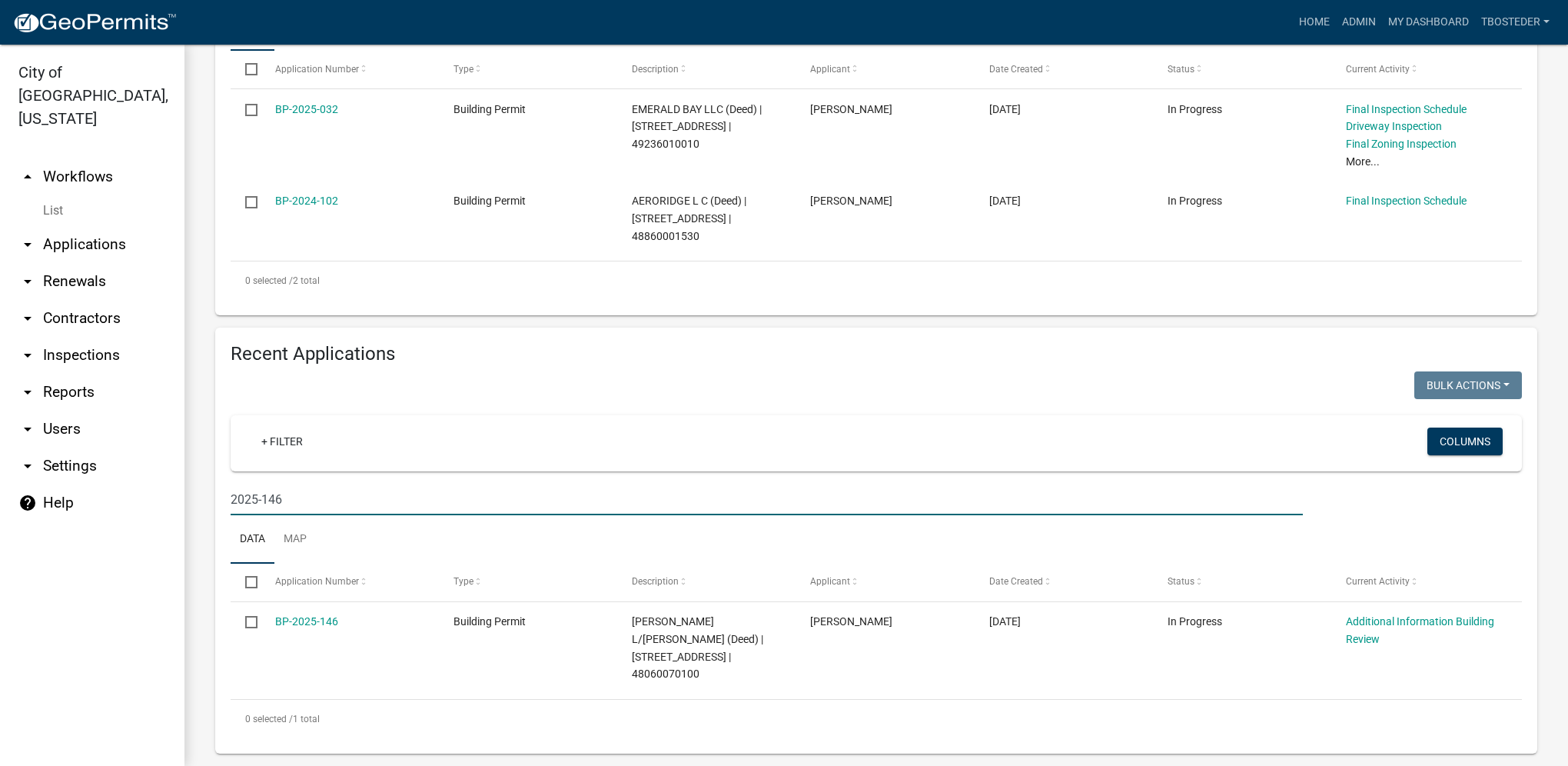
scroll to position [410, 0]
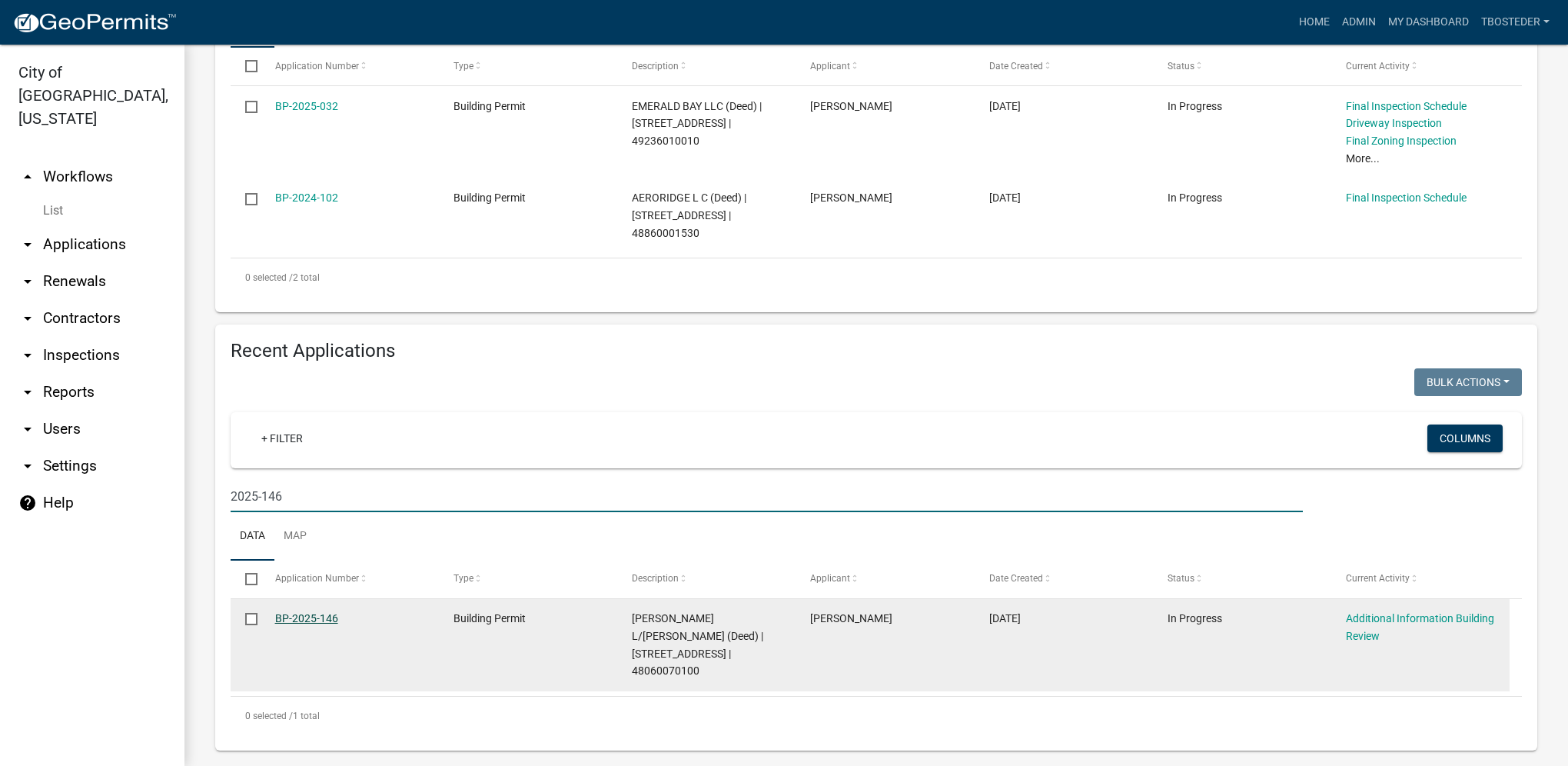
click at [324, 624] on link "BP-2025-146" at bounding box center [306, 618] width 63 height 13
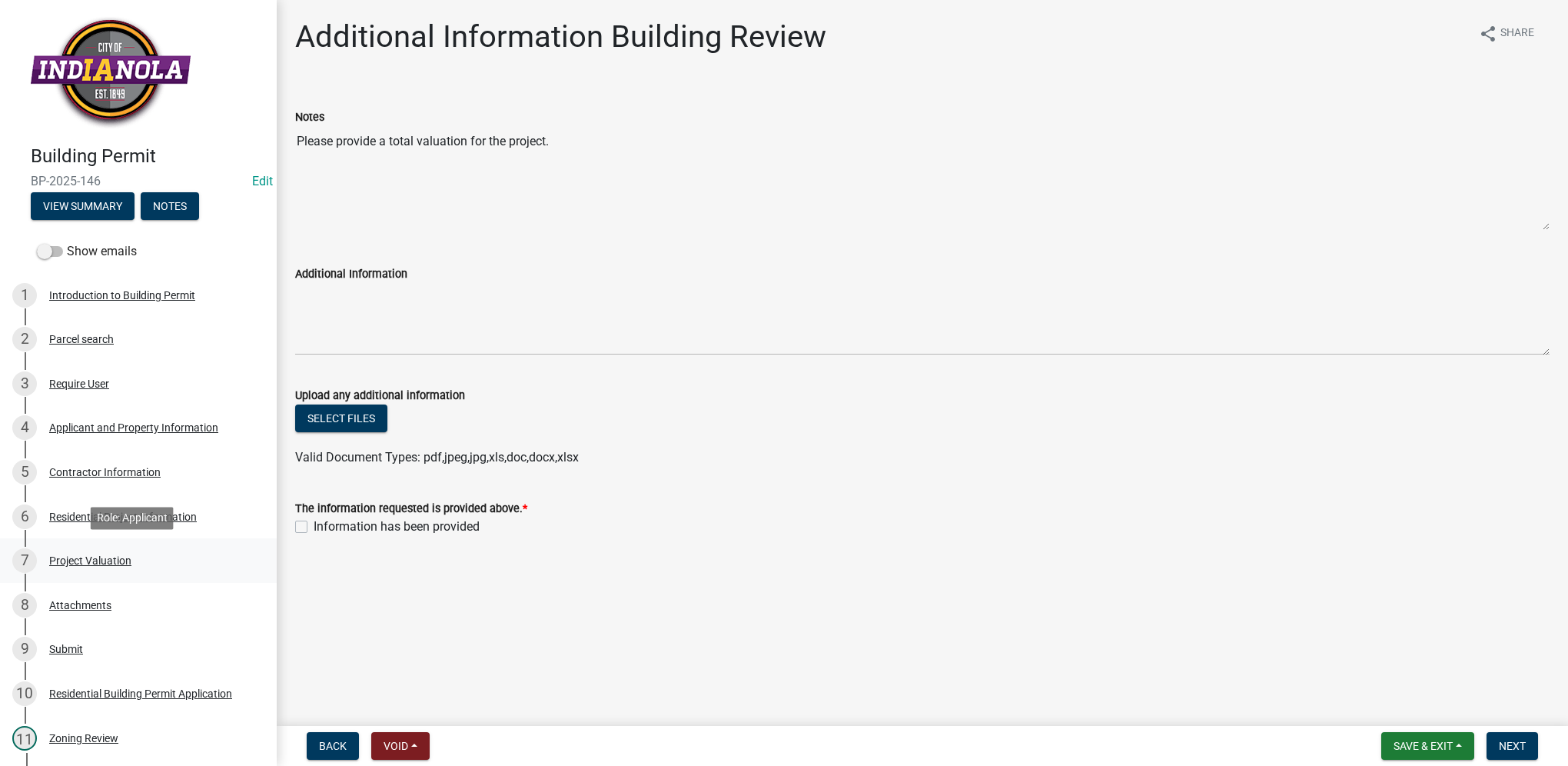
click at [134, 564] on div "7 Project Valuation" at bounding box center [132, 560] width 240 height 24
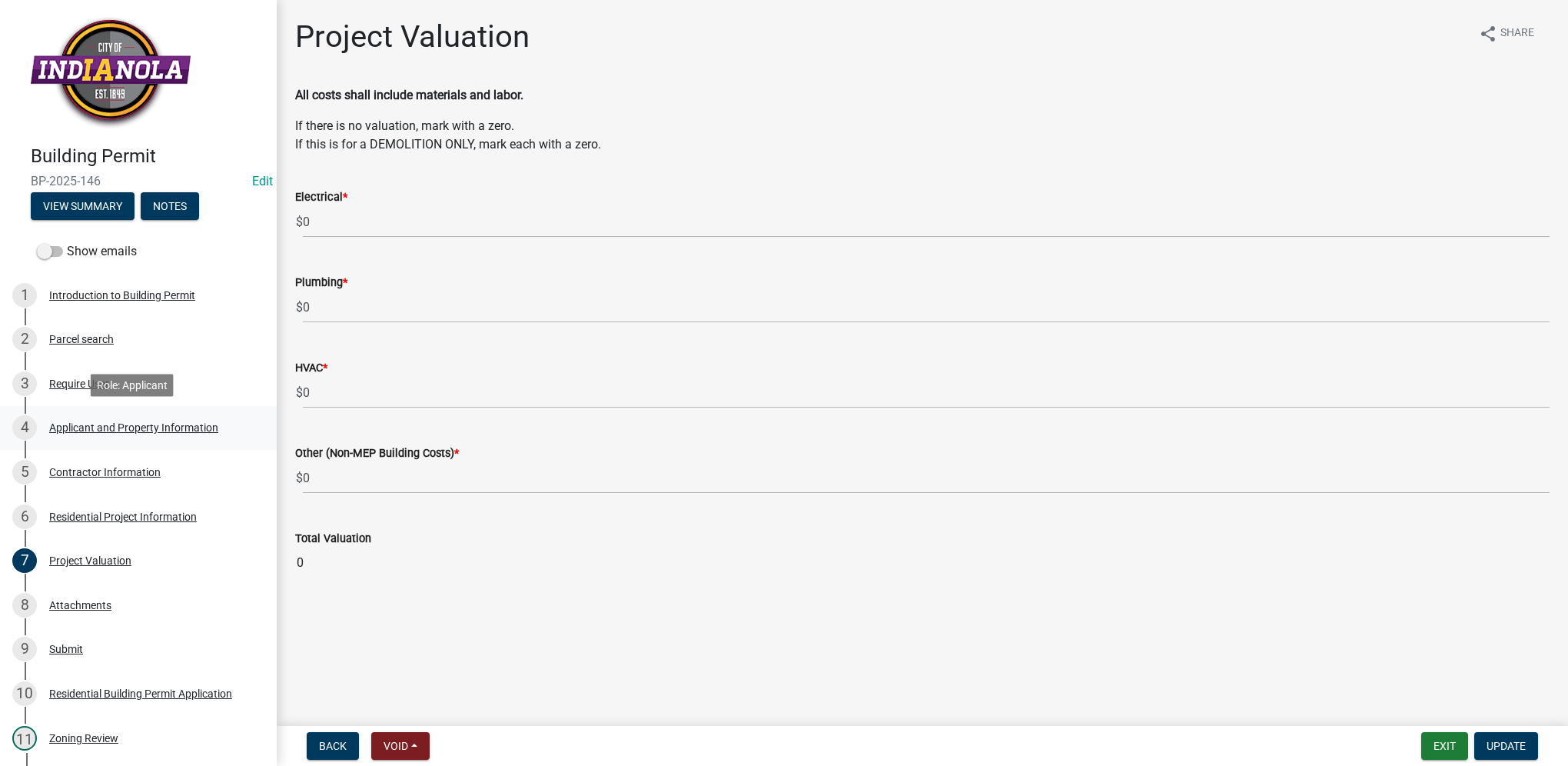
click at [189, 425] on div "Applicant and Property Information" at bounding box center [134, 427] width 169 height 11
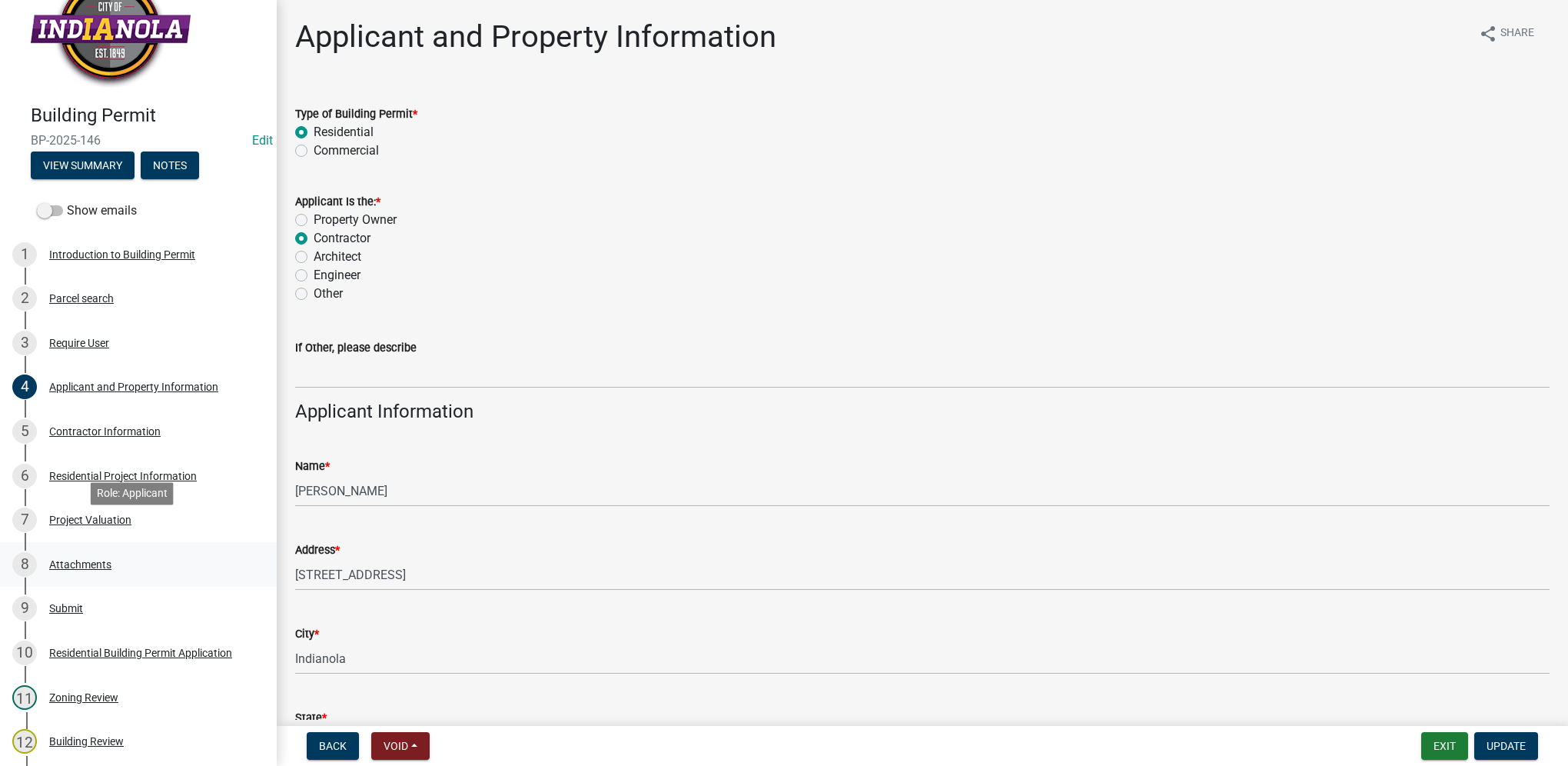
scroll to position [77, 0]
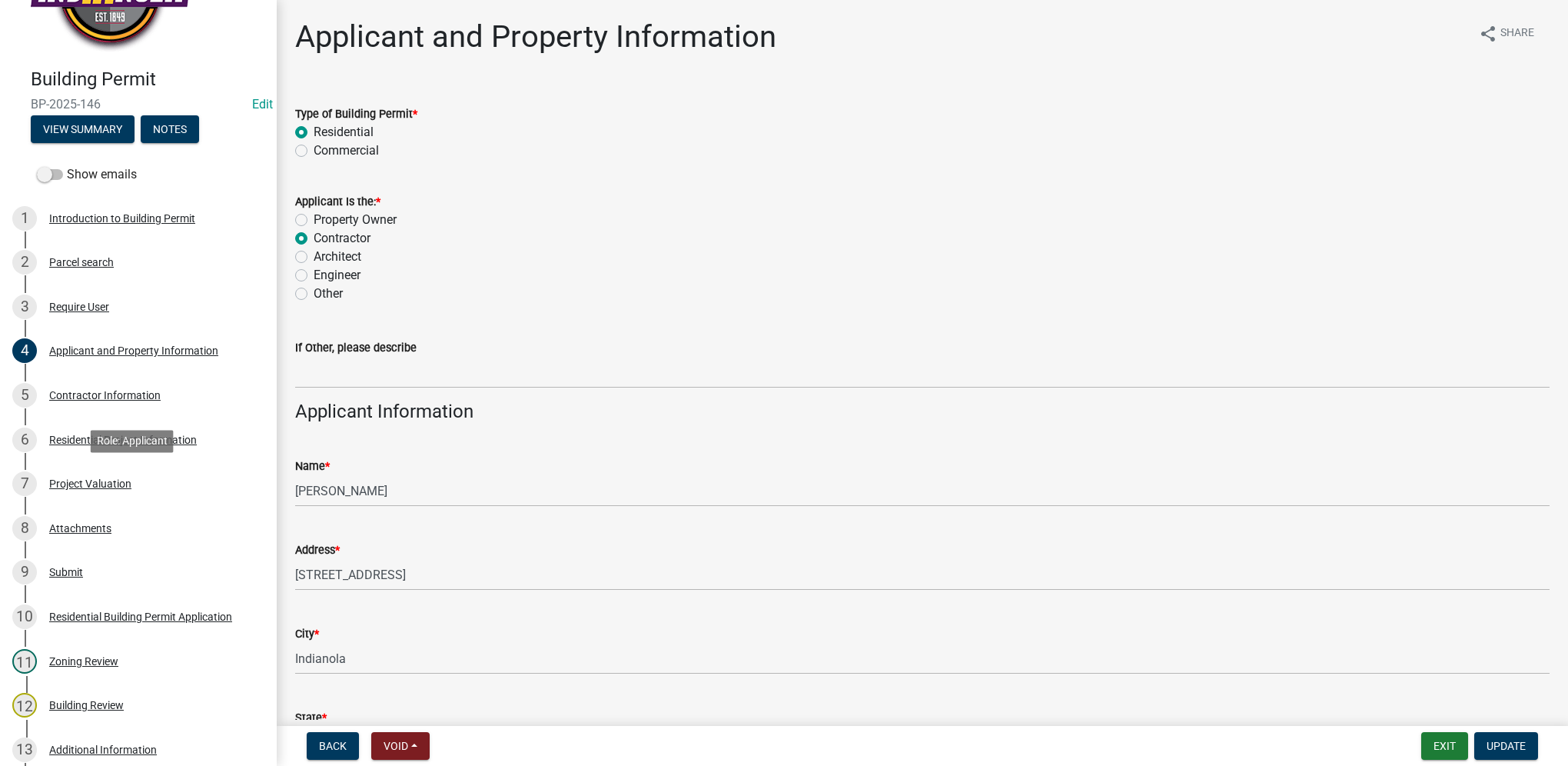
click at [169, 495] on div "7 Project Valuation" at bounding box center [132, 483] width 240 height 24
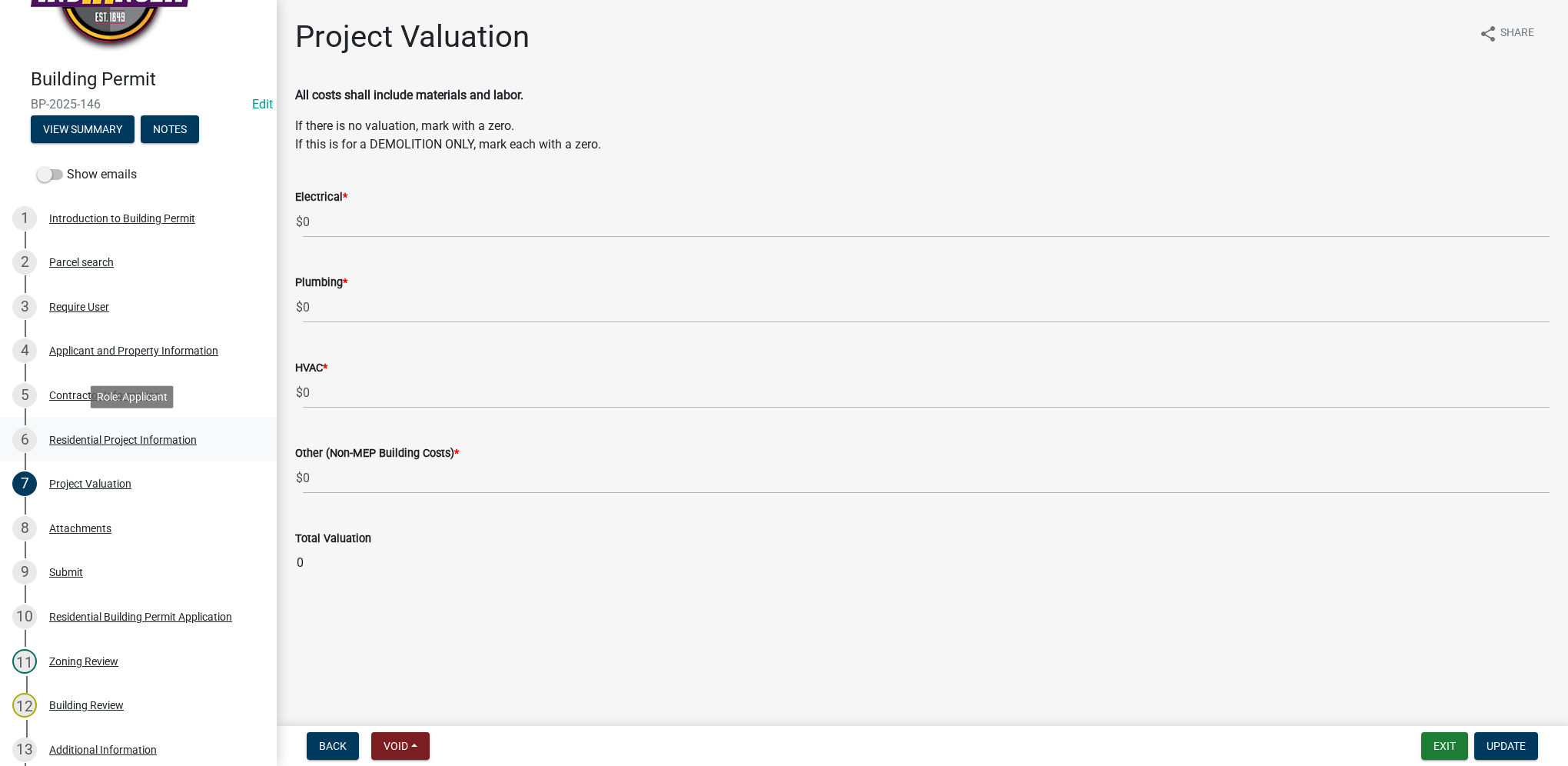
click at [188, 440] on div "Residential Project Information" at bounding box center [123, 440] width 148 height 11
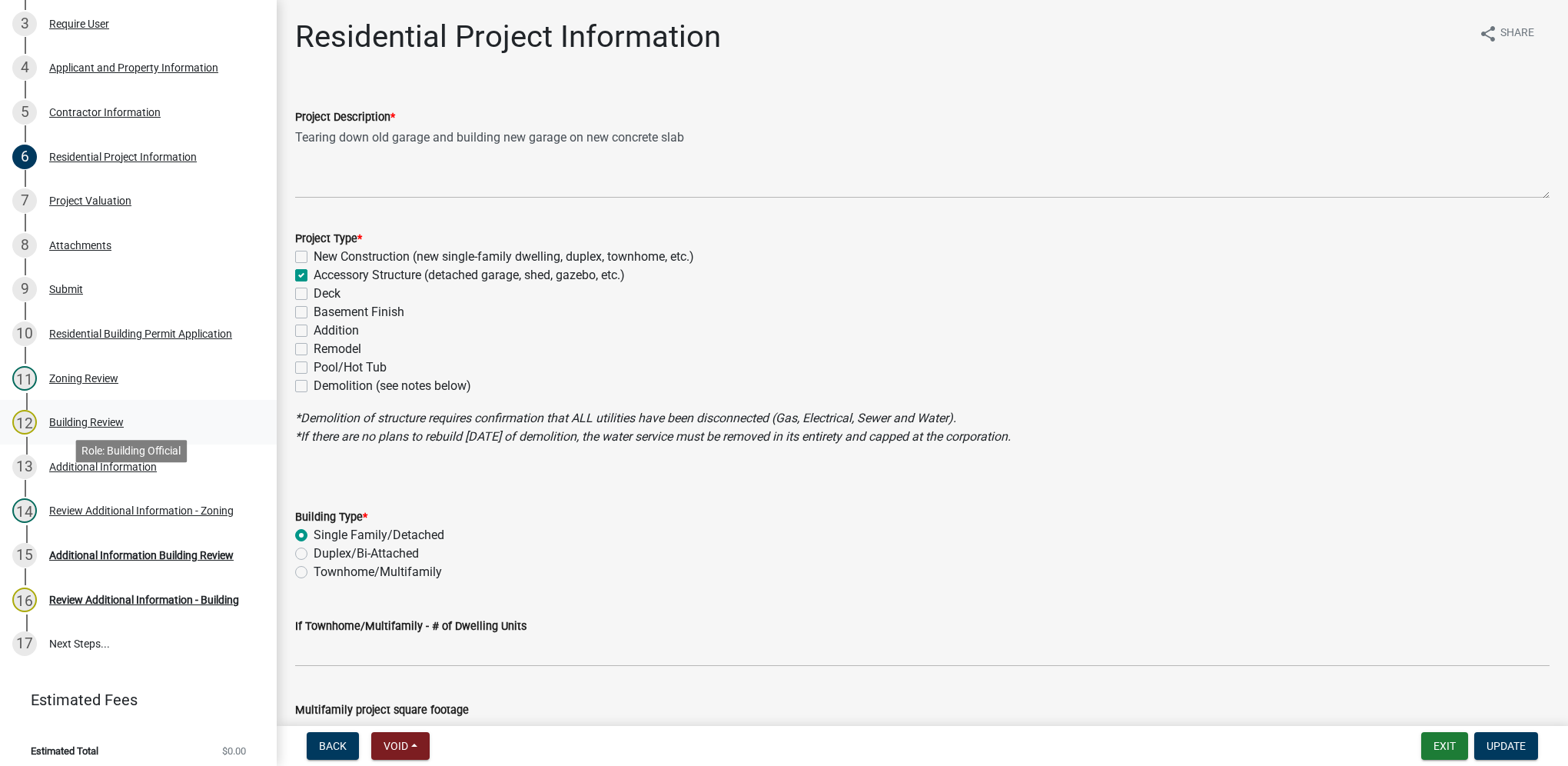
scroll to position [368, 0]
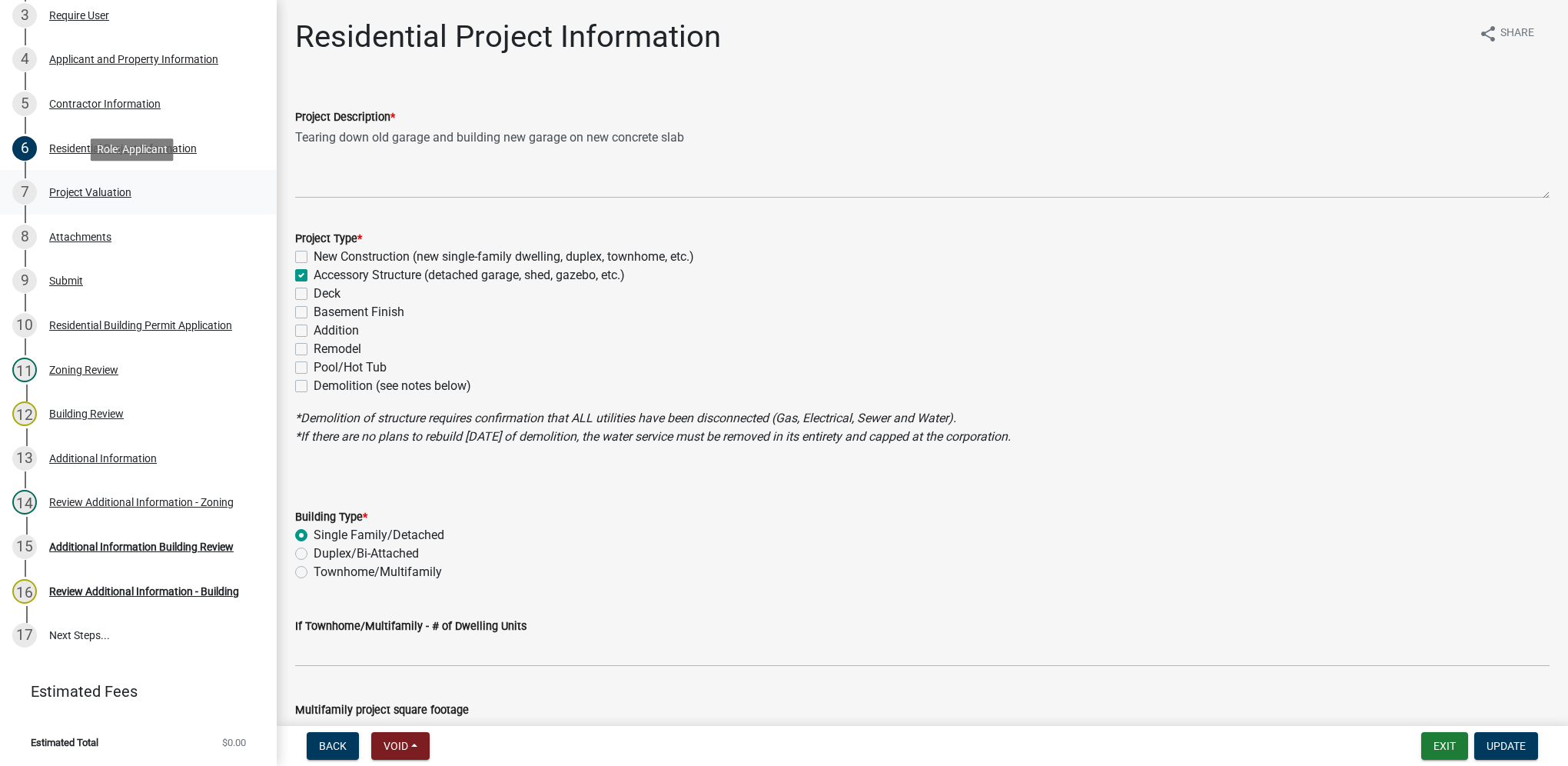
click at [159, 194] on div "7 Project Valuation" at bounding box center [132, 192] width 240 height 24
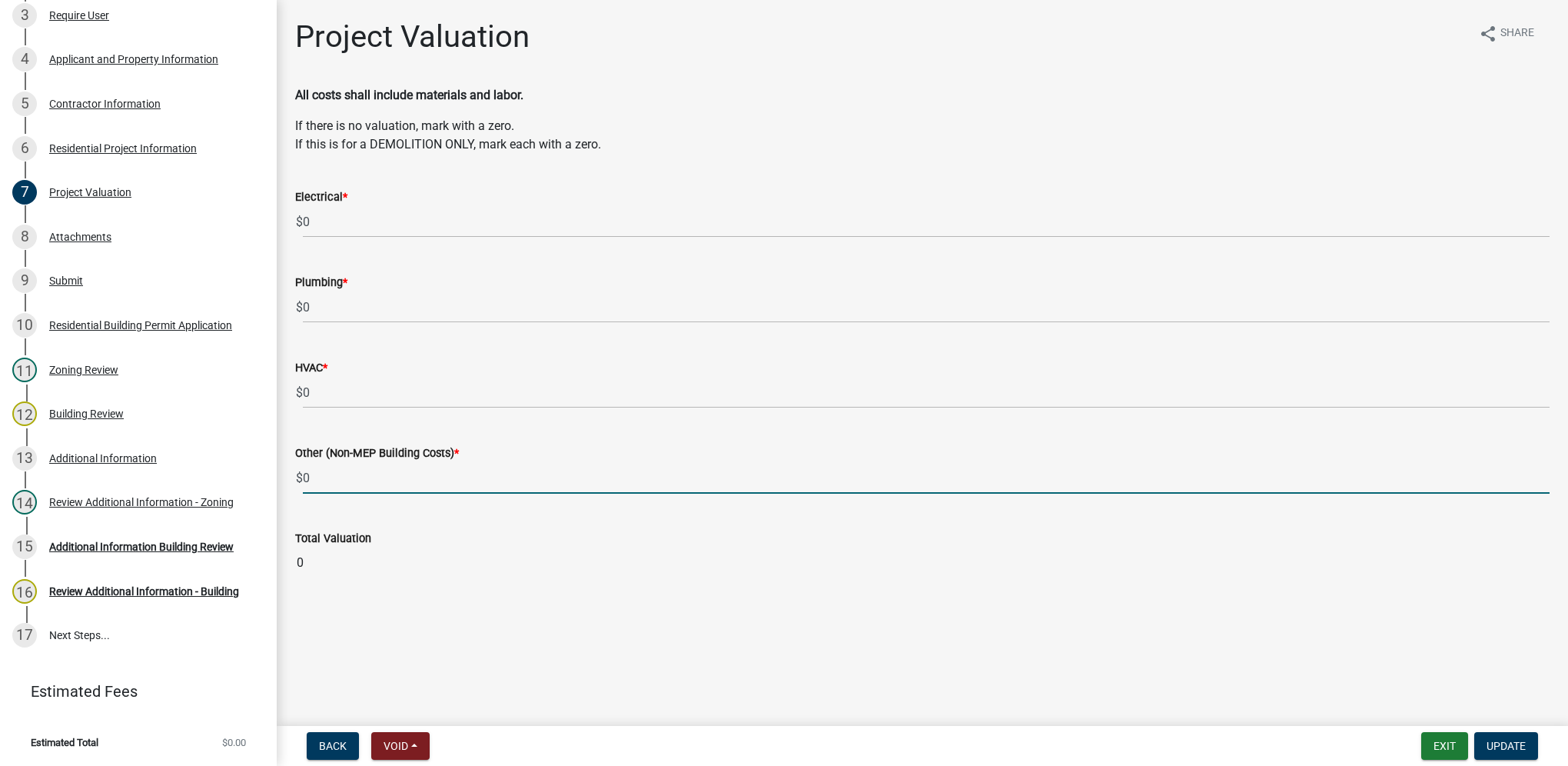
click at [379, 476] on input "0" at bounding box center [926, 478] width 1247 height 32
type input "20000"
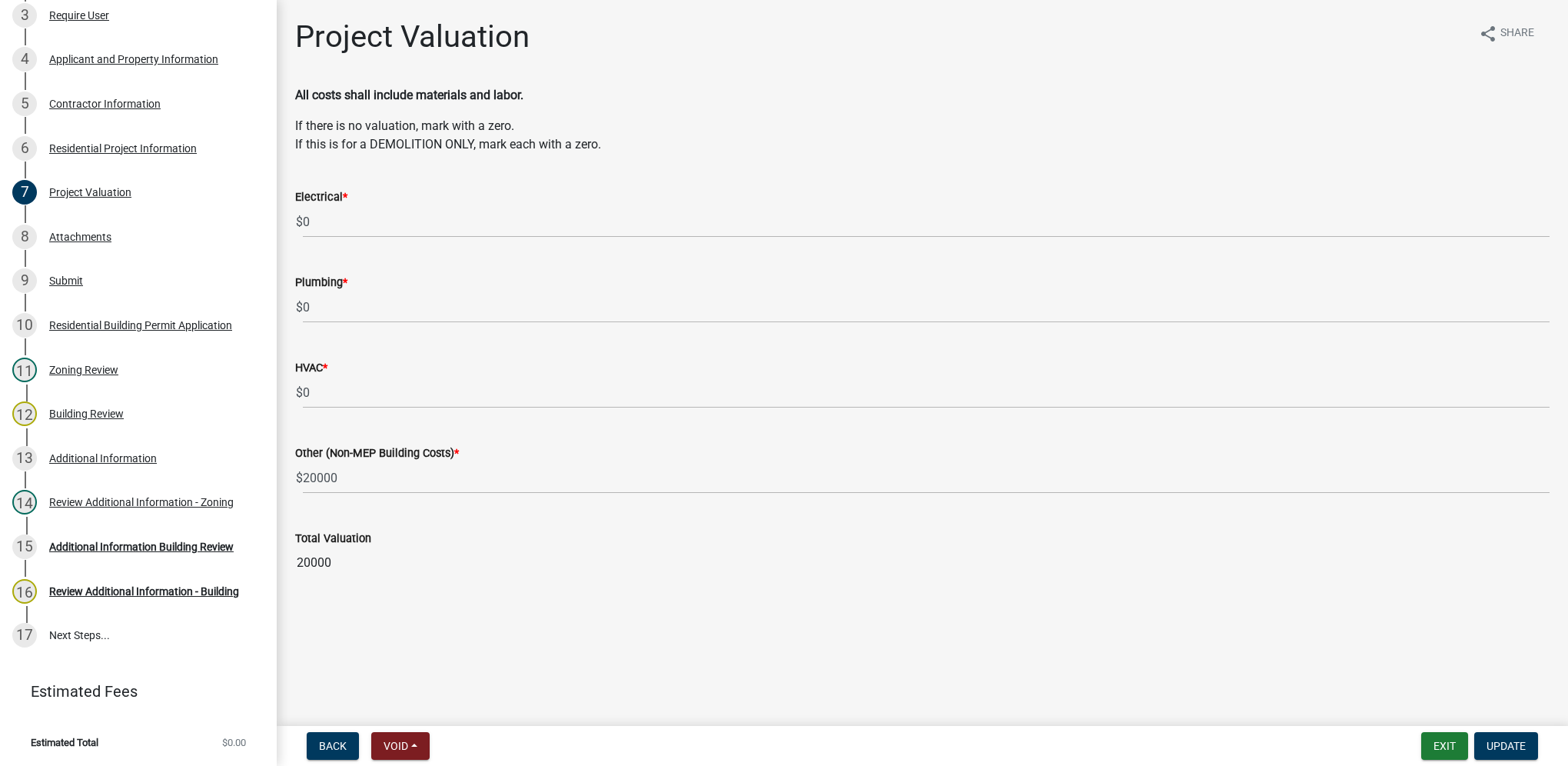
drag, startPoint x: 309, startPoint y: 569, endPoint x: 329, endPoint y: 570, distance: 20.0
click at [329, 570] on input "20000" at bounding box center [922, 563] width 1254 height 31
click at [1497, 740] on span "Update" at bounding box center [1506, 746] width 39 height 13
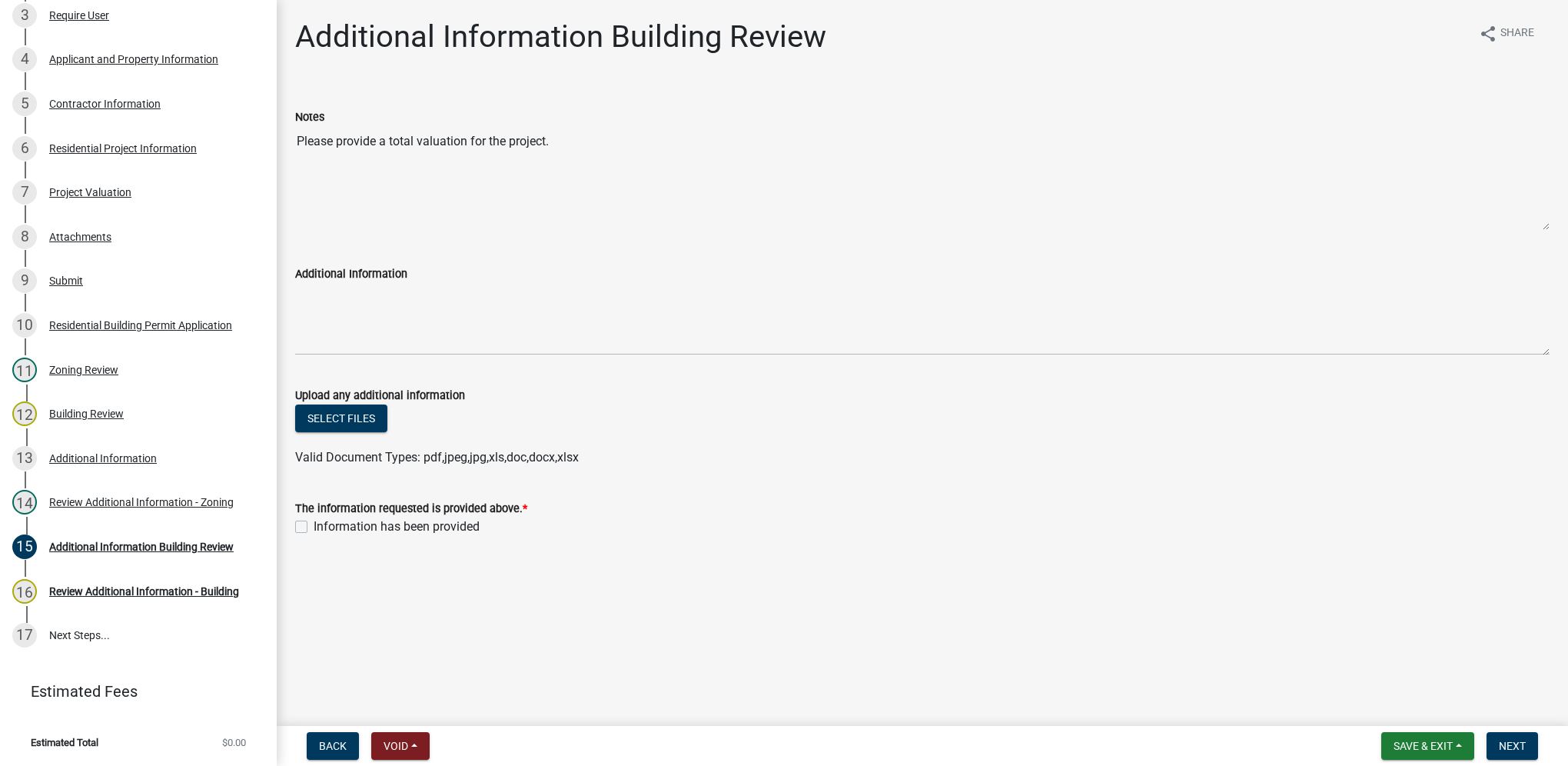
click at [314, 527] on label "Information has been provided" at bounding box center [397, 527] width 166 height 18
click at [314, 527] on input "Information has been provided" at bounding box center [319, 523] width 10 height 10
checkbox input "true"
click at [1514, 743] on span "Next" at bounding box center [1513, 746] width 27 height 13
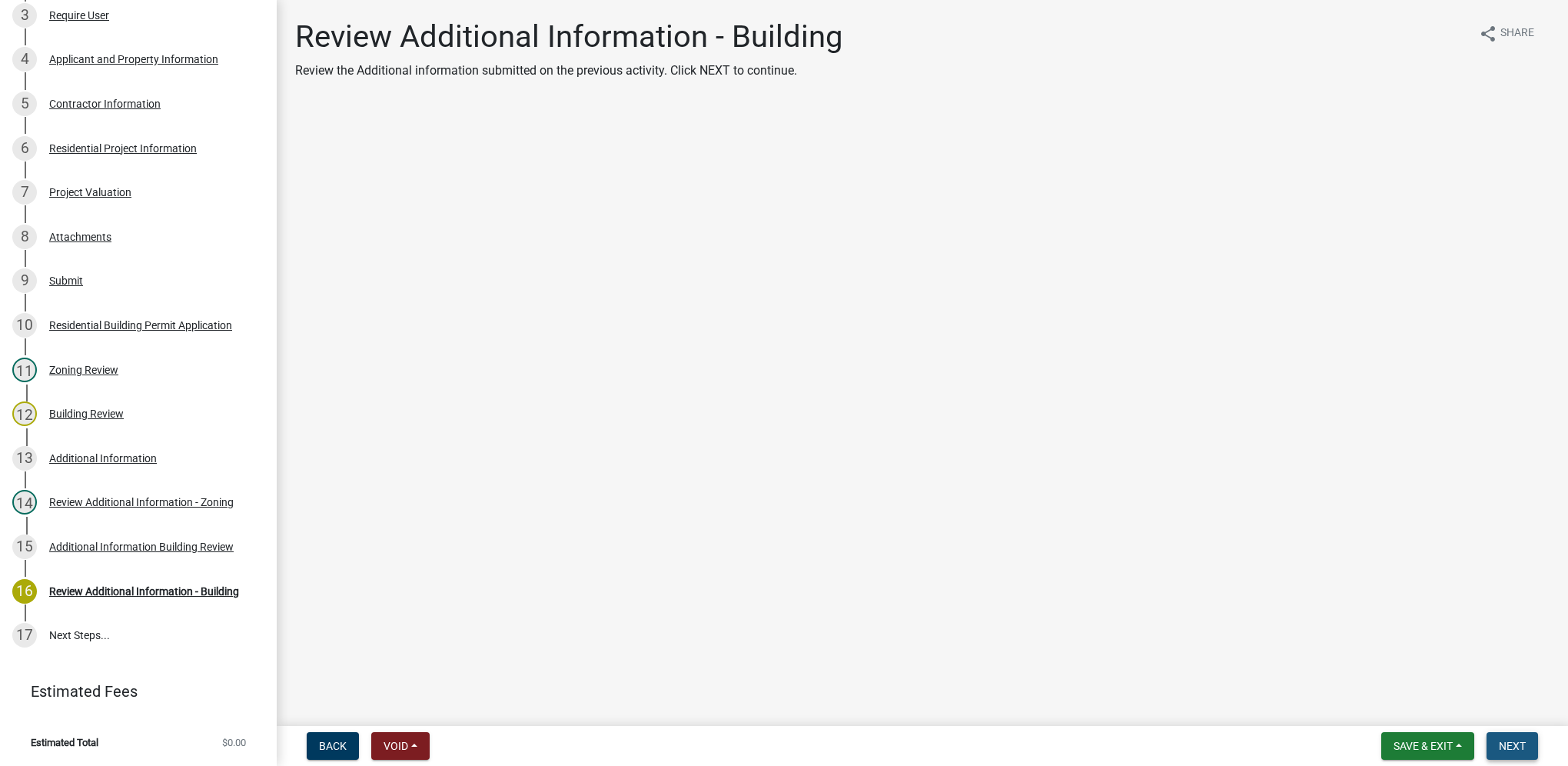
click at [1522, 746] on span "Next" at bounding box center [1513, 746] width 27 height 13
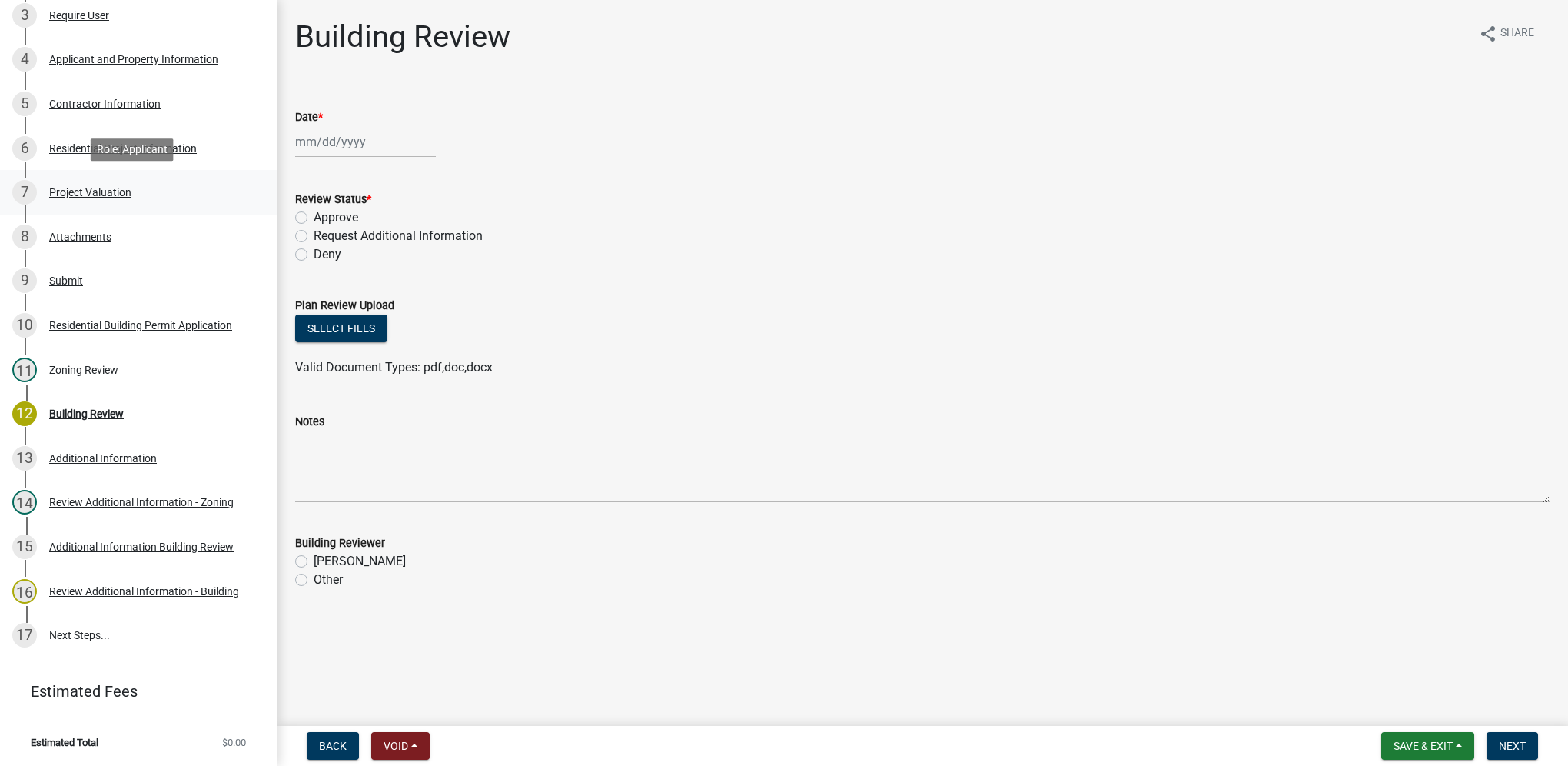
click at [107, 183] on div "7 Project Valuation" at bounding box center [132, 192] width 240 height 24
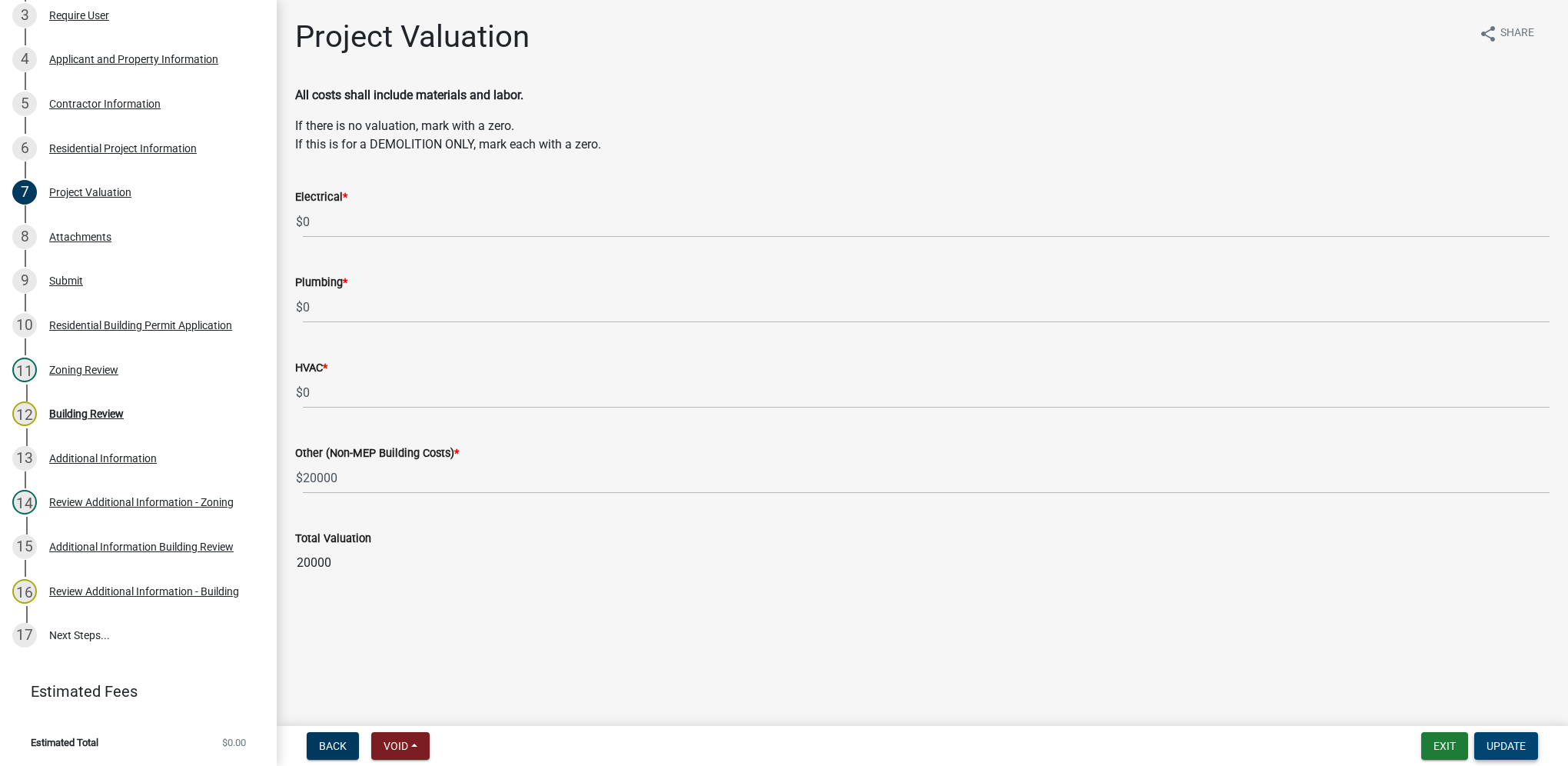
click at [1527, 752] on button "Update" at bounding box center [1507, 746] width 64 height 28
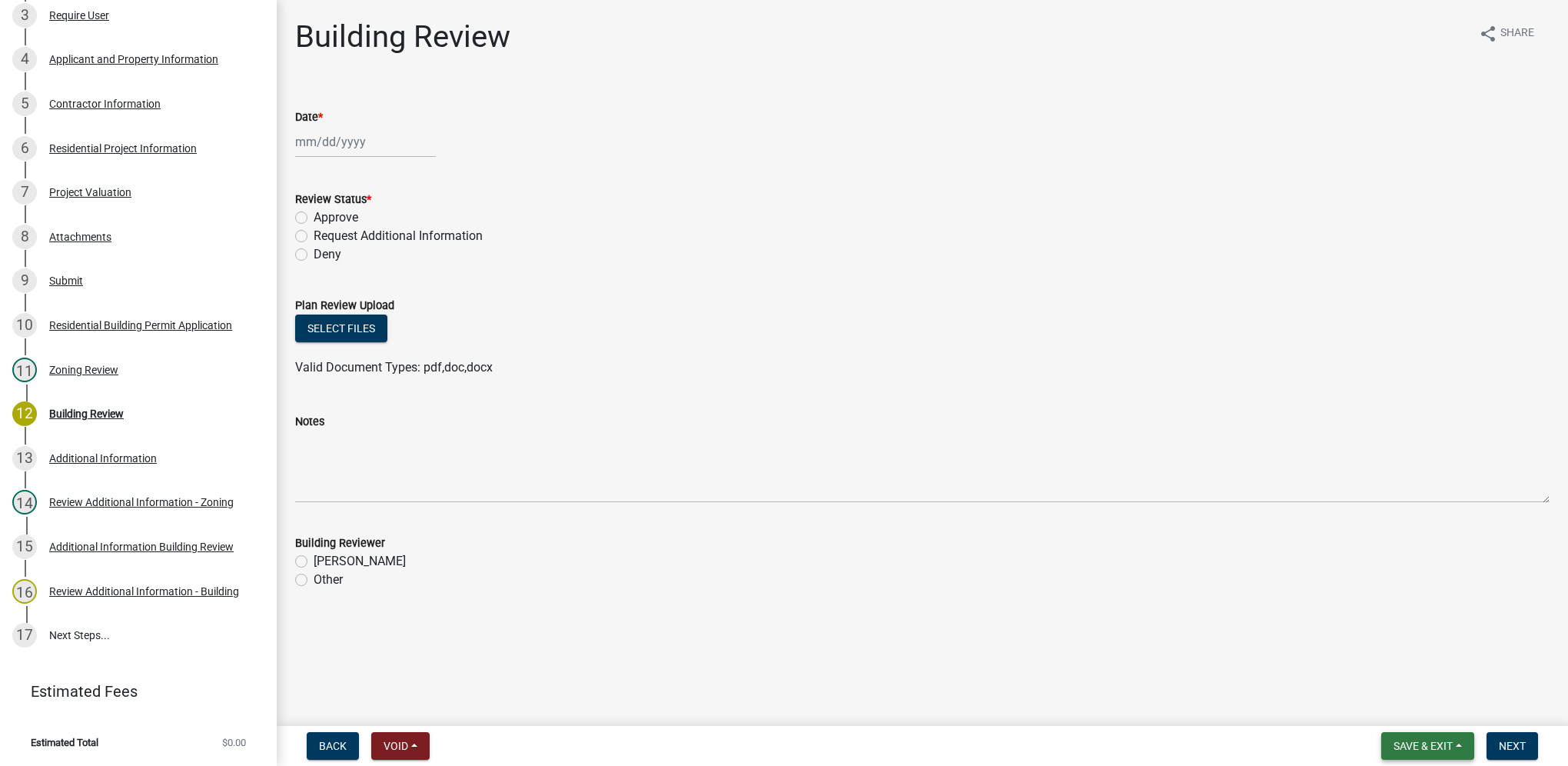
click at [1464, 745] on button "Save & Exit" at bounding box center [1428, 746] width 93 height 28
click at [1456, 717] on button "Save & Exit" at bounding box center [1413, 706] width 123 height 37
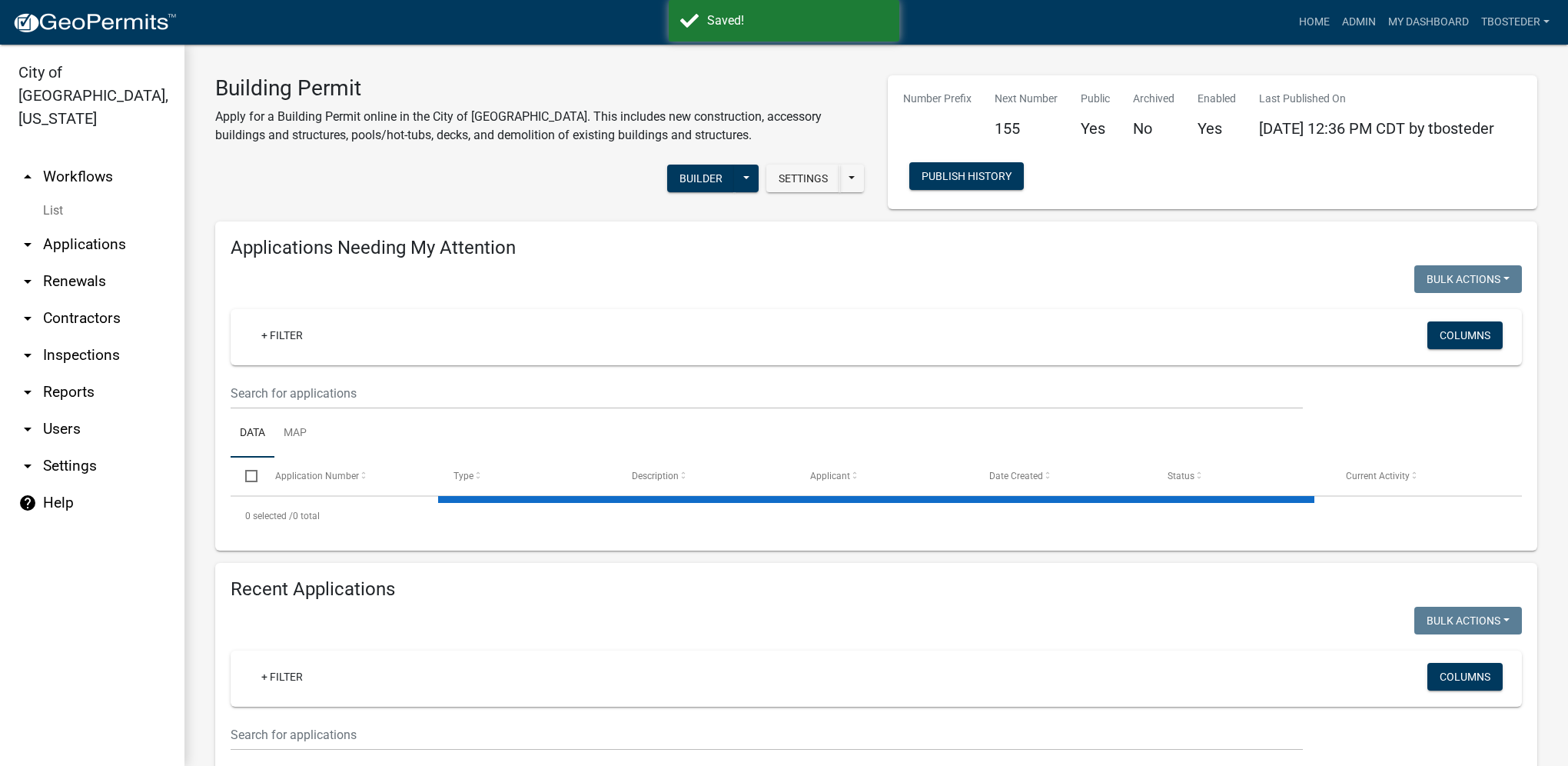
select select "1: 25"
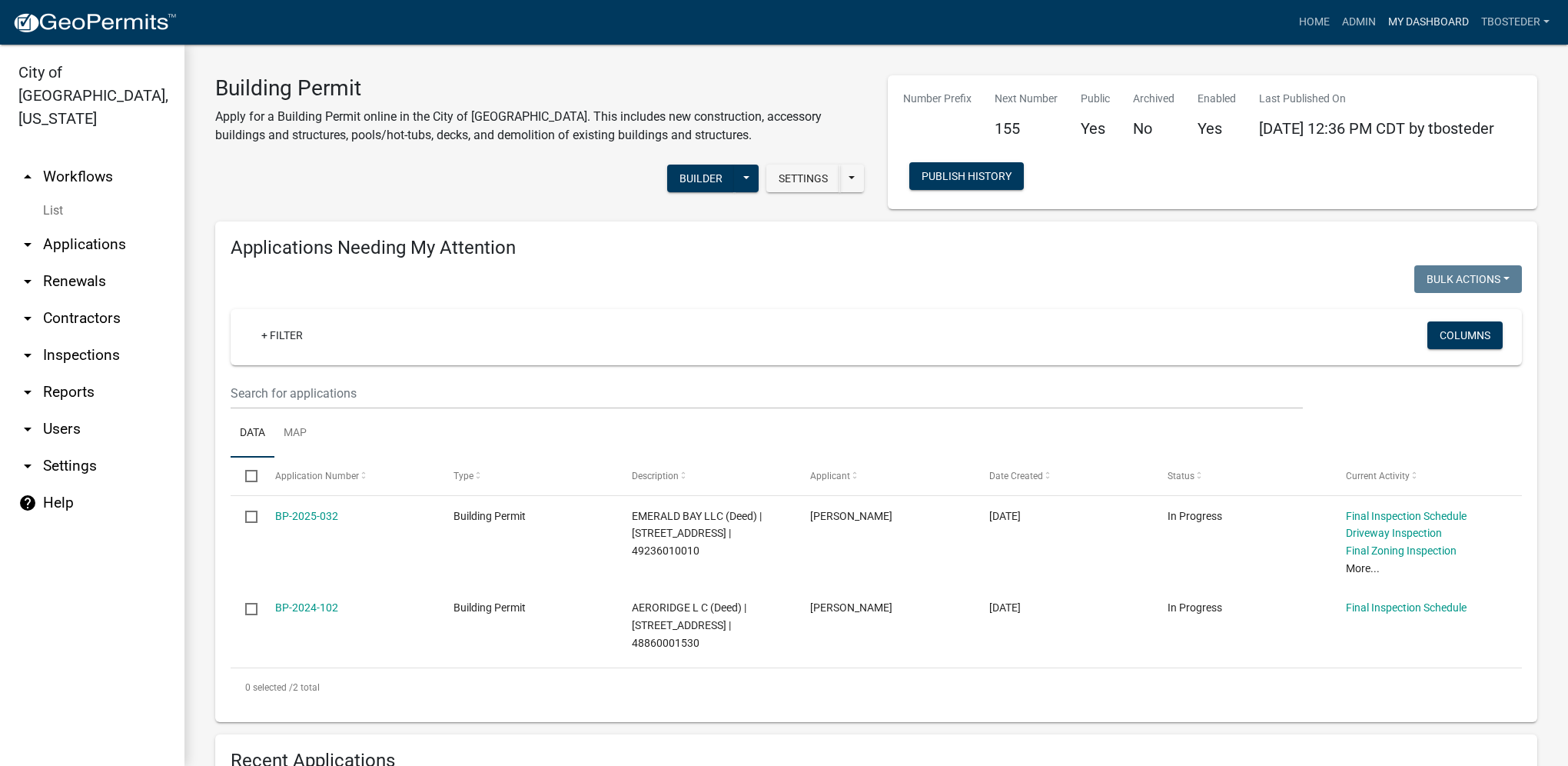
click at [1425, 12] on link "My Dashboard" at bounding box center [1428, 22] width 93 height 29
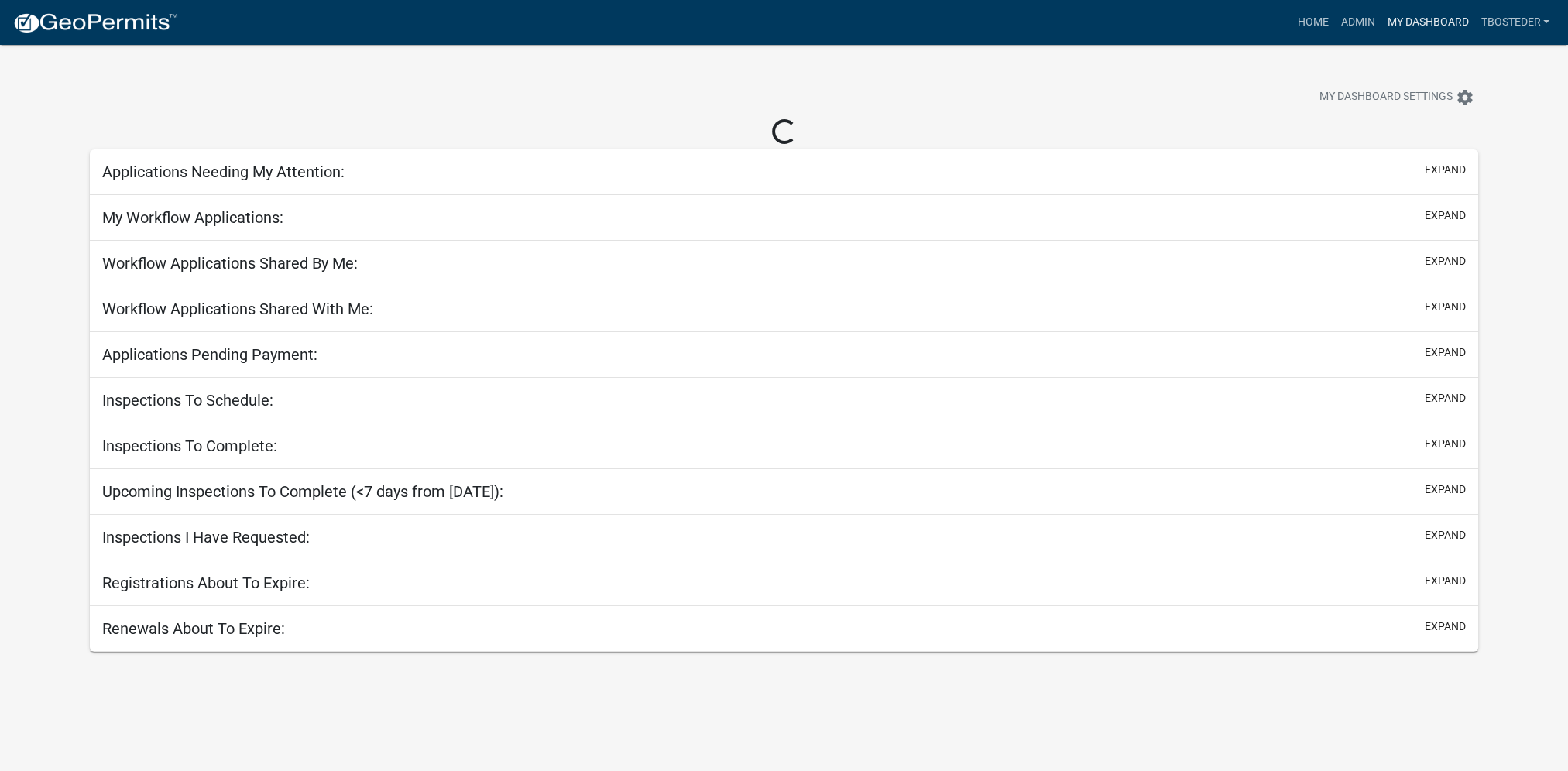
click at [1393, 25] on link "My Dashboard" at bounding box center [1427, 22] width 94 height 30
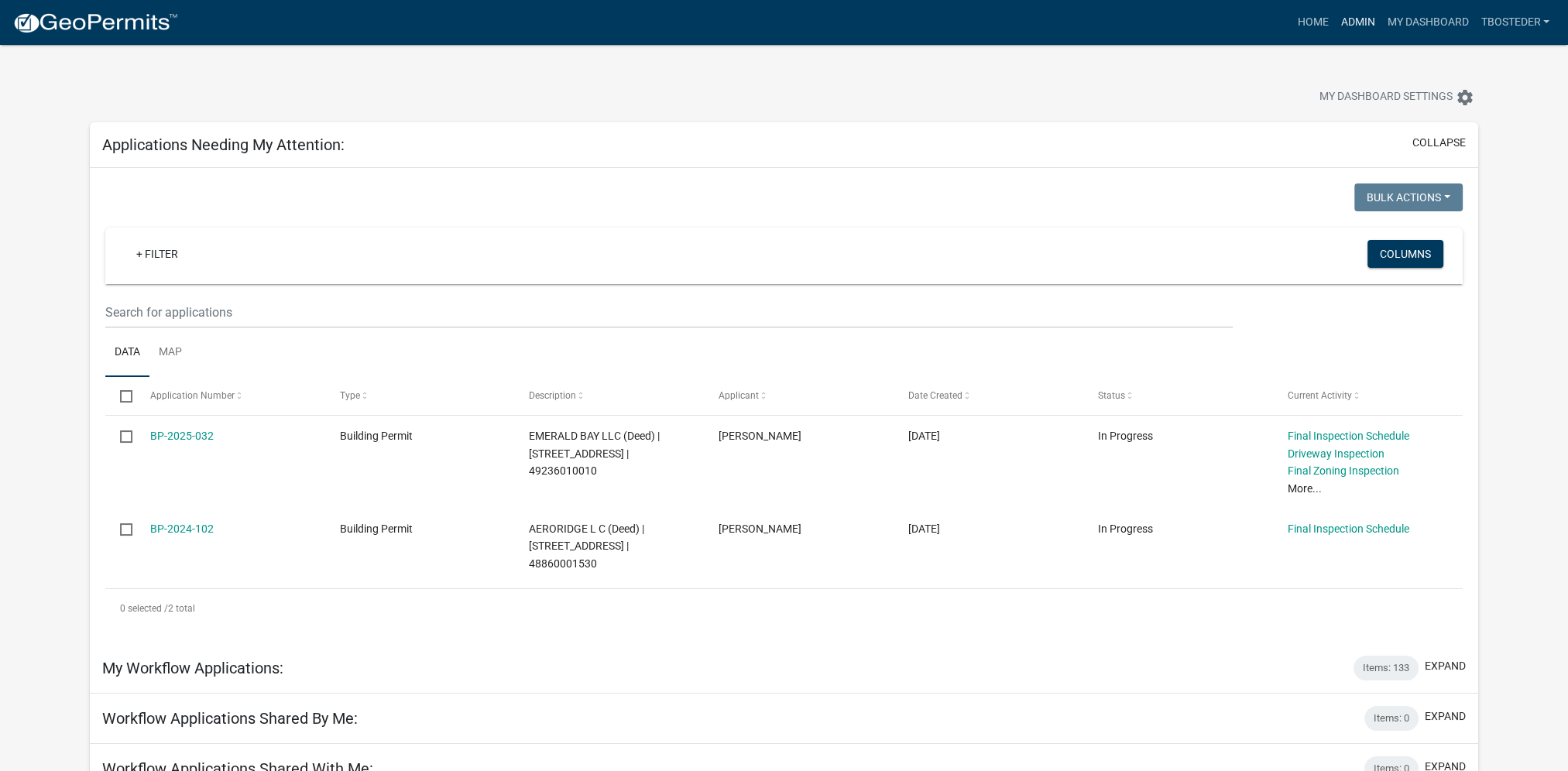
click at [1354, 23] on link "Admin" at bounding box center [1357, 22] width 46 height 30
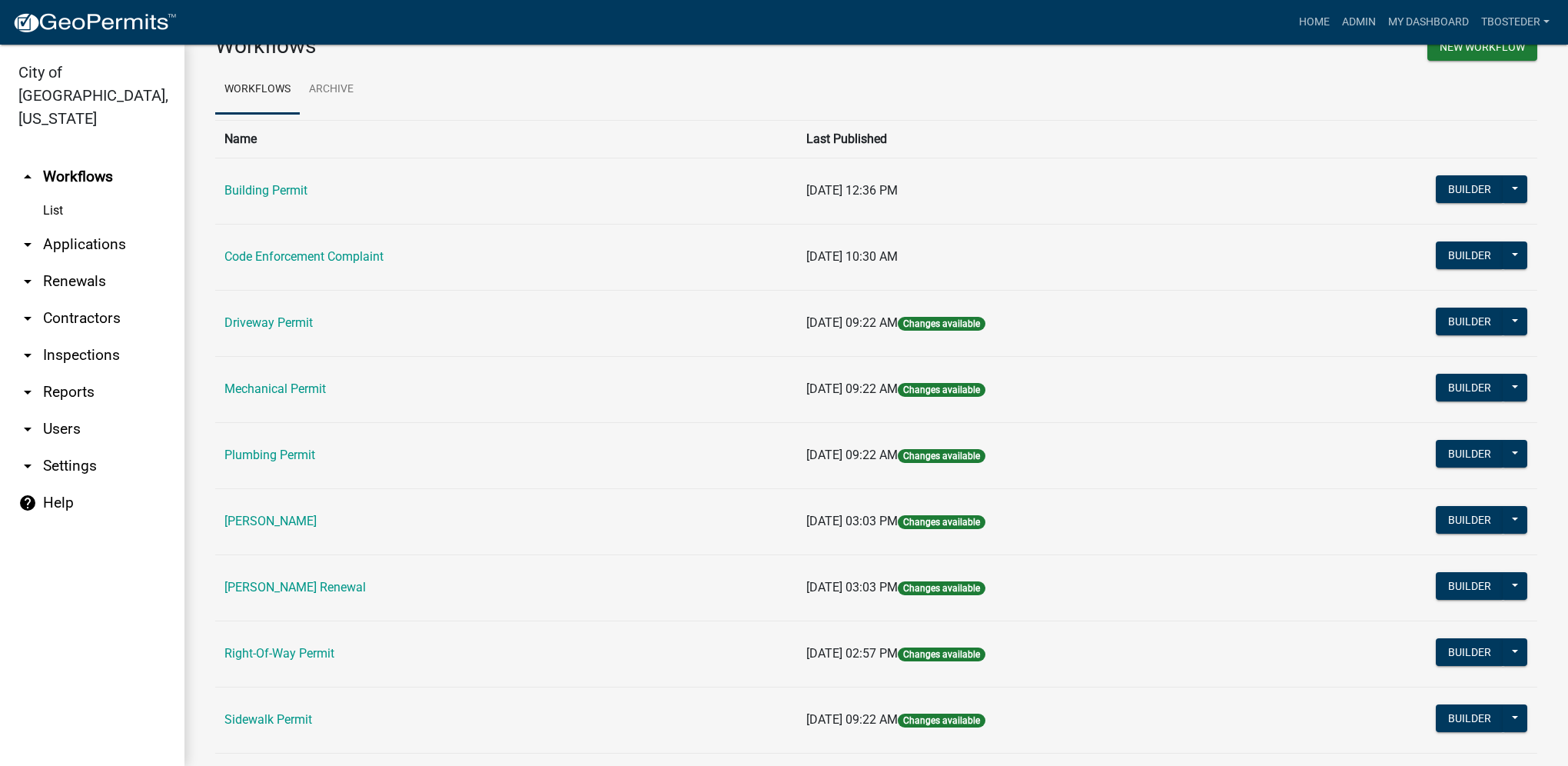
scroll to position [77, 0]
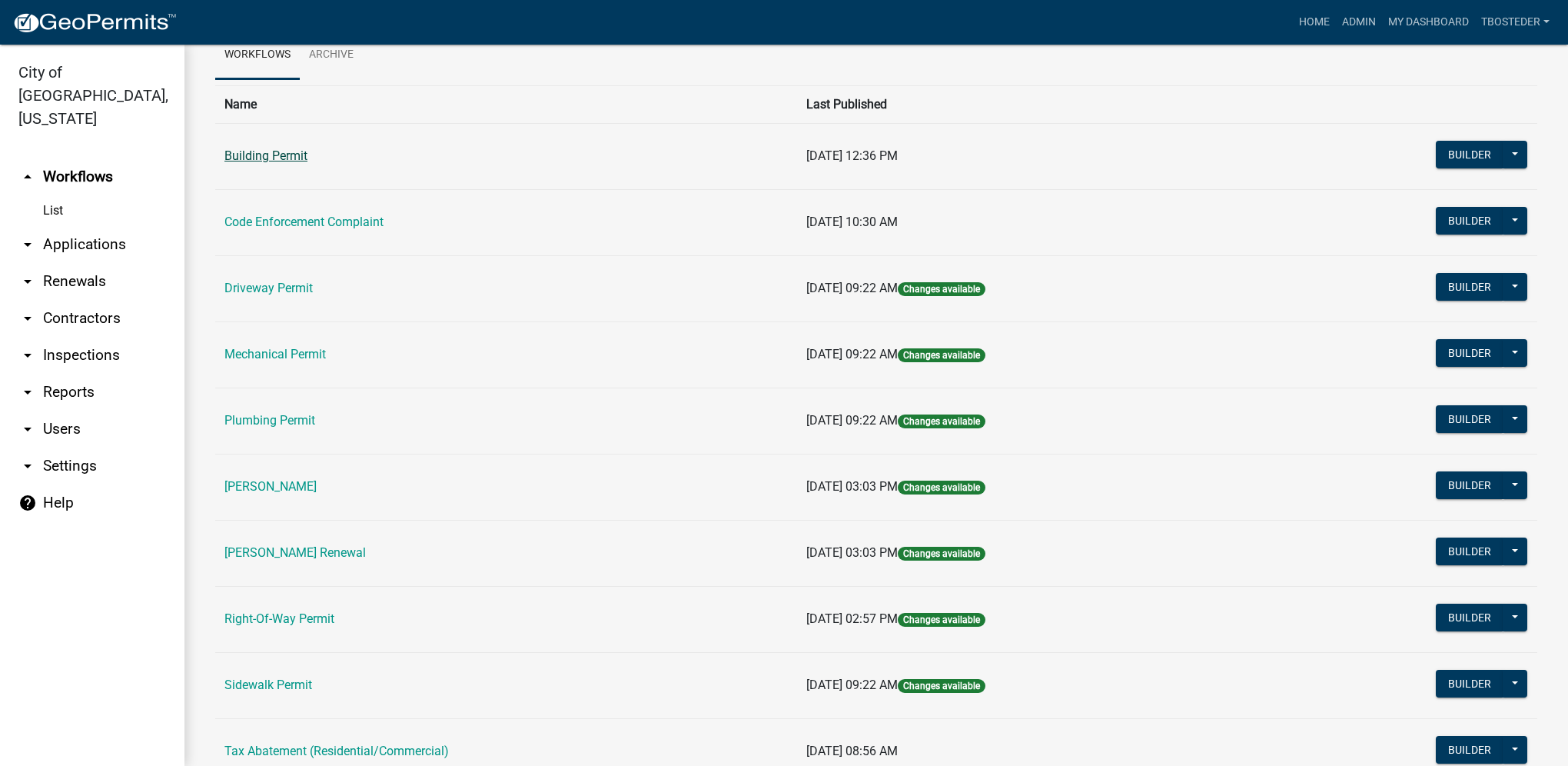
click at [278, 152] on link "Building Permit" at bounding box center [266, 155] width 83 height 14
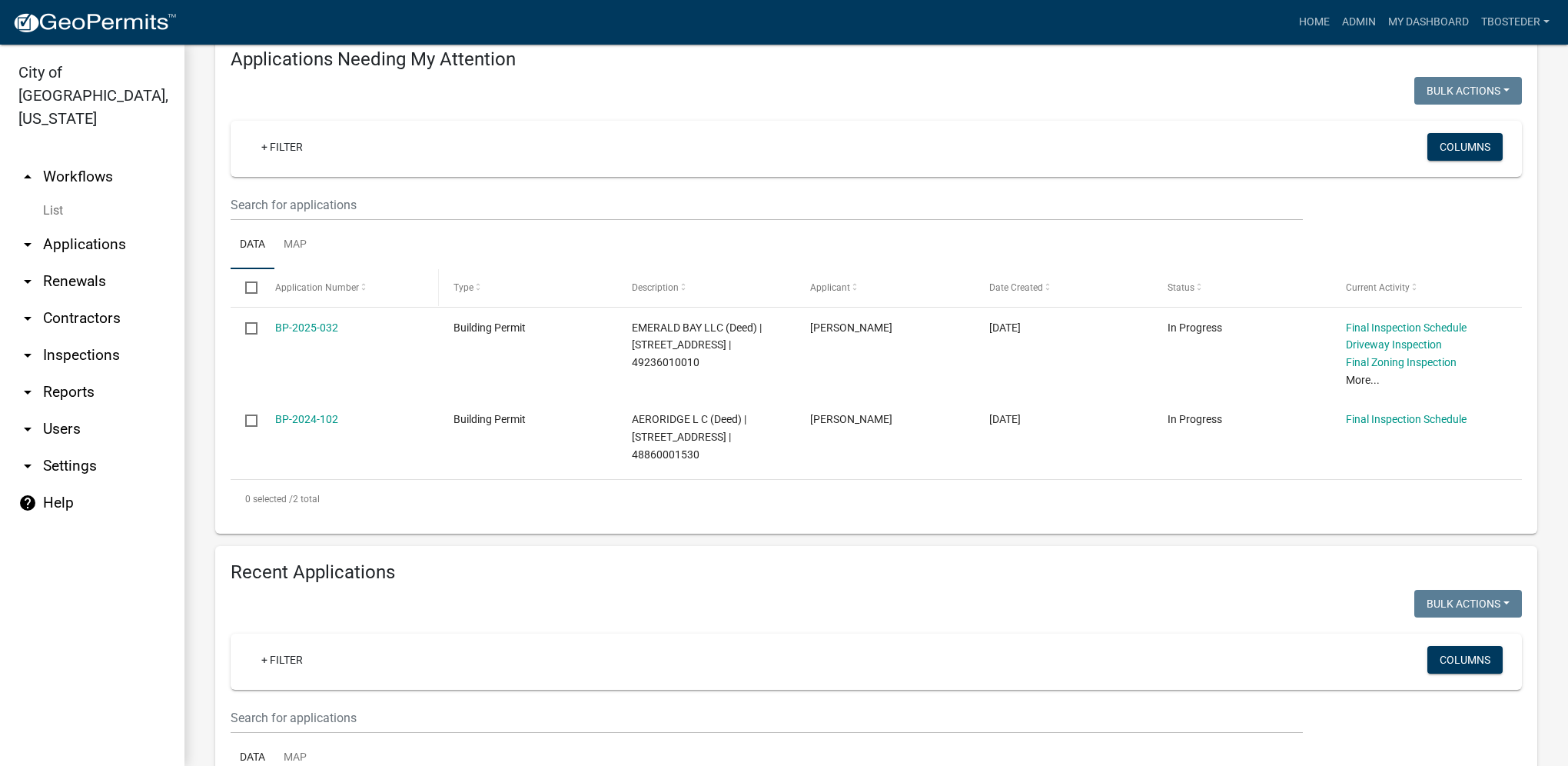
select select "1: 25"
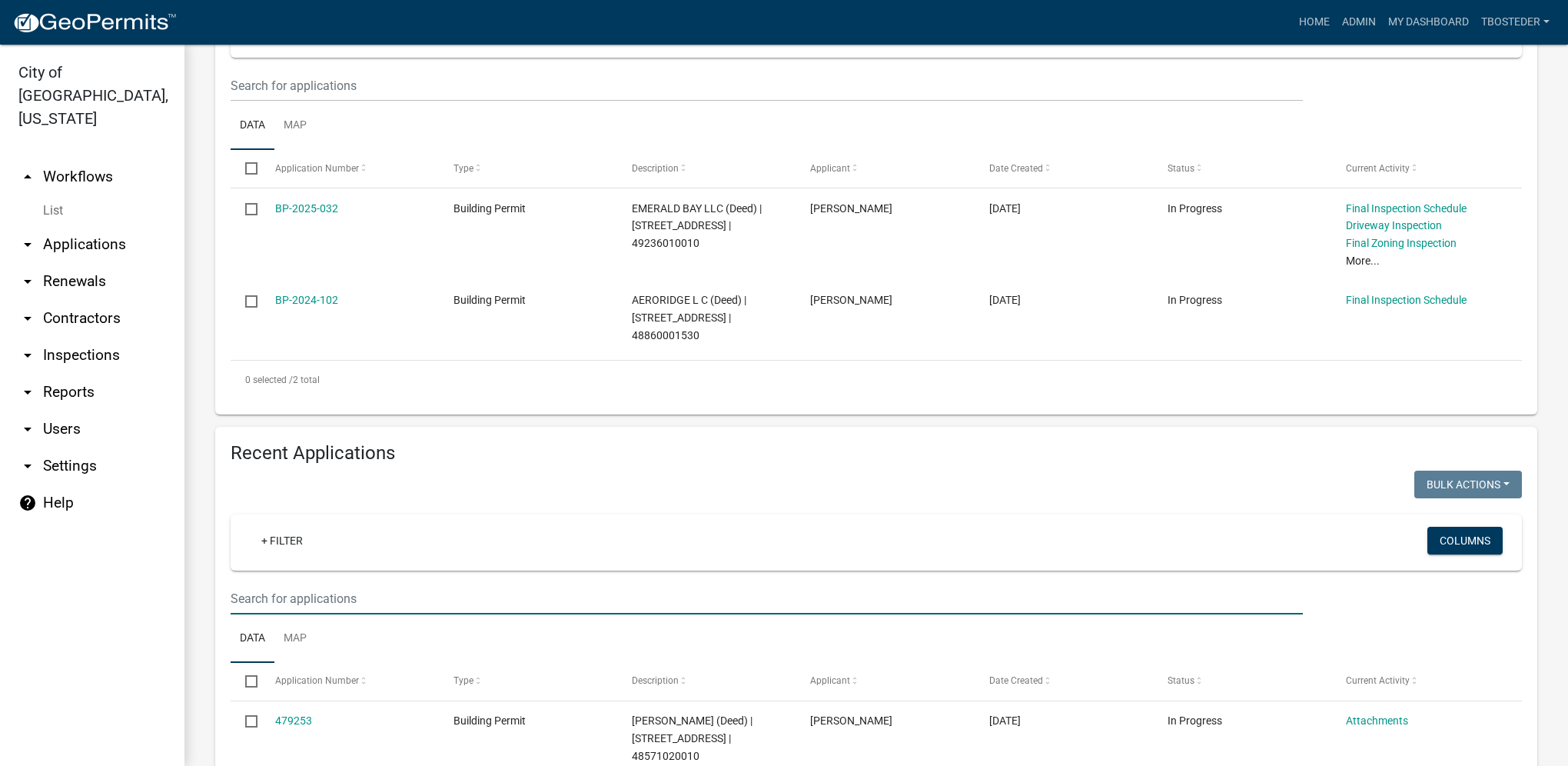
click at [326, 591] on input "text" at bounding box center [766, 599] width 1072 height 32
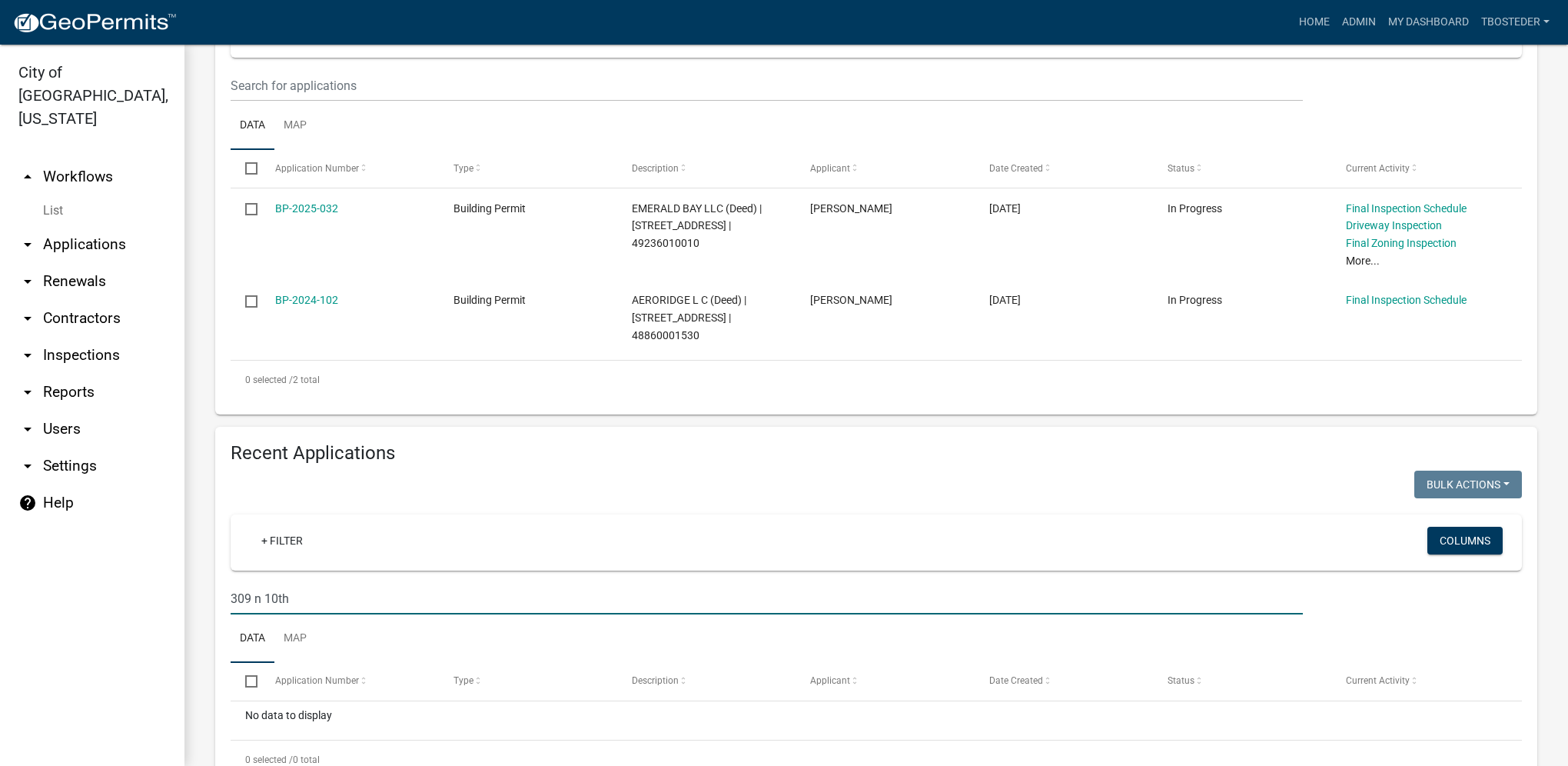
type input "309 n 10th"
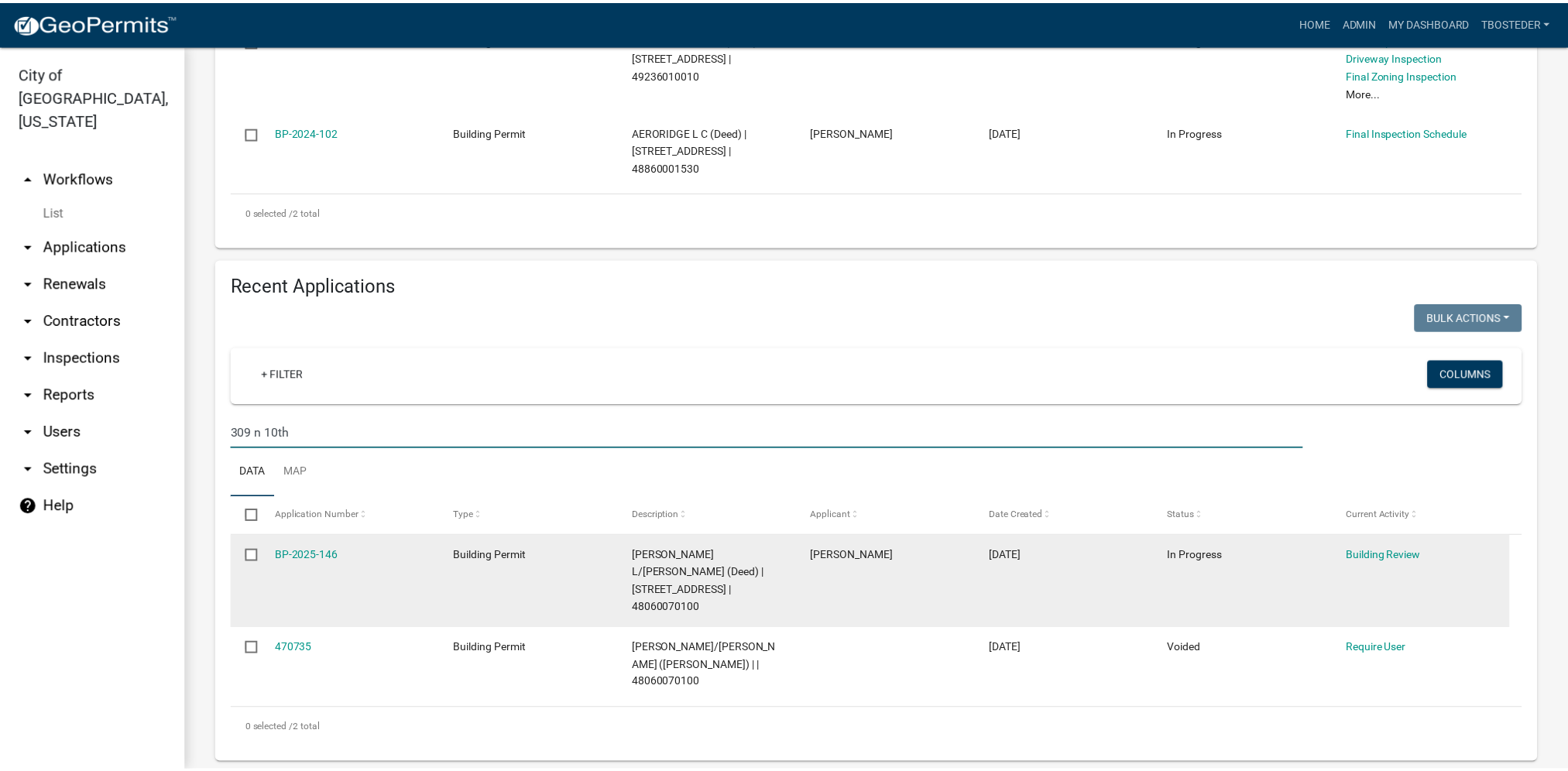
scroll to position [488, 0]
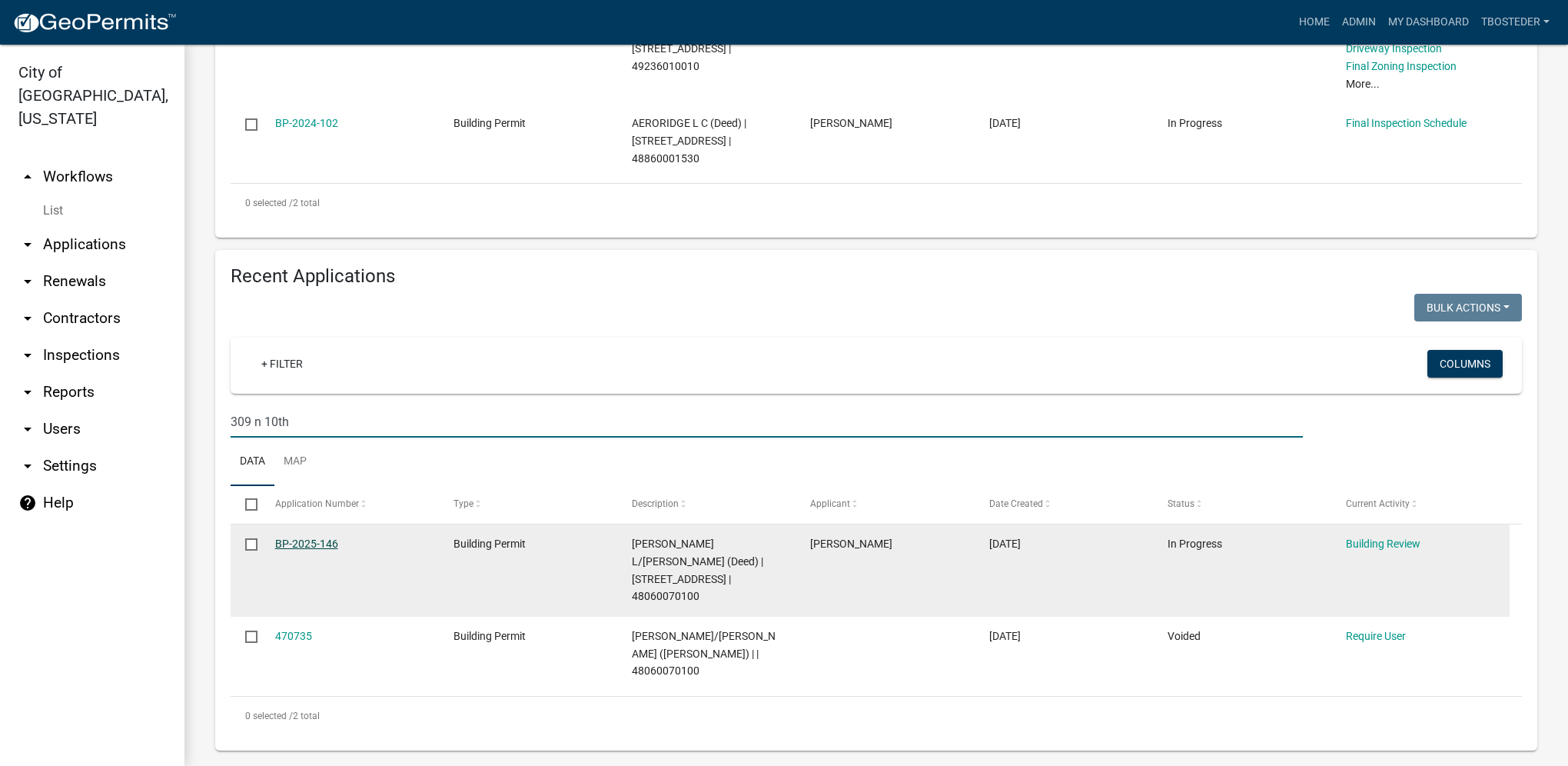
click at [317, 550] on link "BP-2025-146" at bounding box center [306, 544] width 63 height 13
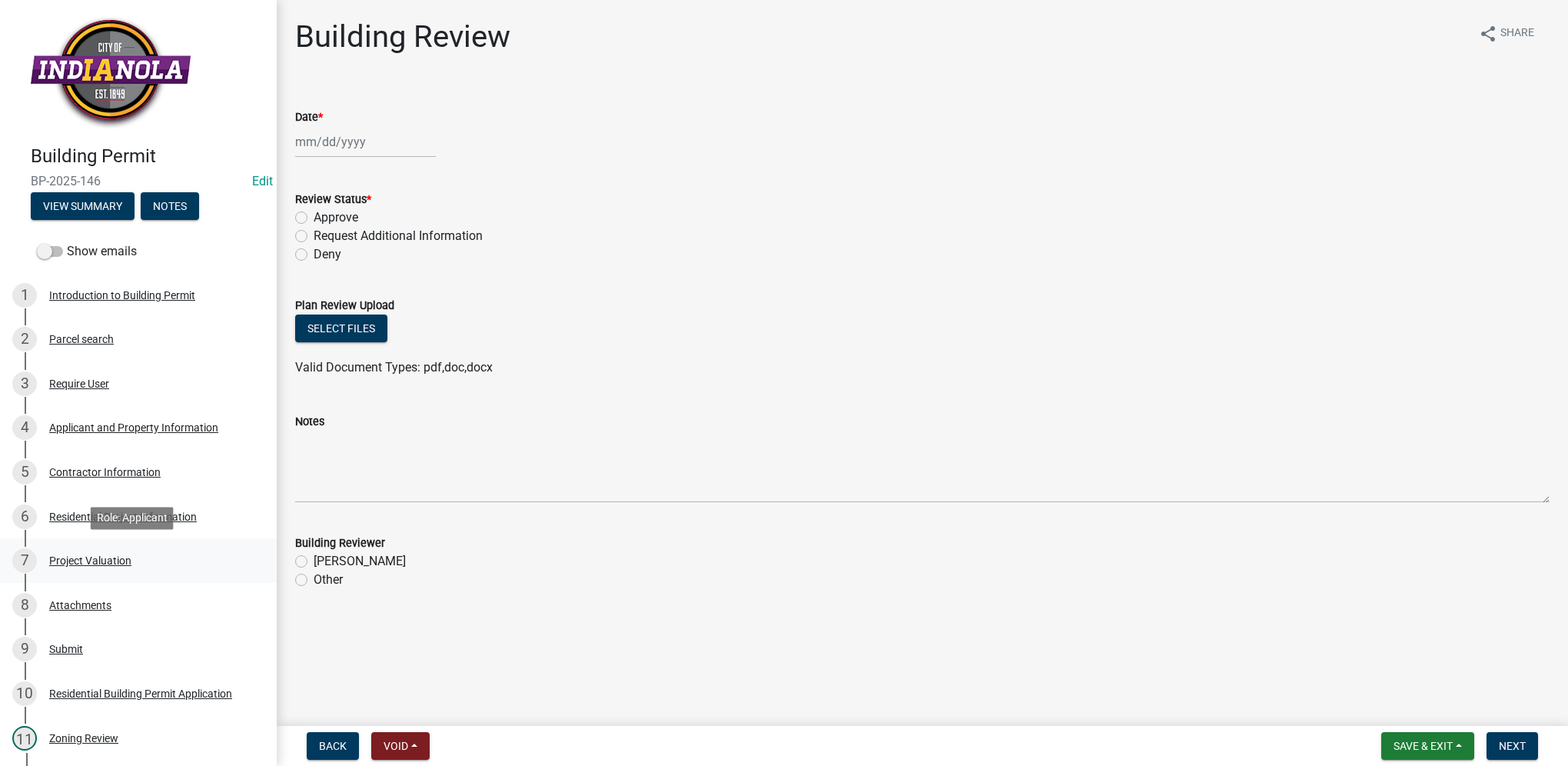
click at [33, 552] on div "7" at bounding box center [24, 560] width 24 height 24
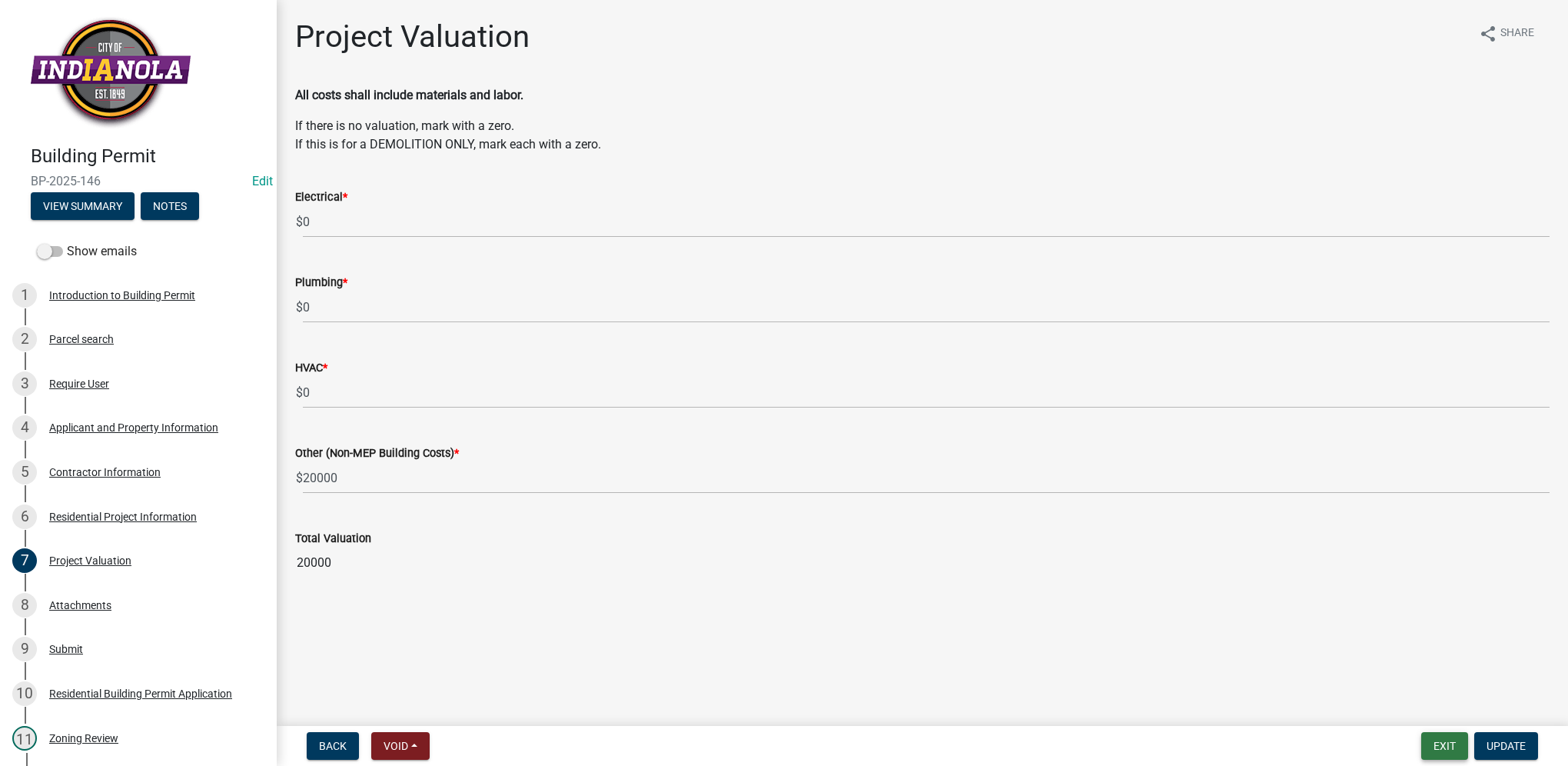
click at [1449, 736] on button "Exit" at bounding box center [1445, 746] width 47 height 28
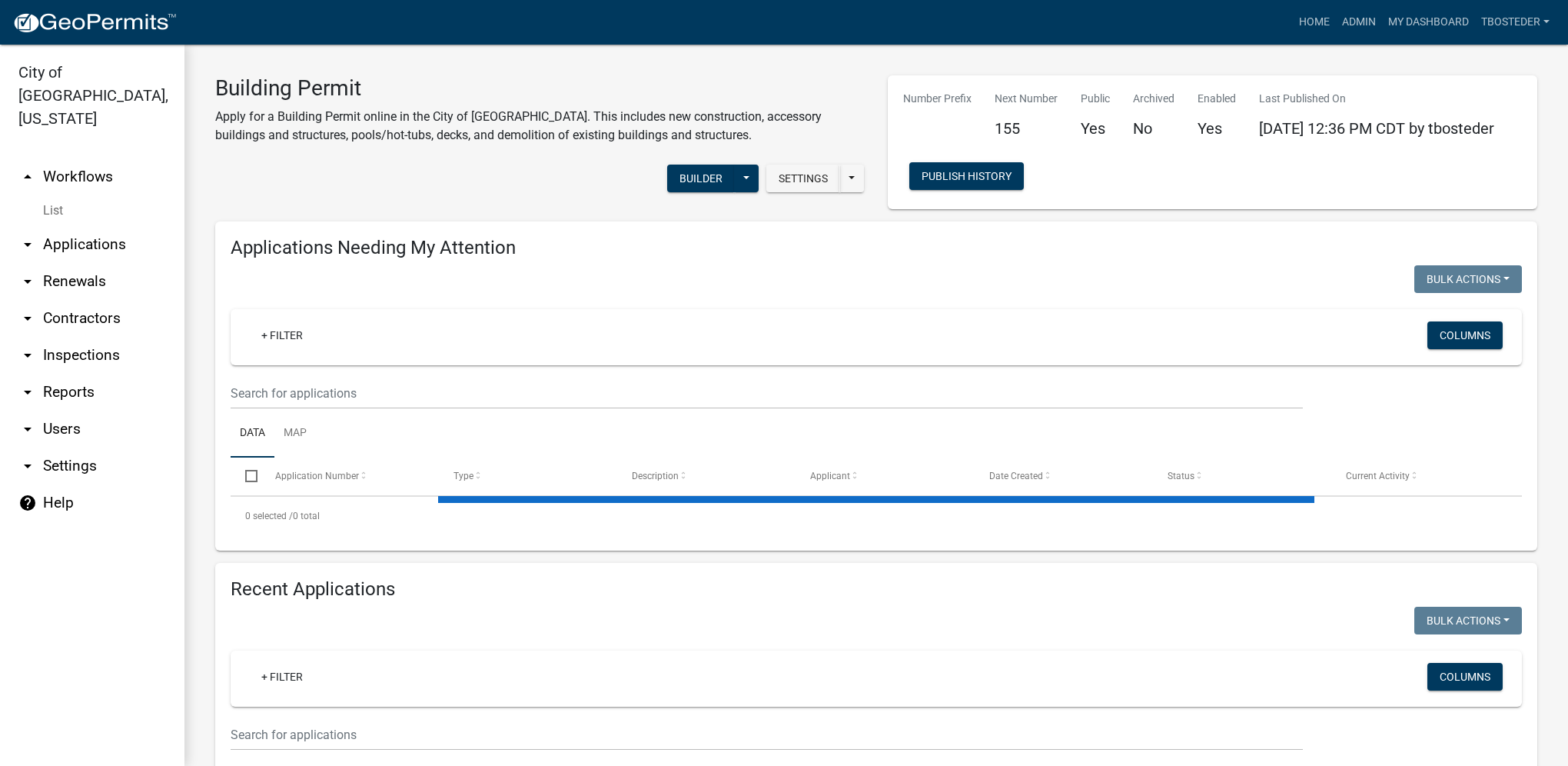
select select "1: 25"
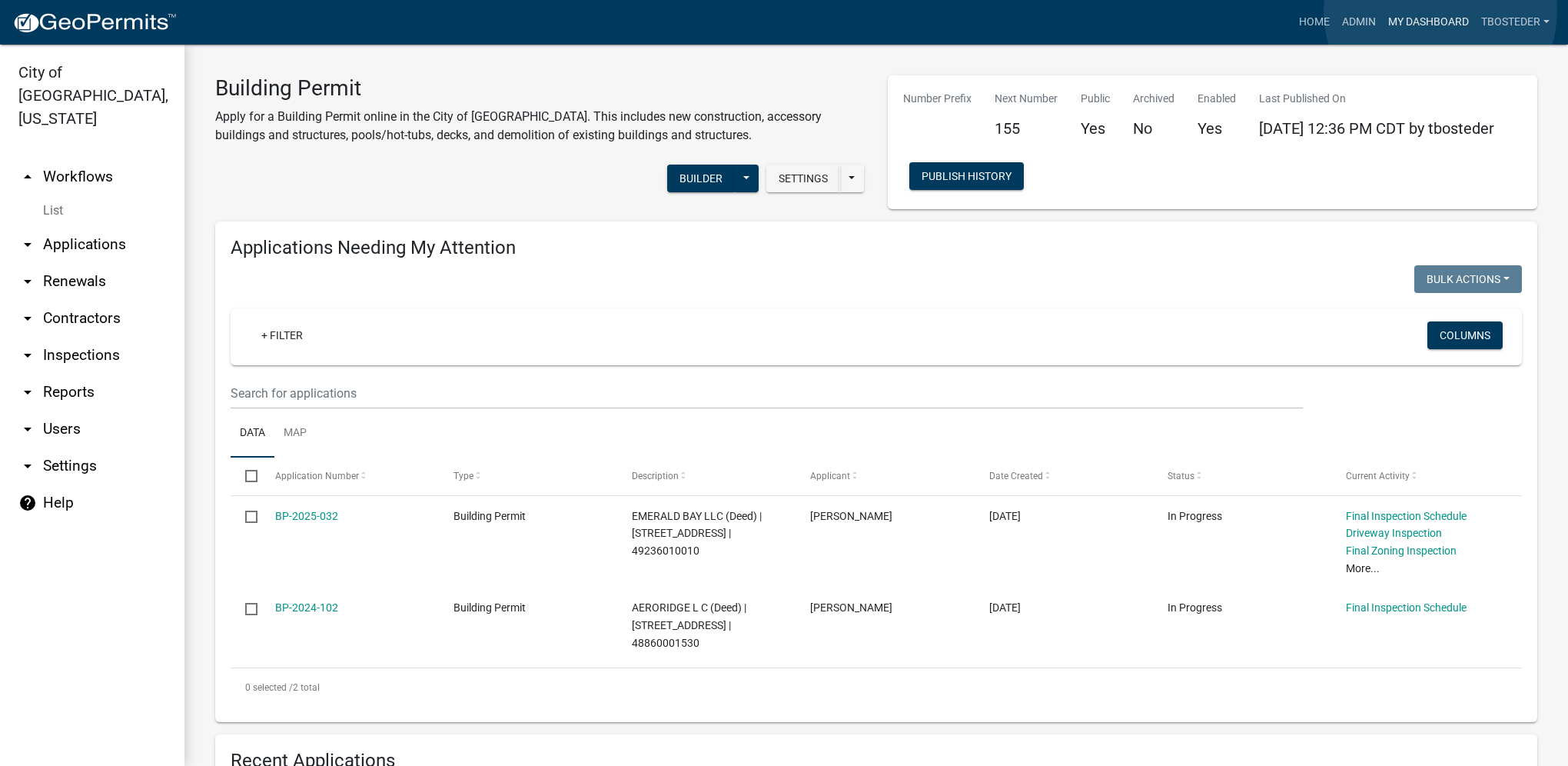
drag, startPoint x: 1441, startPoint y: 11, endPoint x: 1393, endPoint y: 154, distance: 150.8
click at [1441, 11] on link "My Dashboard" at bounding box center [1428, 22] width 93 height 29
